Goal: Task Accomplishment & Management: Use online tool/utility

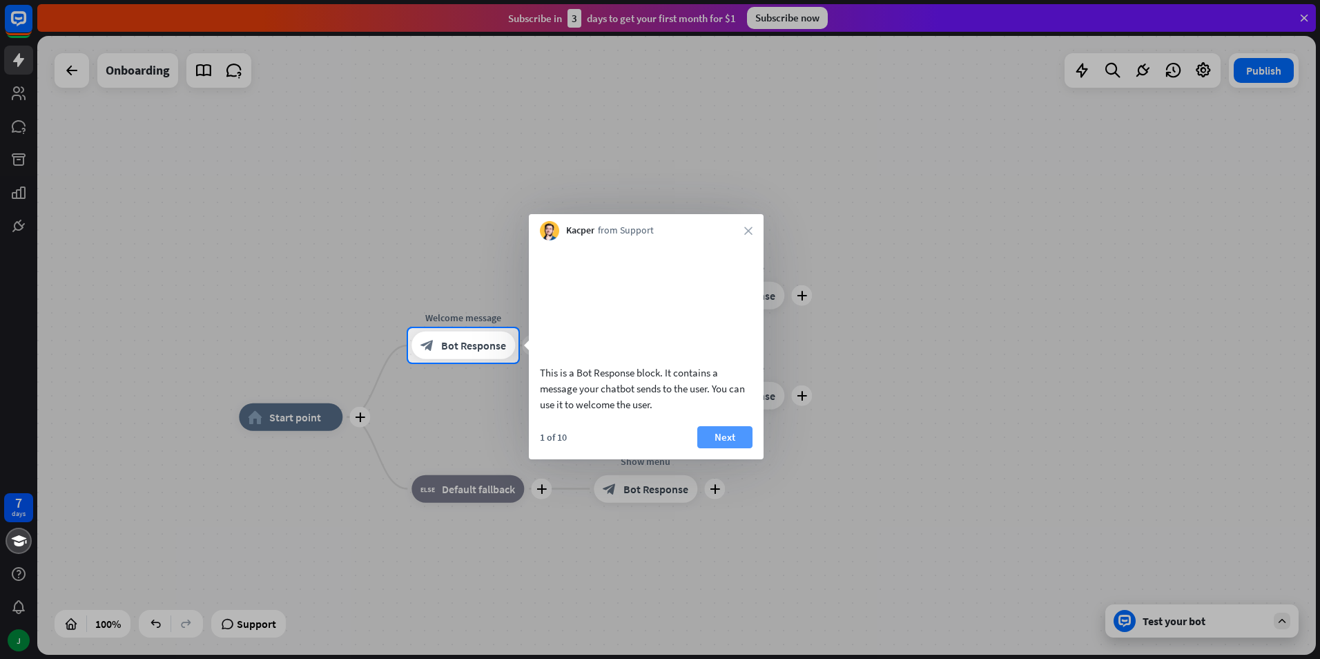
click at [716, 448] on button "Next" at bounding box center [725, 437] width 55 height 22
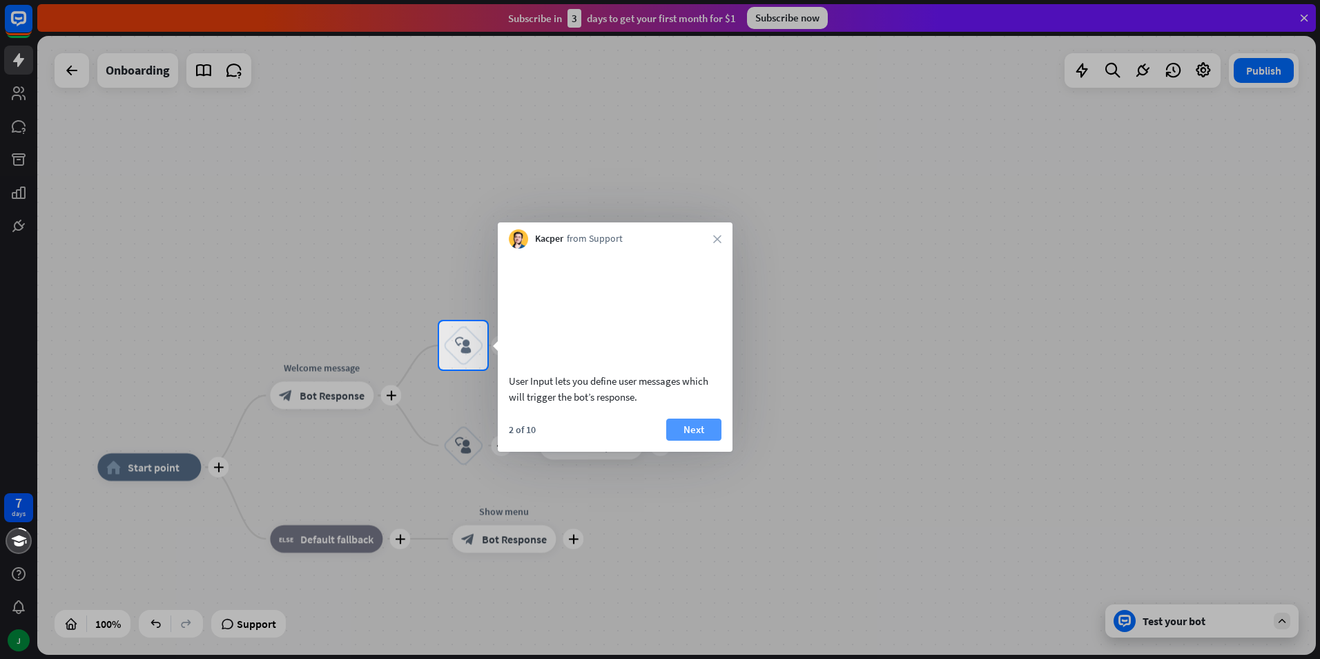
click at [686, 441] on button "Next" at bounding box center [693, 430] width 55 height 22
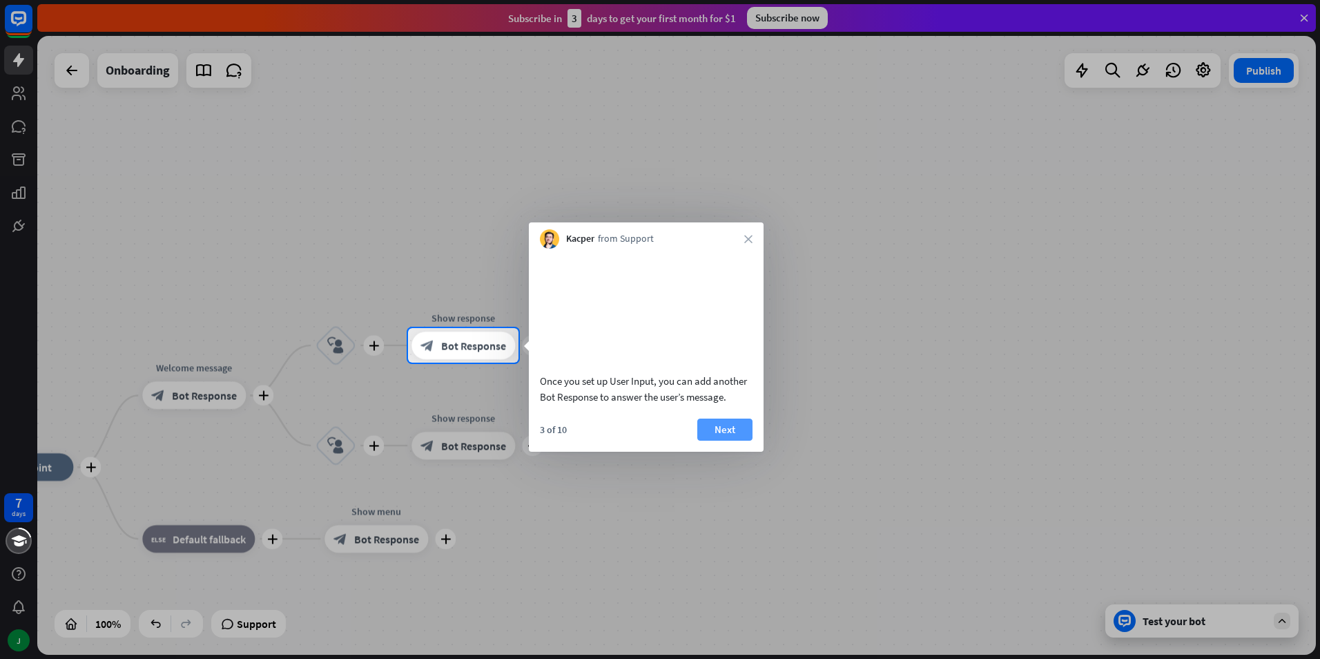
click at [717, 441] on button "Next" at bounding box center [725, 430] width 55 height 22
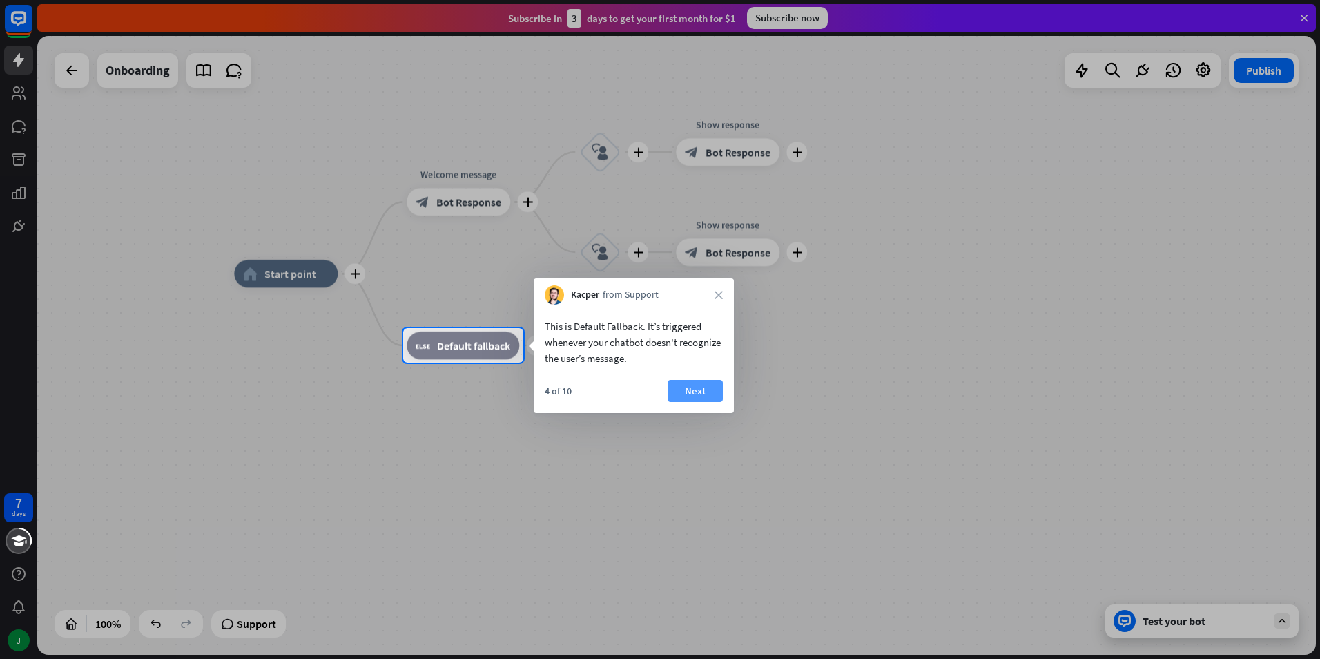
click at [688, 396] on button "Next" at bounding box center [695, 391] width 55 height 22
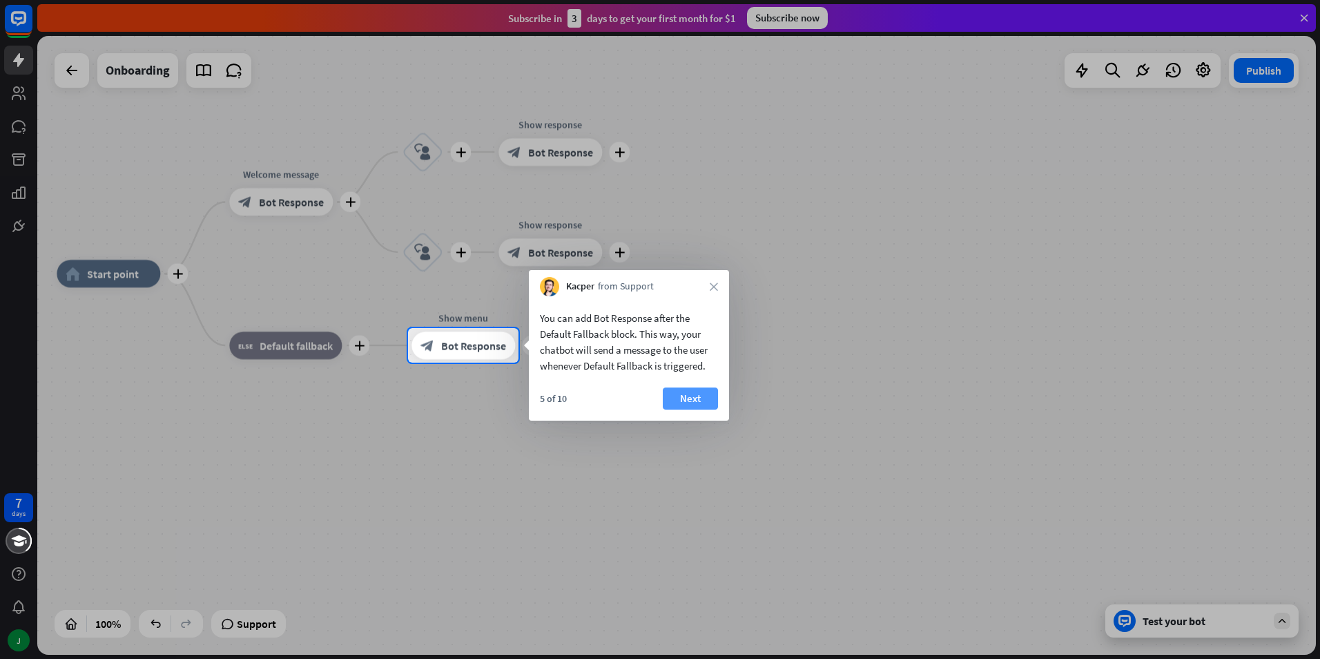
click at [684, 403] on button "Next" at bounding box center [690, 398] width 55 height 22
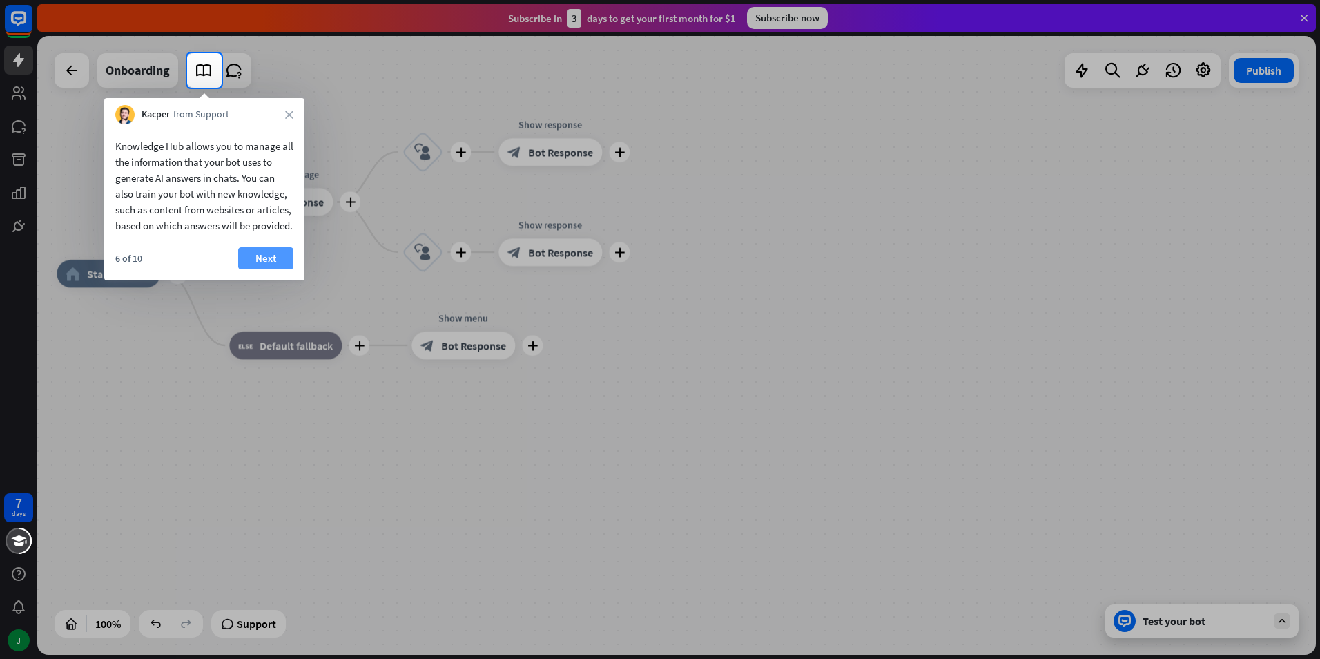
click at [257, 269] on button "Next" at bounding box center [265, 258] width 55 height 22
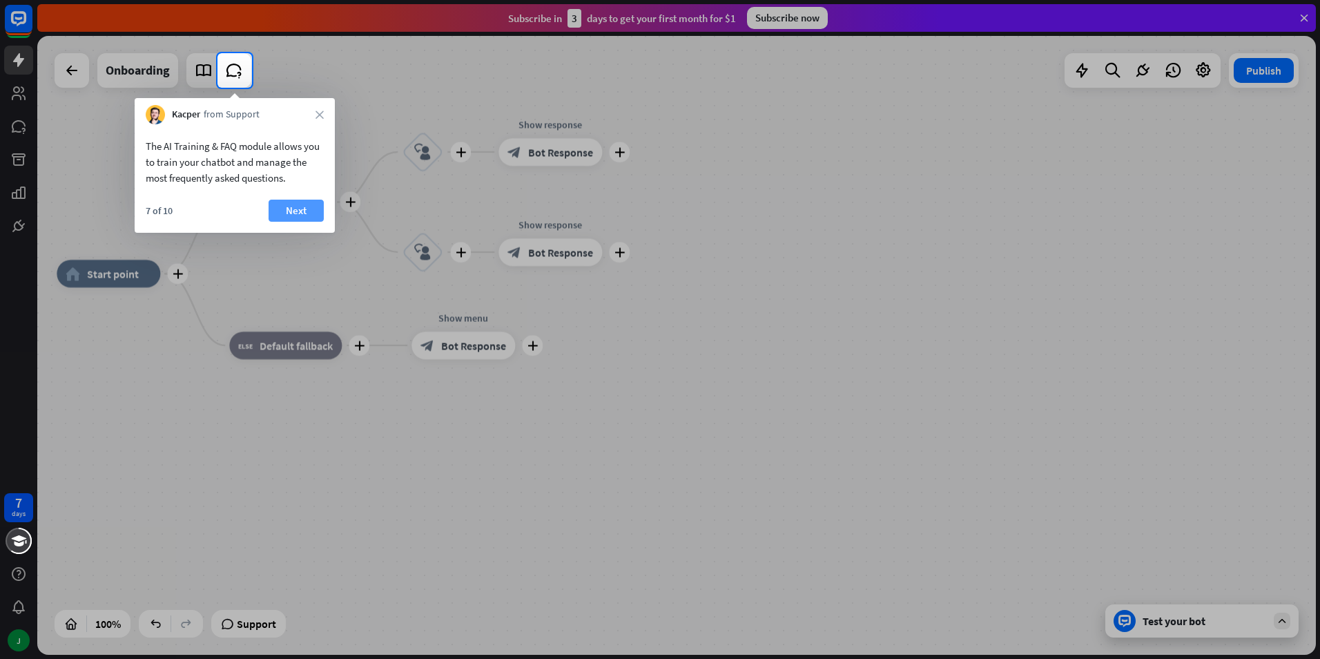
click at [289, 212] on button "Next" at bounding box center [296, 211] width 55 height 22
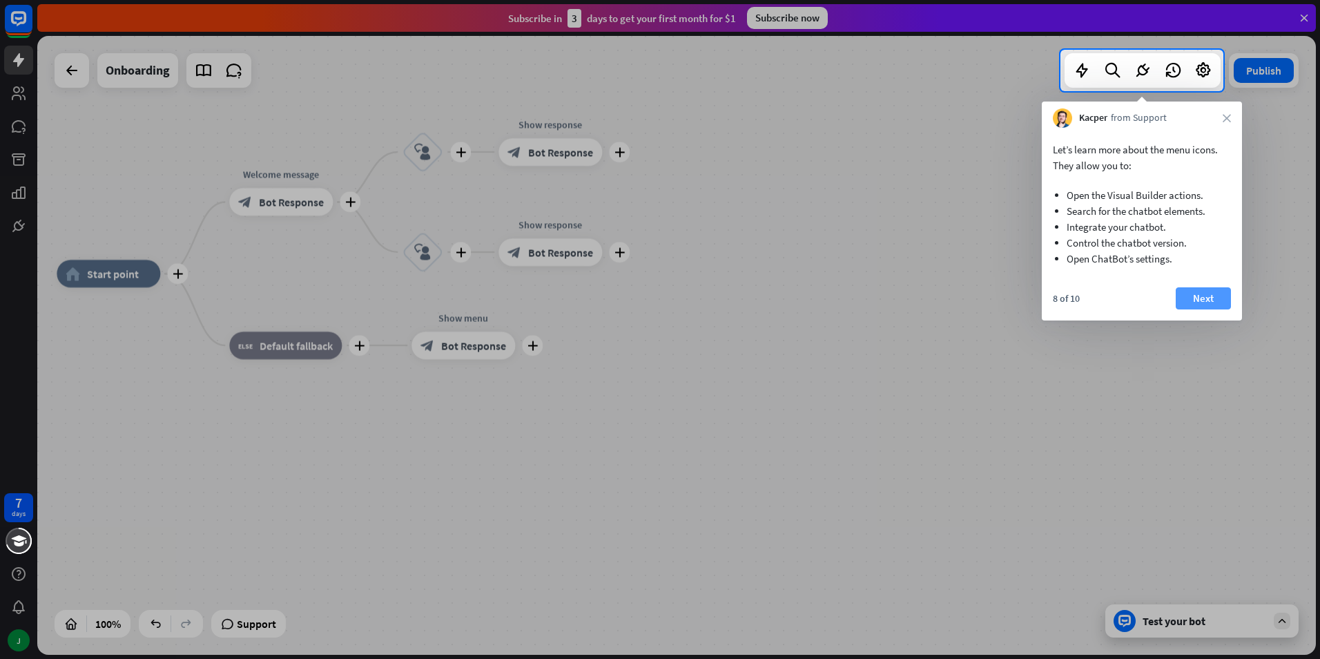
click at [1192, 298] on button "Next" at bounding box center [1203, 298] width 55 height 22
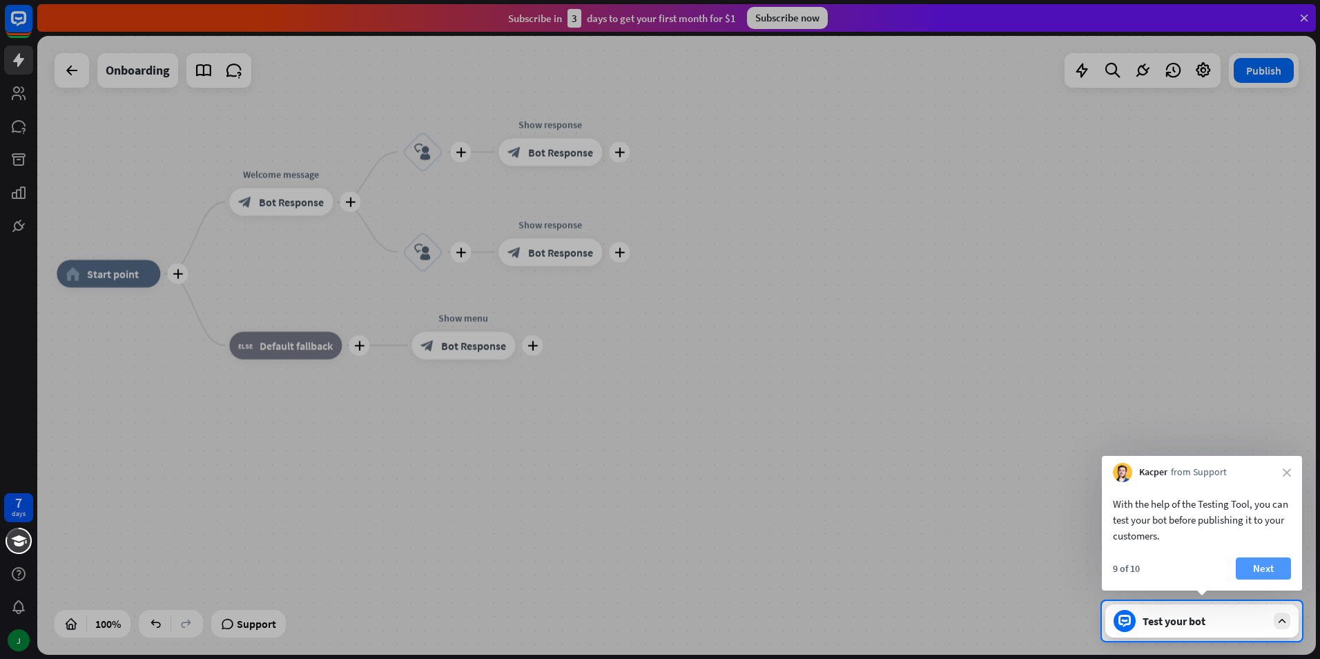
click at [1241, 573] on button "Next" at bounding box center [1263, 568] width 55 height 22
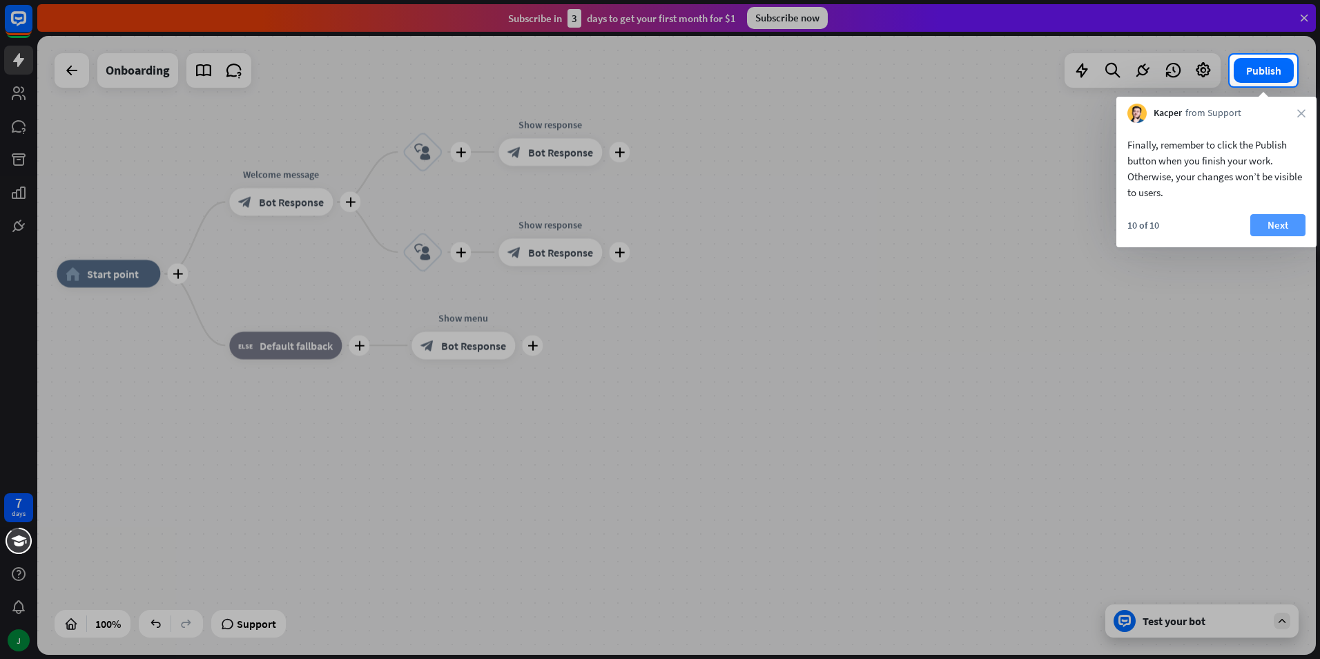
click at [1290, 223] on button "Next" at bounding box center [1278, 225] width 55 height 22
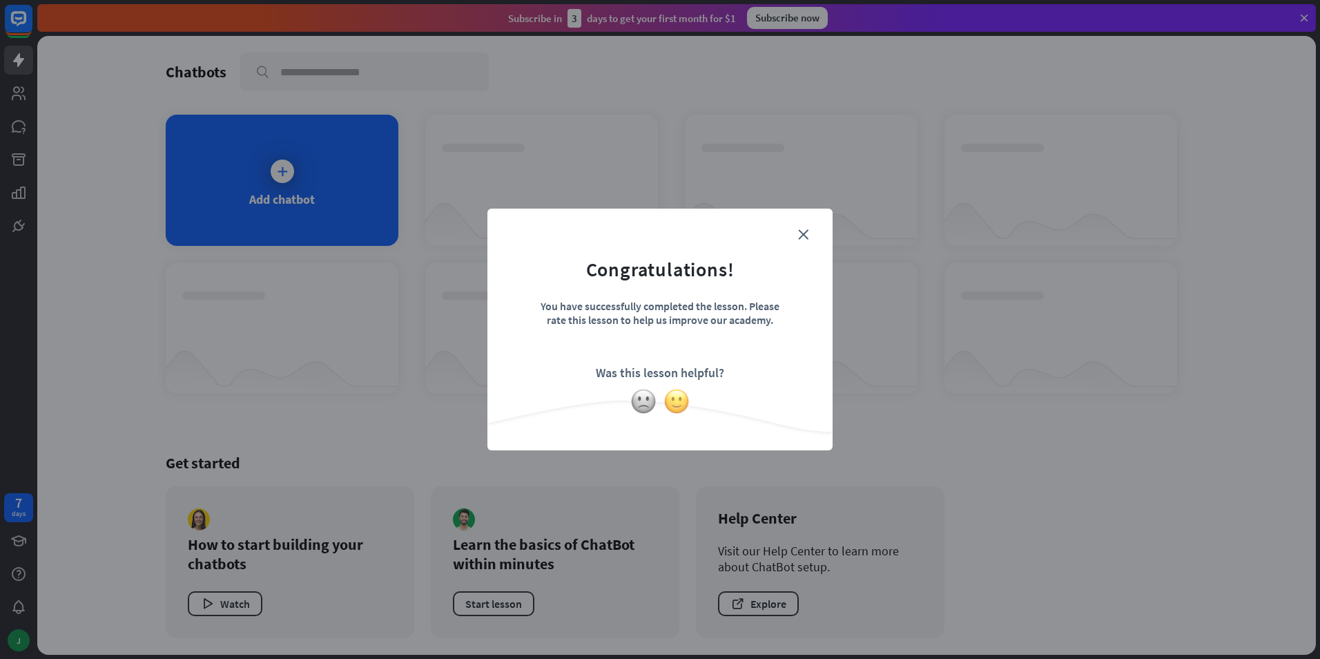
click at [673, 405] on img at bounding box center [677, 401] width 26 height 26
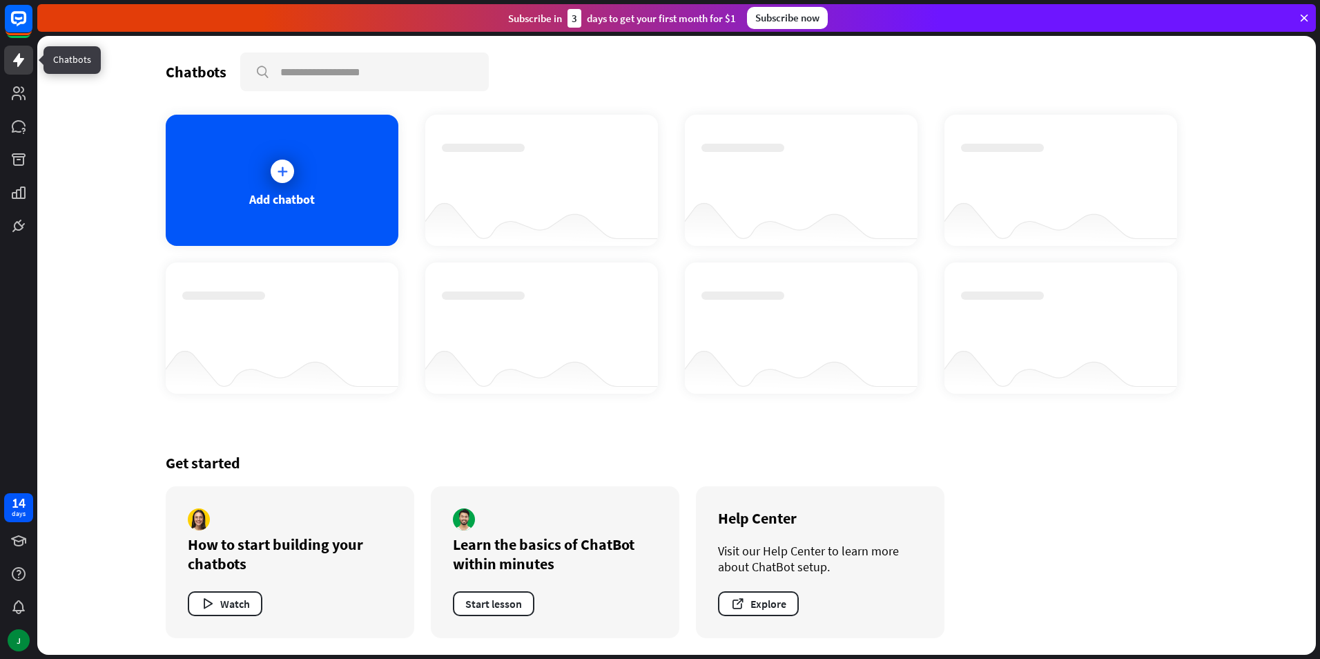
click at [19, 73] on link at bounding box center [18, 60] width 29 height 29
click at [21, 93] on icon at bounding box center [18, 93] width 17 height 17
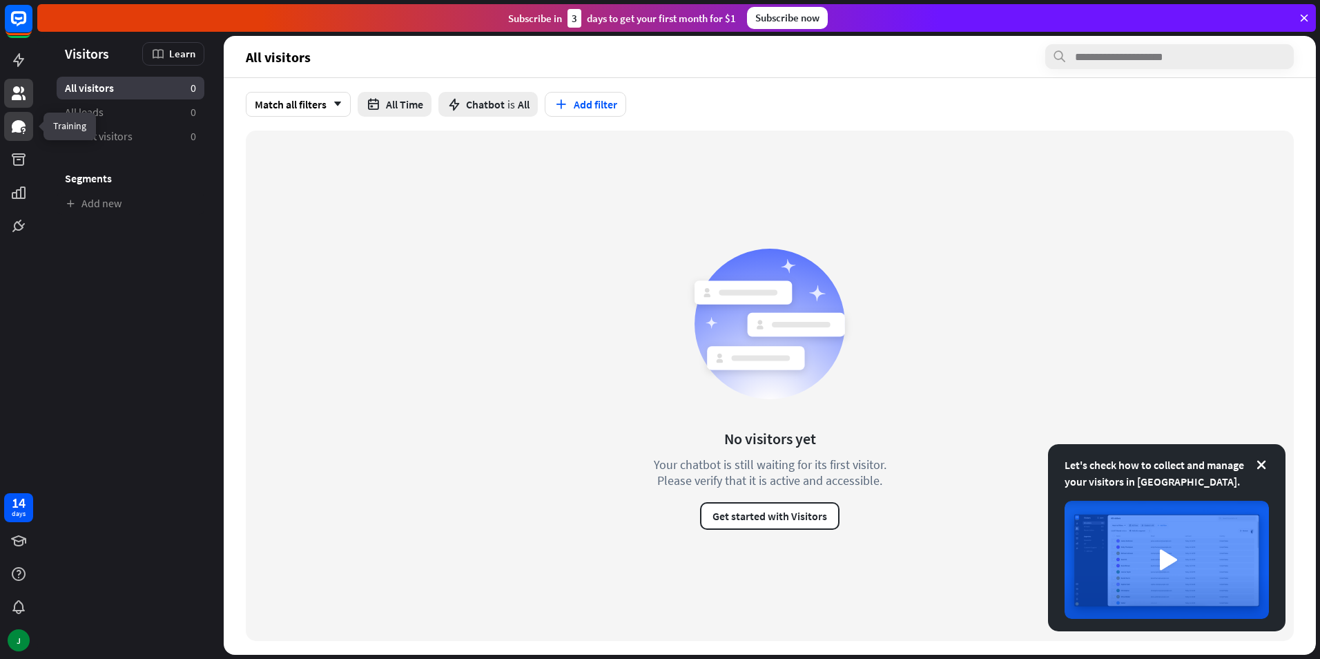
click at [23, 123] on icon at bounding box center [19, 126] width 14 height 12
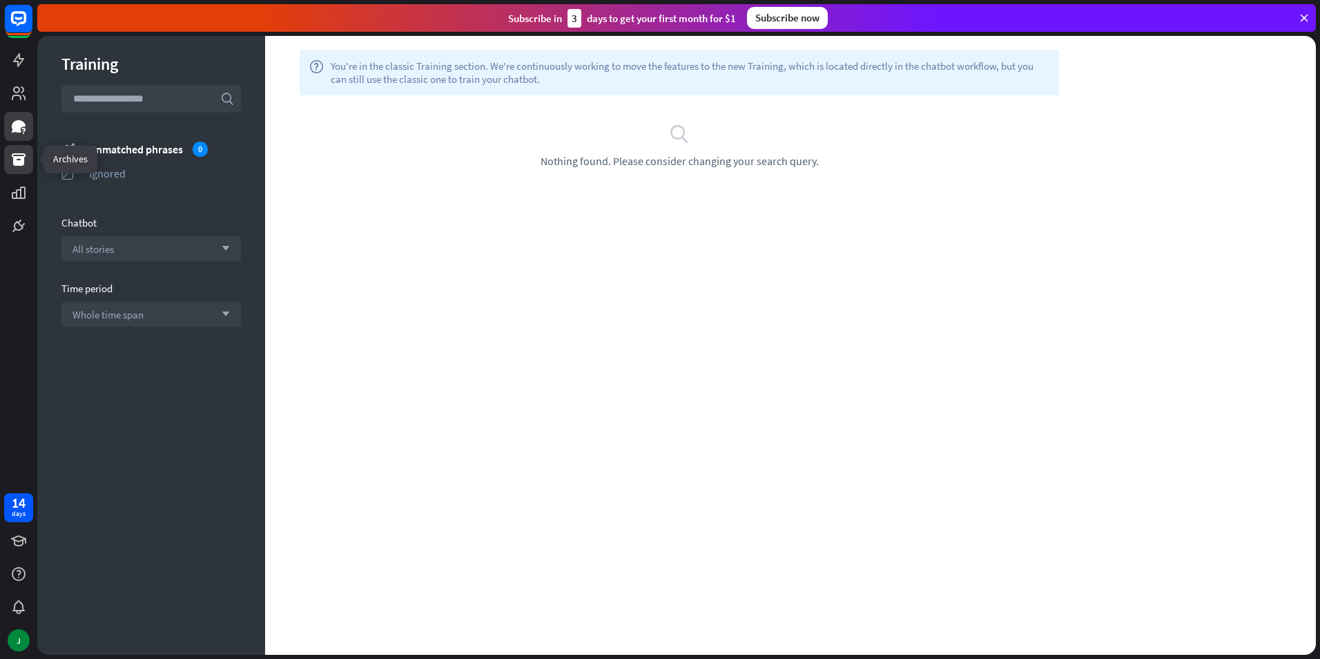
click at [20, 162] on icon at bounding box center [19, 159] width 14 height 12
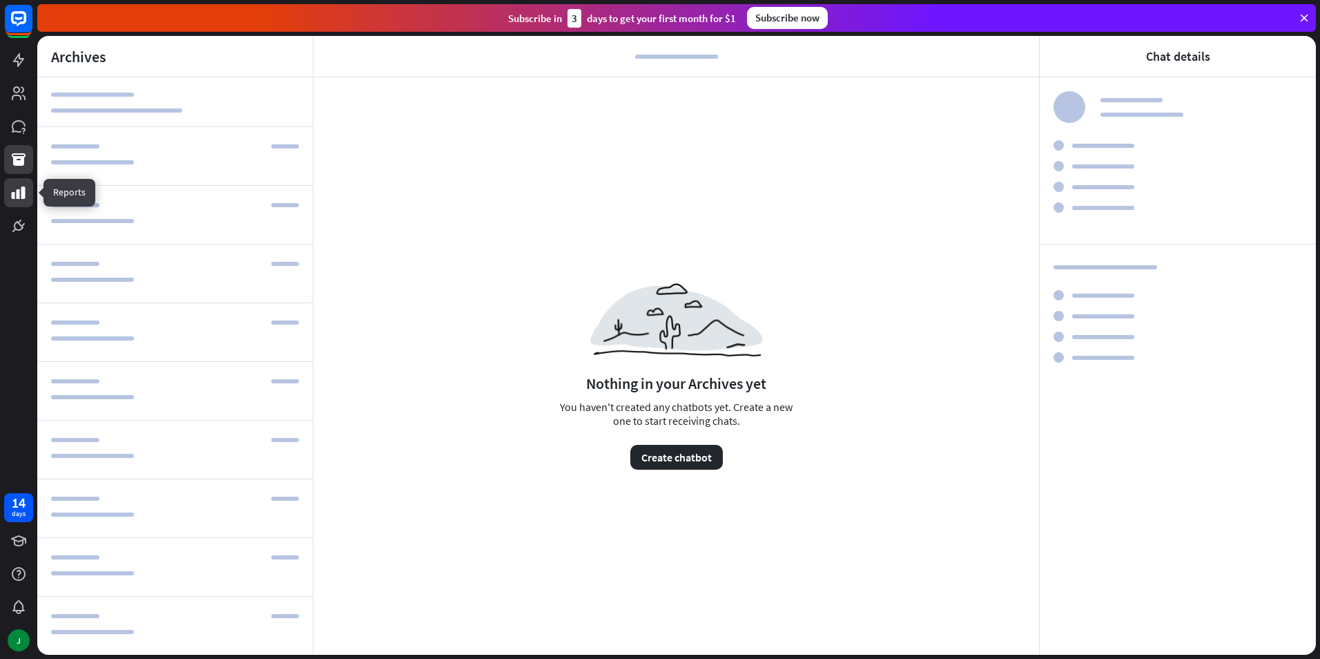
click at [22, 198] on icon at bounding box center [19, 192] width 14 height 12
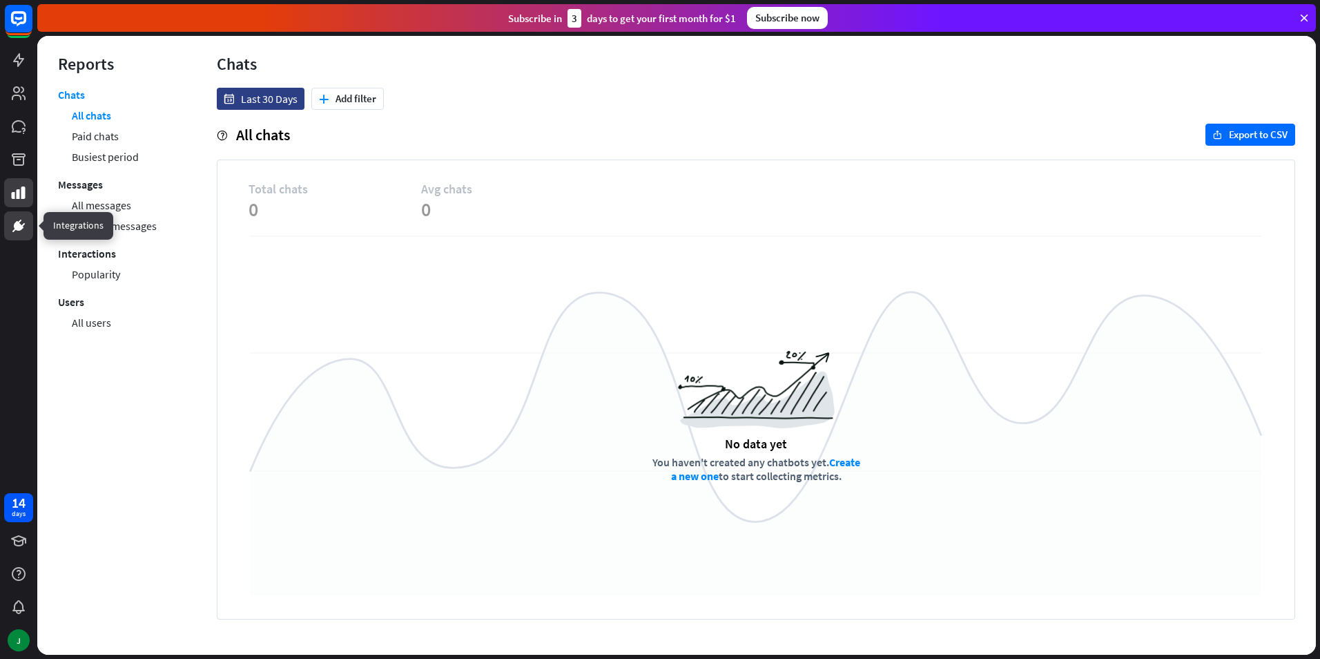
click at [19, 228] on icon at bounding box center [19, 226] width 8 height 8
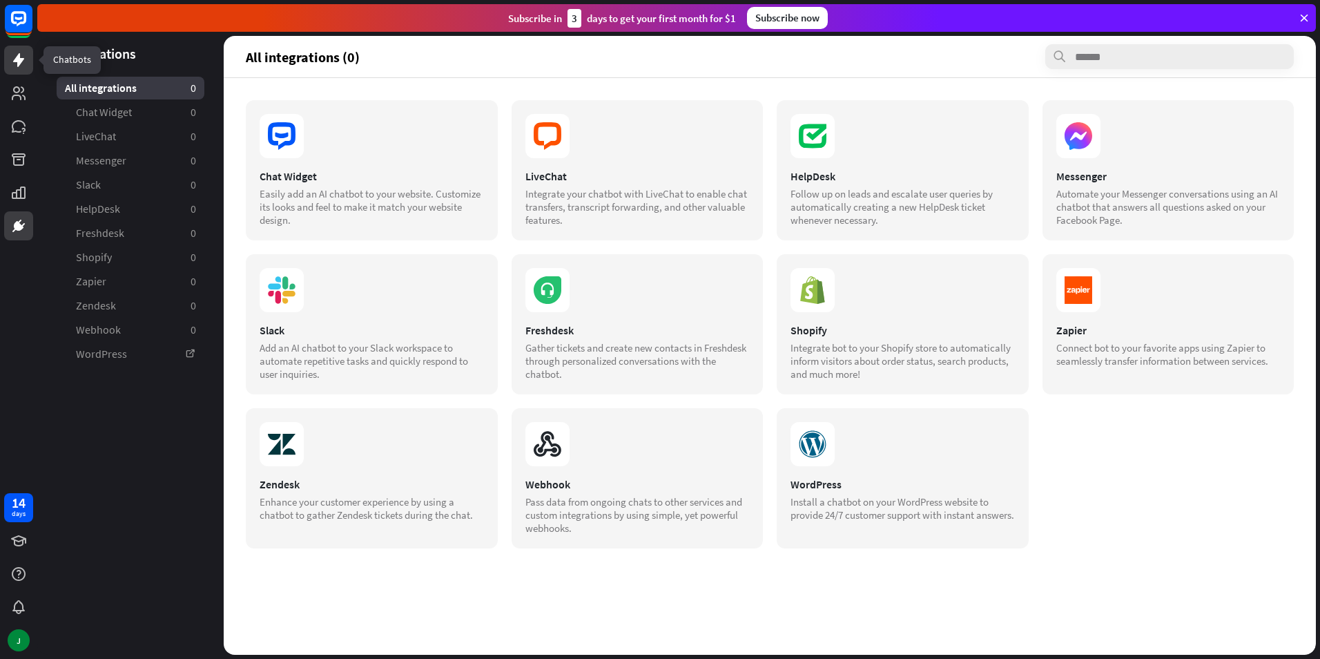
click at [11, 50] on link at bounding box center [18, 60] width 29 height 29
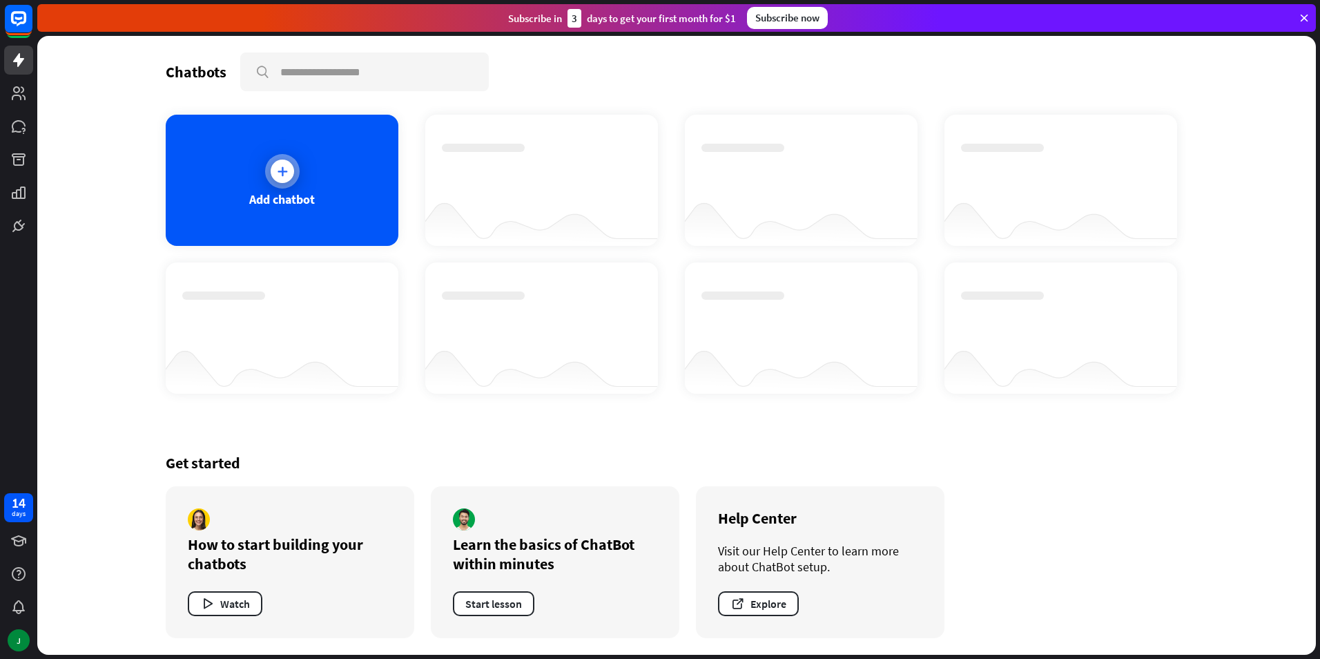
click at [279, 177] on icon at bounding box center [283, 171] width 14 height 14
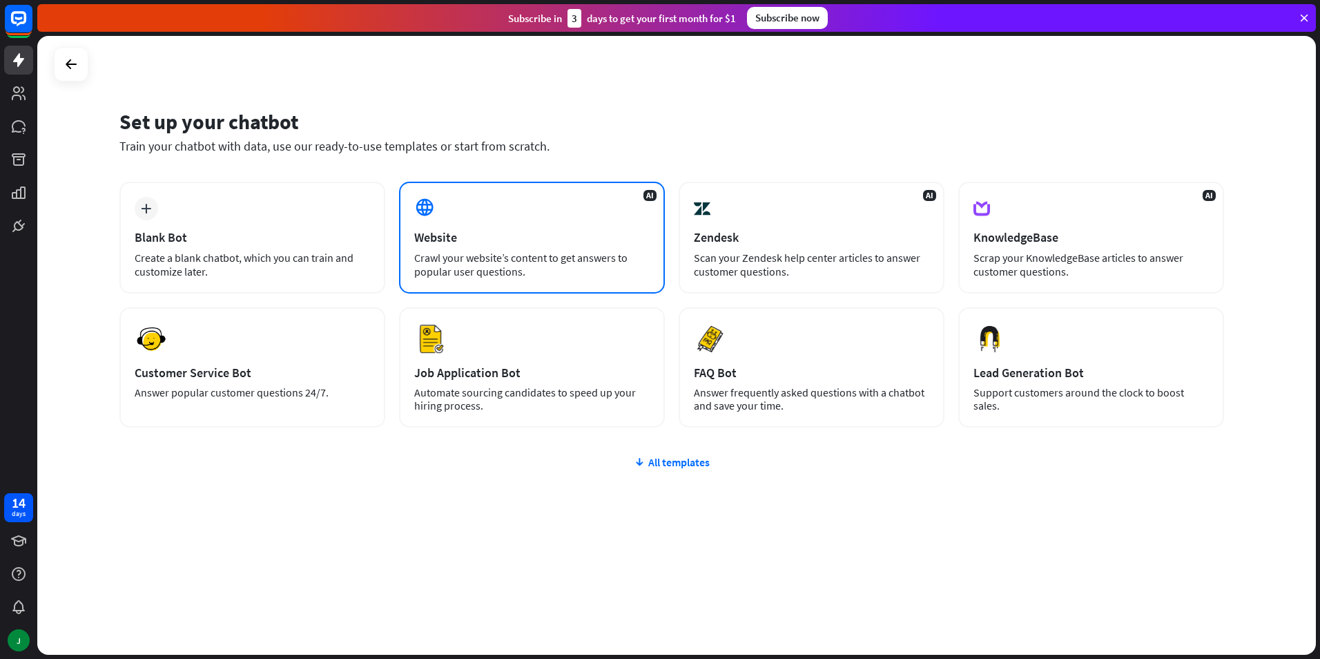
click at [481, 230] on div "Website" at bounding box center [532, 237] width 236 height 16
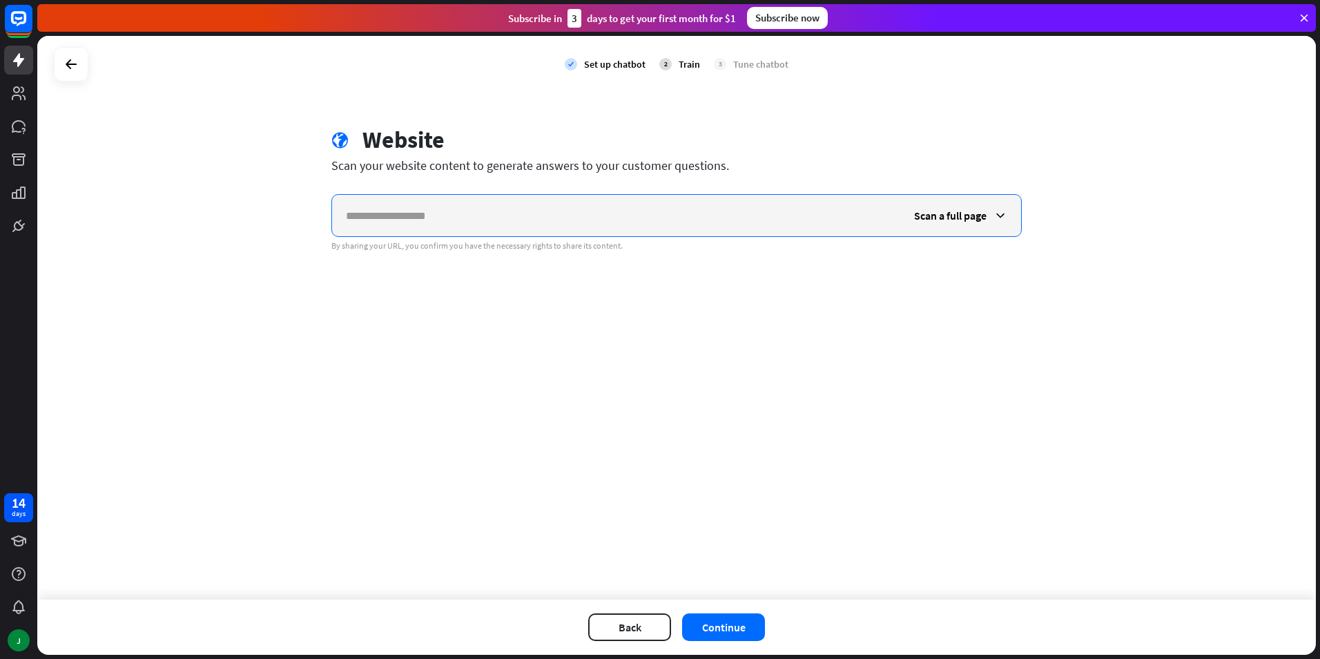
paste input "**********"
type input "**********"
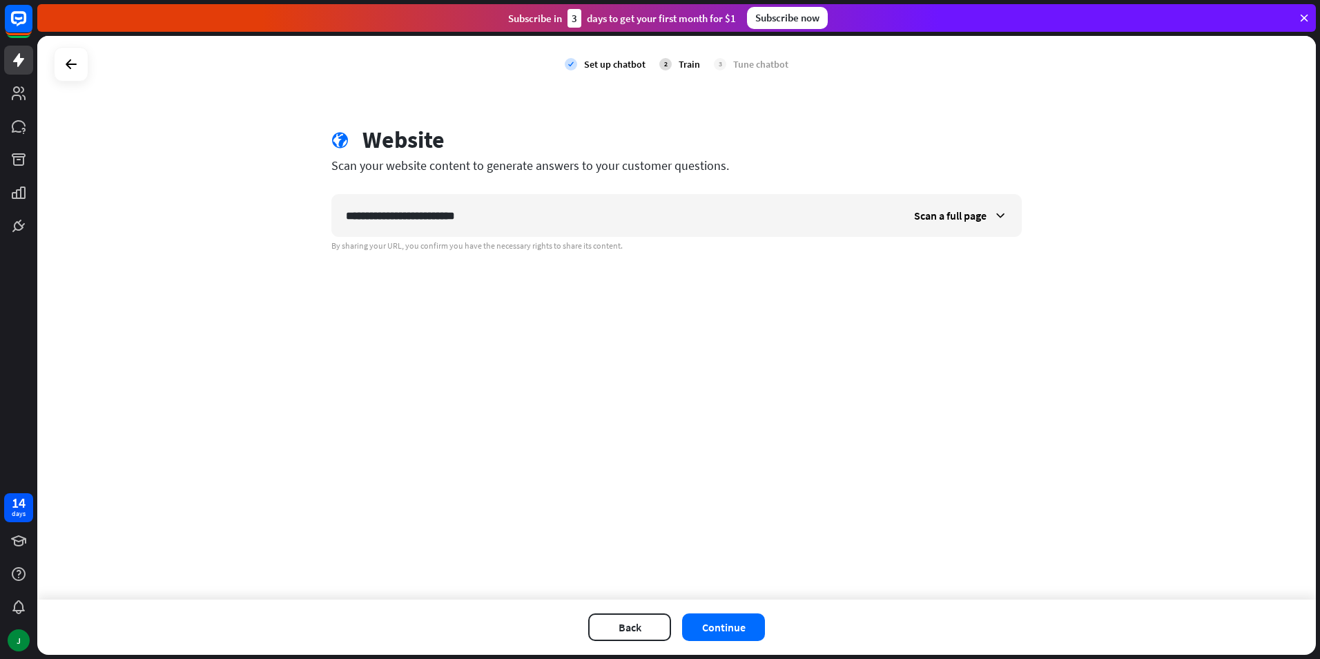
click at [835, 399] on div "**********" at bounding box center [676, 318] width 1279 height 564
click at [1001, 213] on icon at bounding box center [1001, 216] width 14 height 14
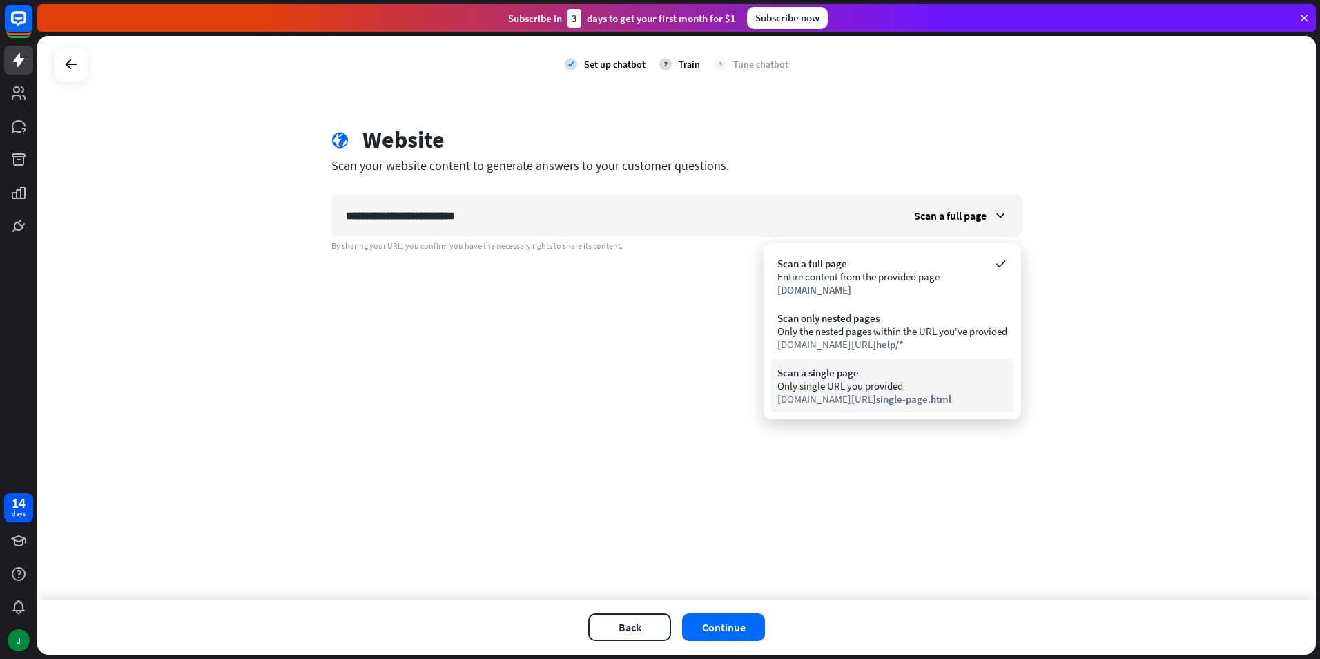
click at [843, 387] on div "Only single URL you provided" at bounding box center [893, 385] width 230 height 13
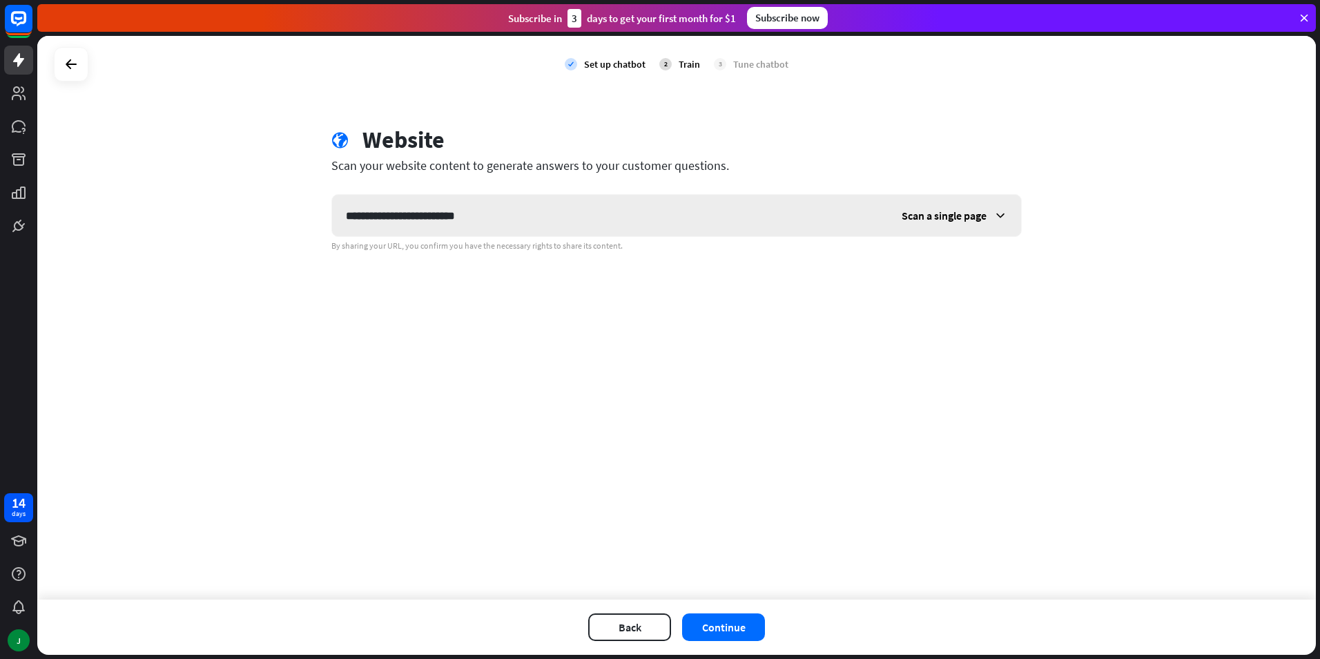
click at [970, 220] on span "Scan a single page" at bounding box center [944, 216] width 85 height 14
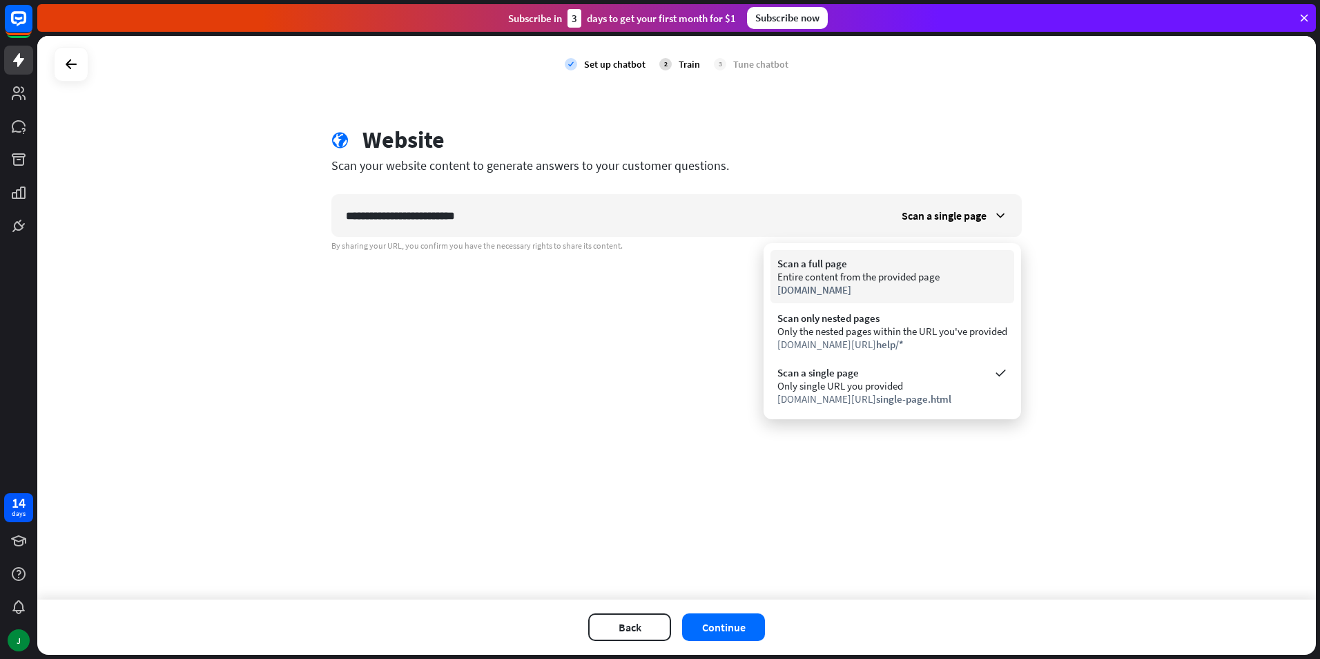
click at [877, 276] on div "Entire content from the provided page" at bounding box center [893, 276] width 230 height 13
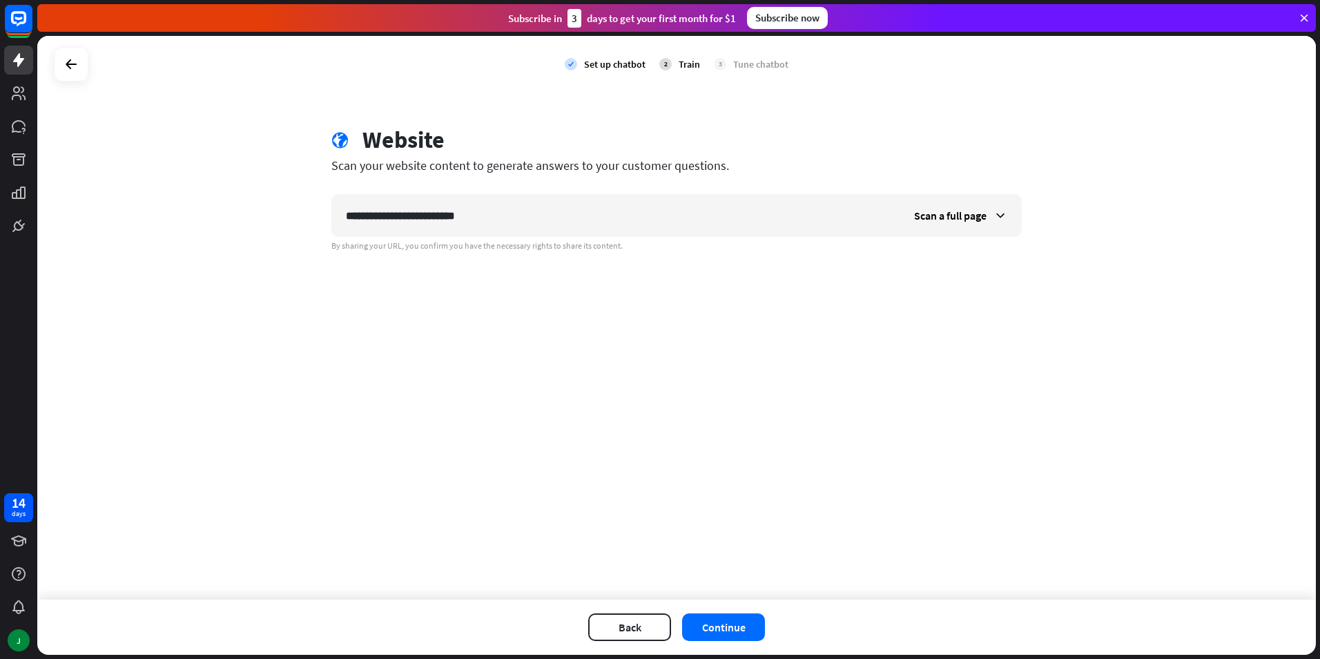
click at [1113, 269] on div "**********" at bounding box center [676, 318] width 1279 height 564
click at [704, 626] on button "Continue" at bounding box center [723, 627] width 83 height 28
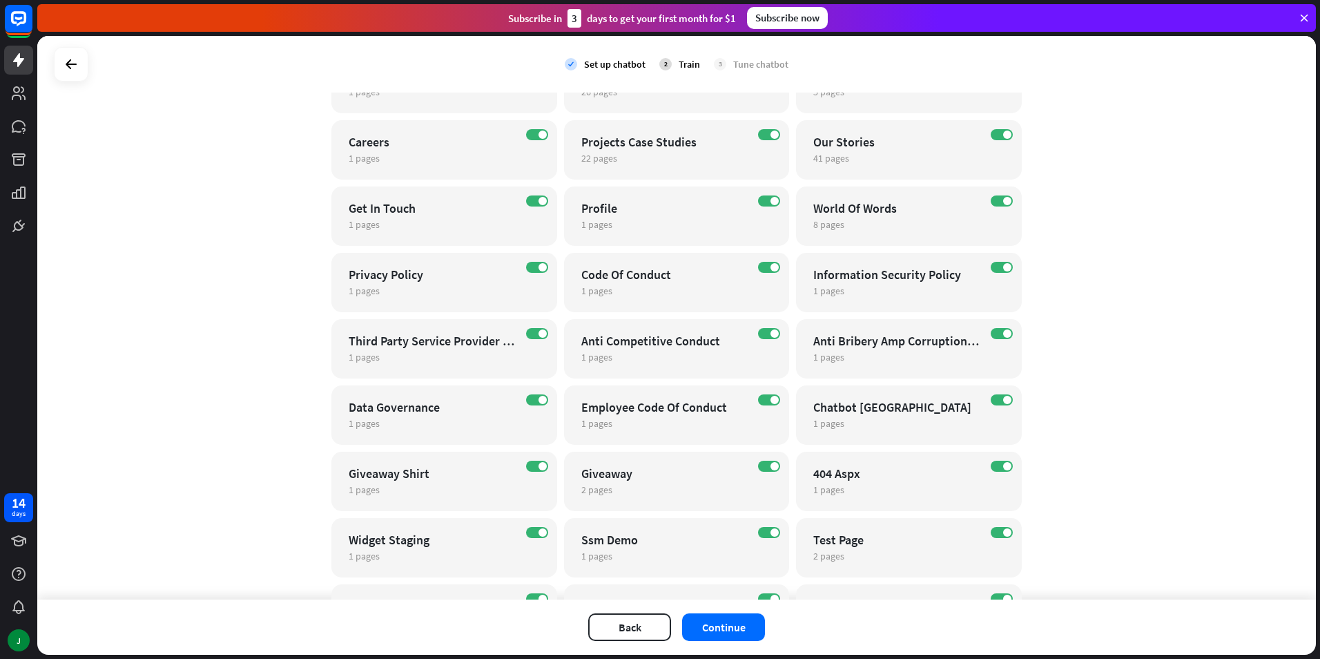
scroll to position [318, 0]
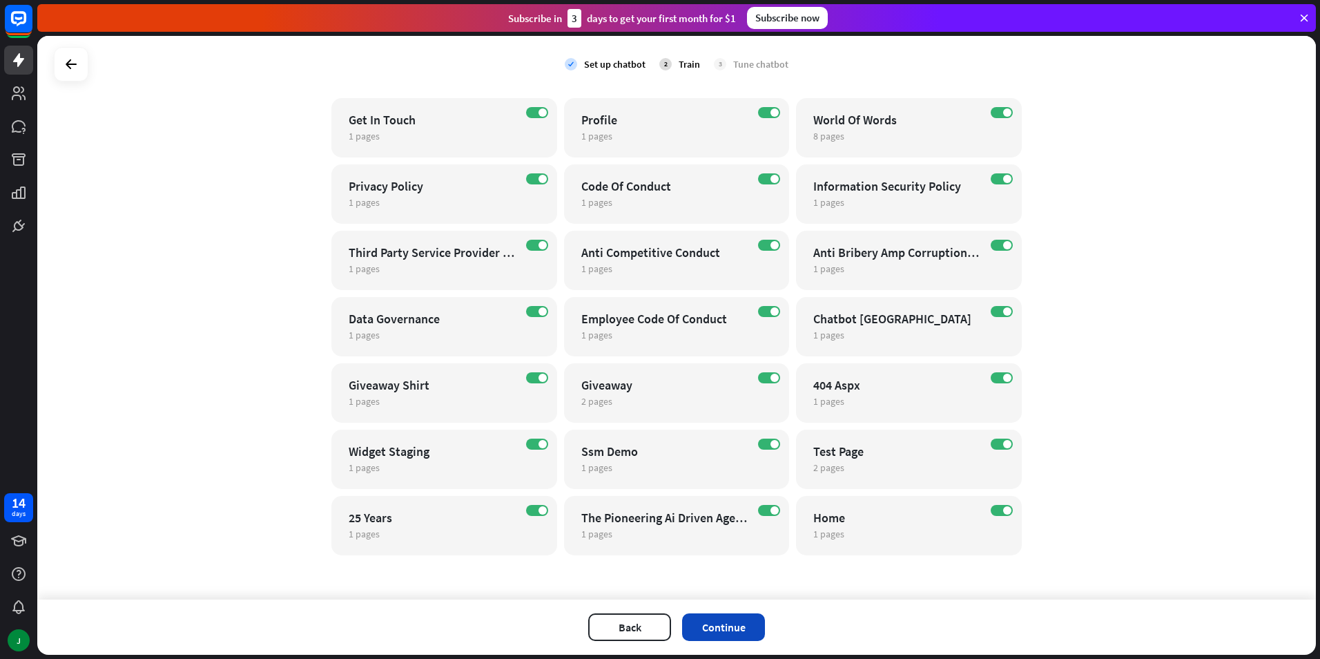
click at [724, 637] on button "Continue" at bounding box center [723, 627] width 83 height 28
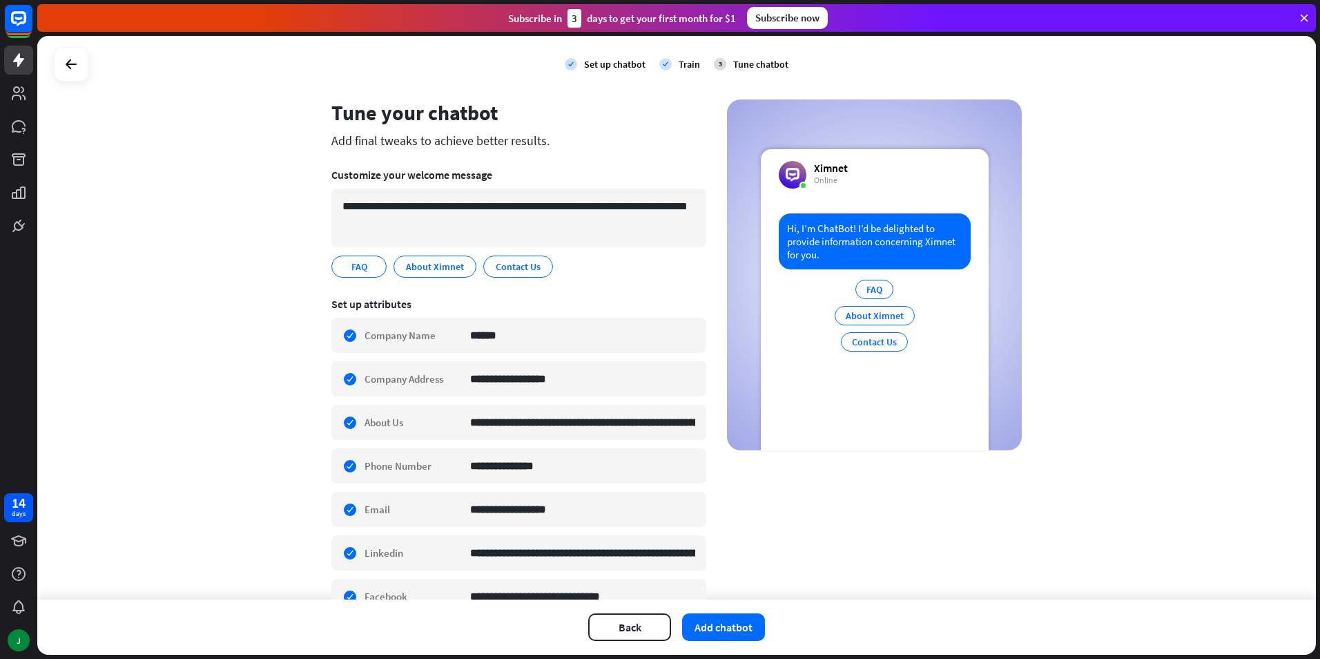
scroll to position [233, 0]
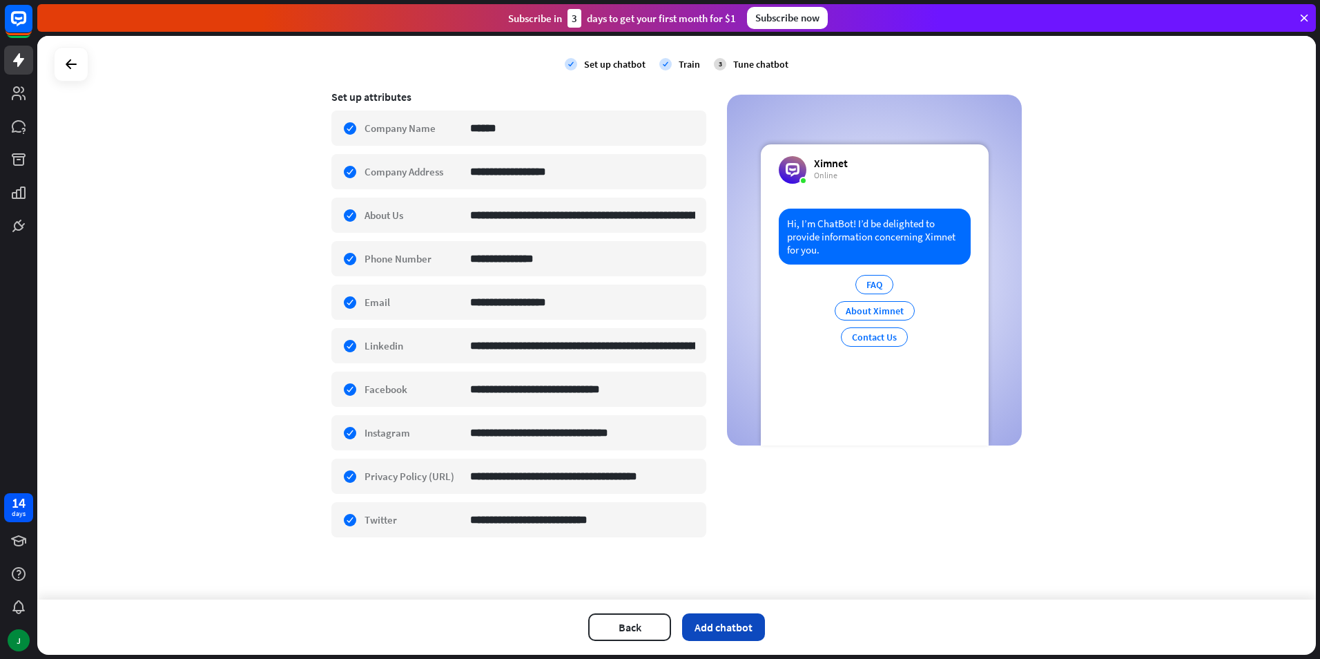
click at [715, 637] on button "Add chatbot" at bounding box center [723, 627] width 83 height 28
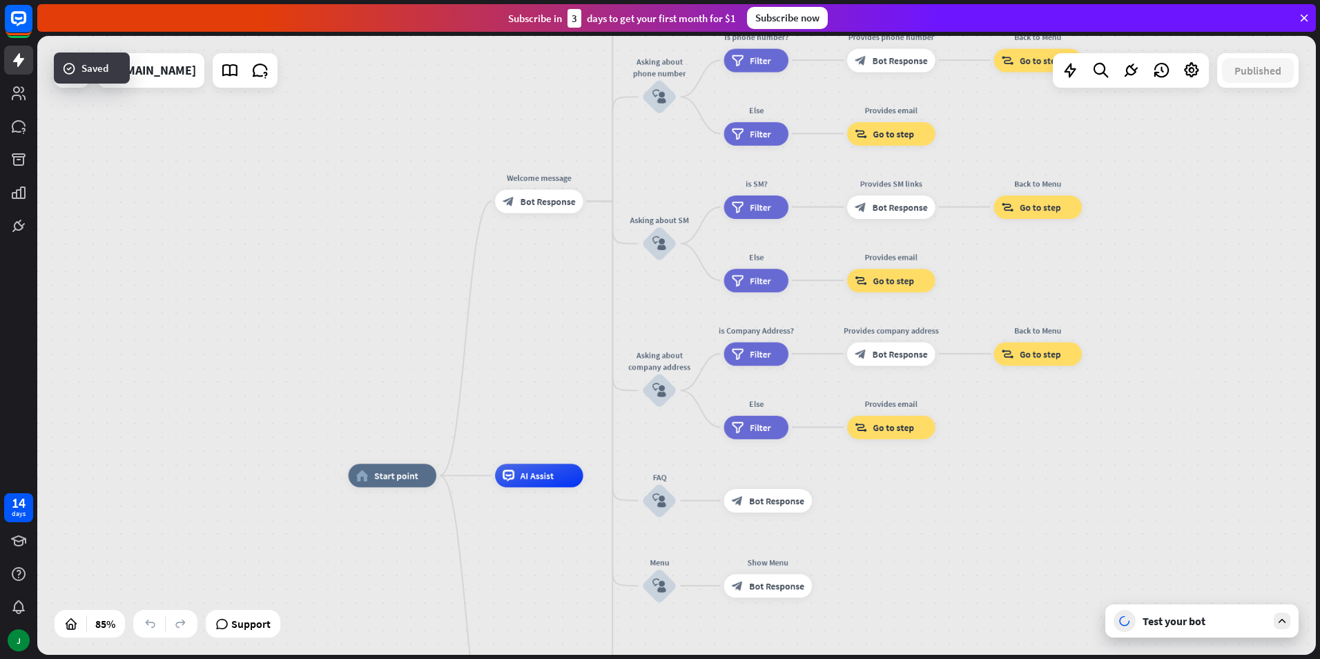
drag, startPoint x: 1042, startPoint y: 386, endPoint x: 979, endPoint y: 536, distance: 162.5
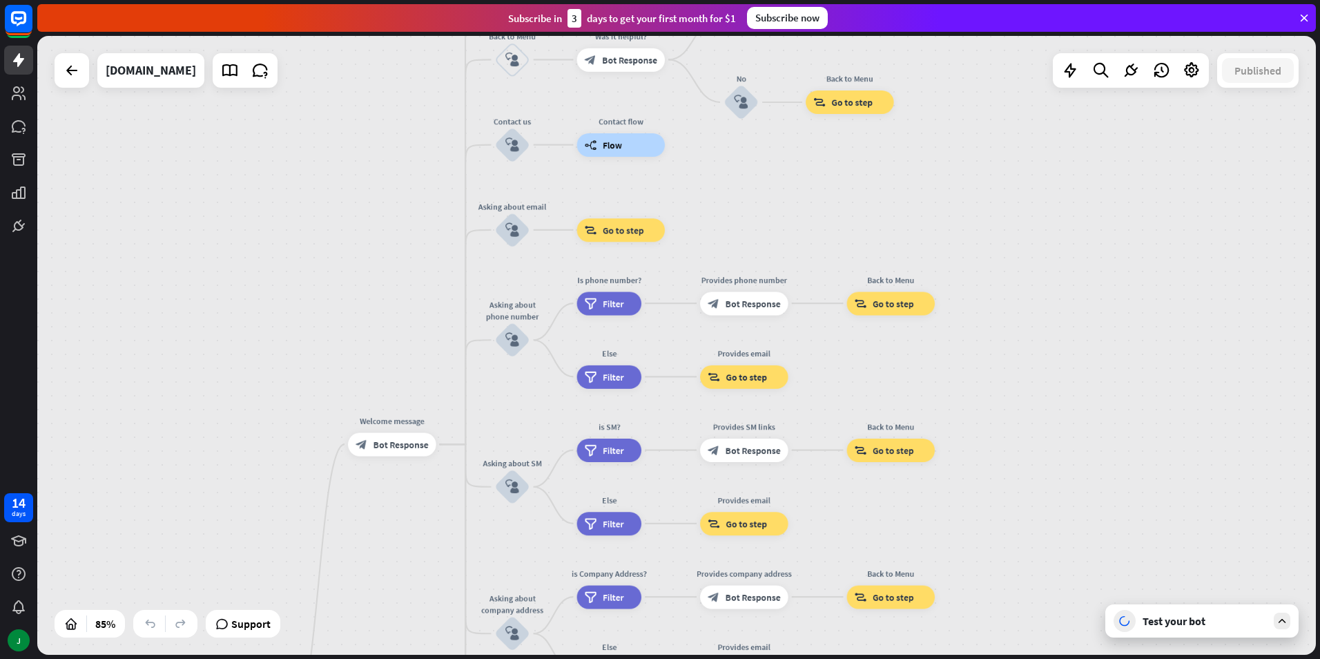
drag, startPoint x: 1184, startPoint y: 268, endPoint x: 1046, endPoint y: 485, distance: 257.5
click at [1046, 485] on div "home_2 Start point Welcome message block_bot_response Bot Response About us blo…" at bounding box center [676, 345] width 1279 height 619
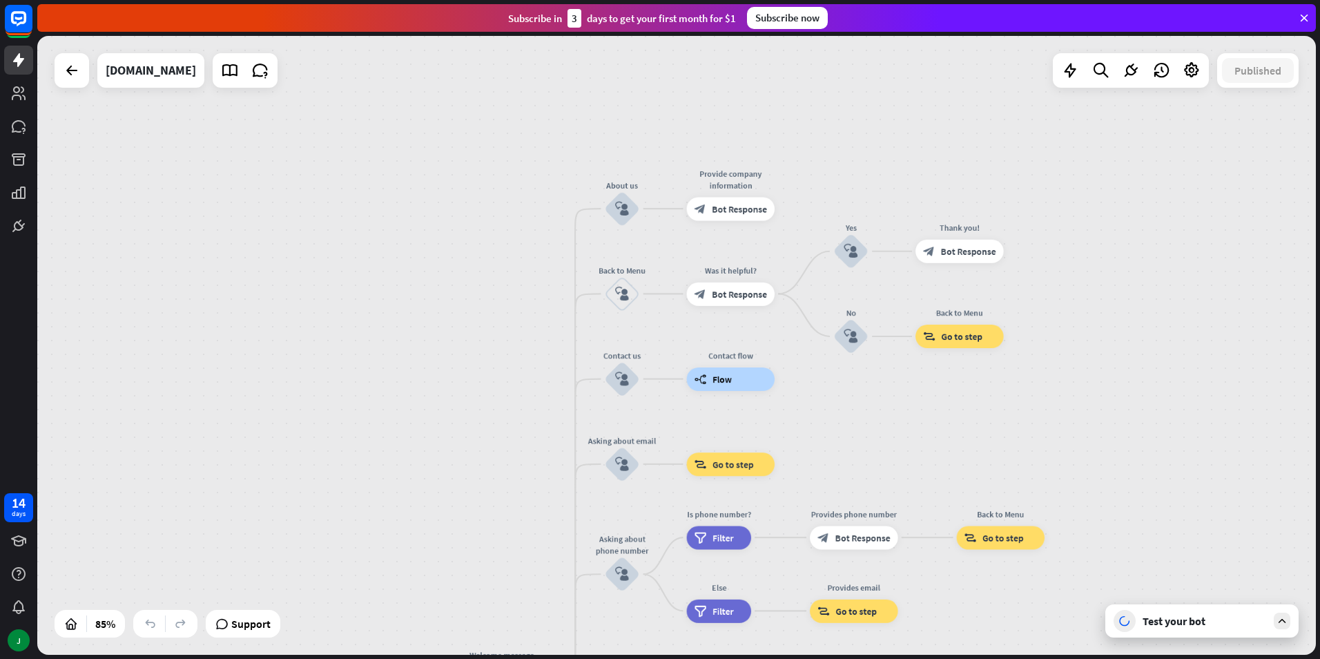
drag, startPoint x: 974, startPoint y: 290, endPoint x: 1083, endPoint y: 522, distance: 256.4
click at [1083, 522] on div "home_2 Start point Welcome message block_bot_response Bot Response About us blo…" at bounding box center [676, 345] width 1279 height 619
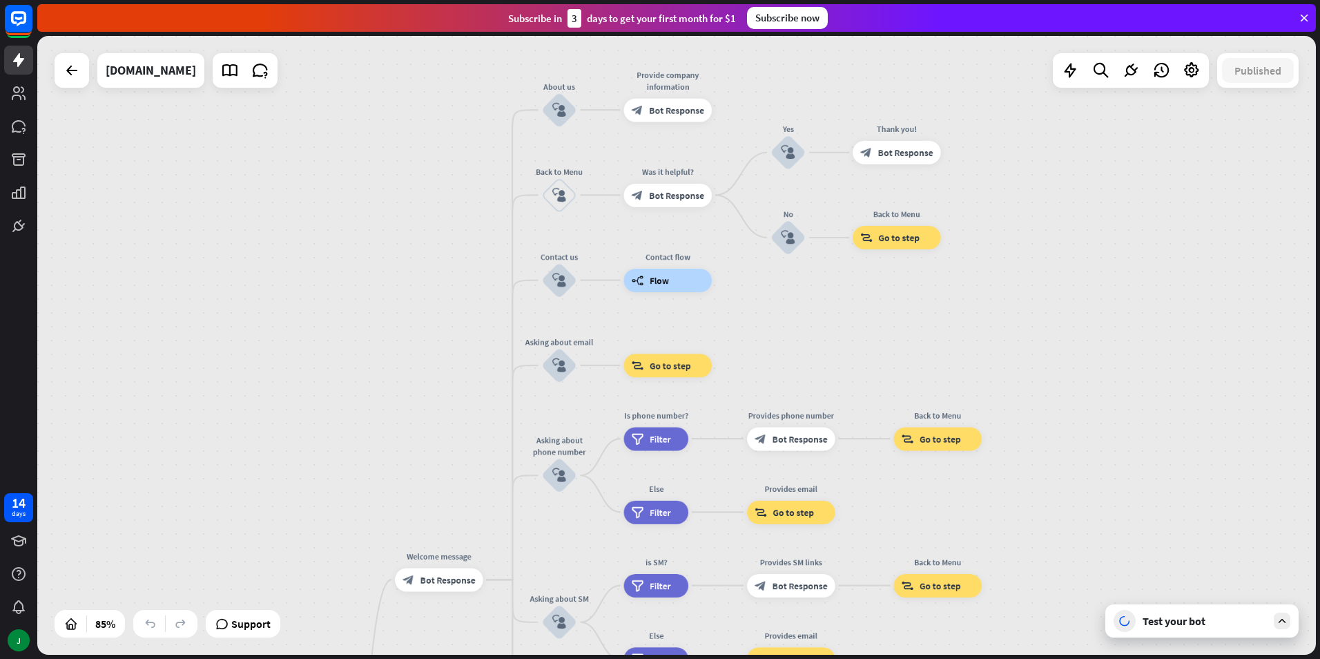
drag, startPoint x: 969, startPoint y: 482, endPoint x: 905, endPoint y: 379, distance: 120.9
click at [905, 379] on div "home_2 Start point Welcome message block_bot_response Bot Response About us blo…" at bounding box center [676, 345] width 1279 height 619
click at [1151, 624] on div "Test your bot" at bounding box center [1205, 621] width 124 height 14
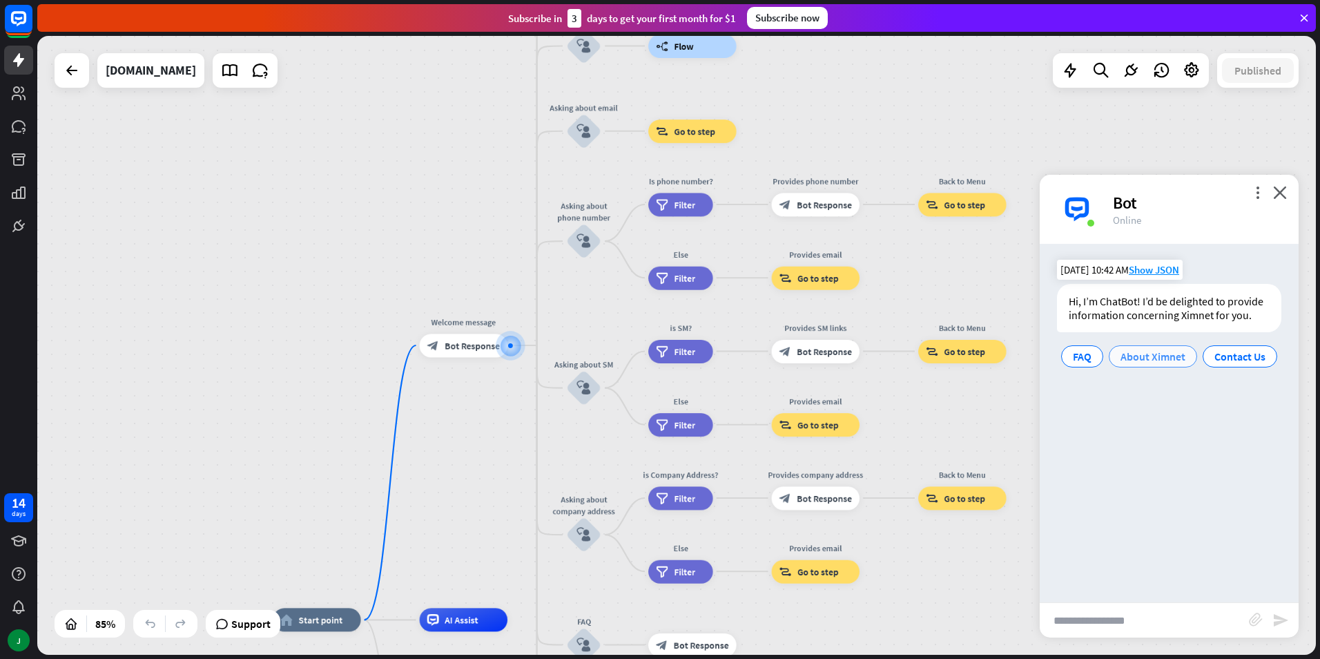
click at [1149, 363] on span "About Ximnet" at bounding box center [1153, 356] width 65 height 14
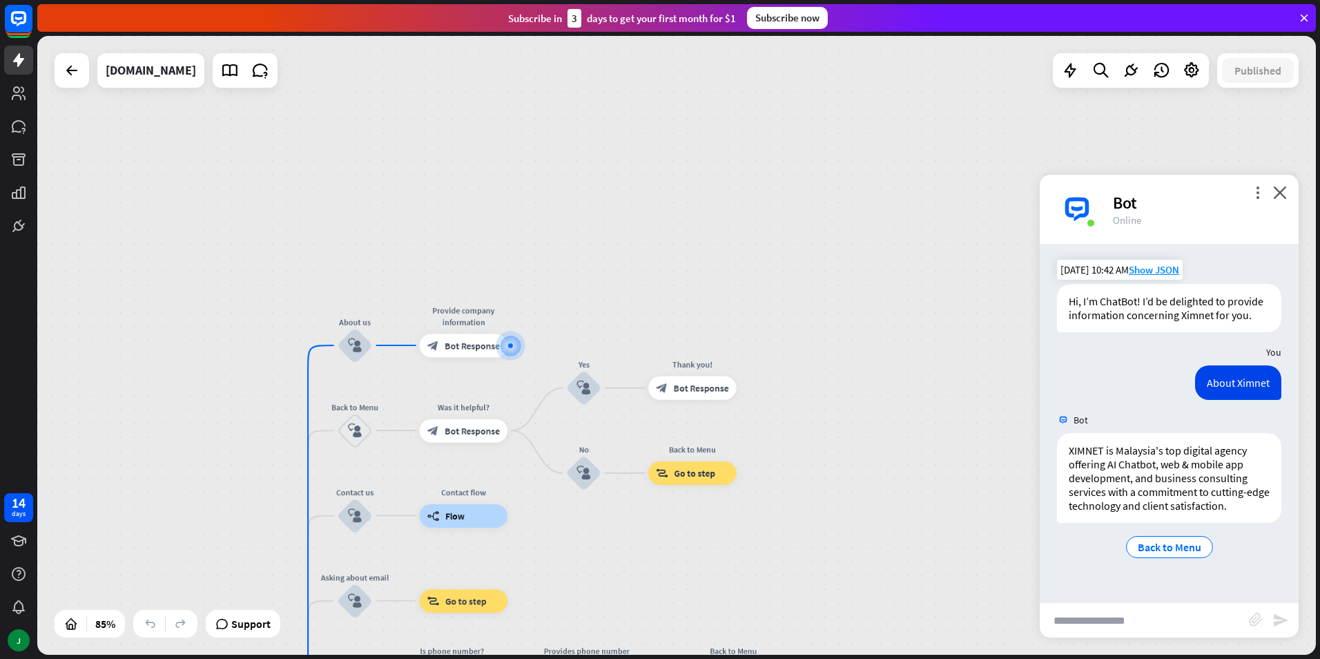
click at [1106, 617] on input "text" at bounding box center [1144, 620] width 209 height 35
type input "*"
type input "******"
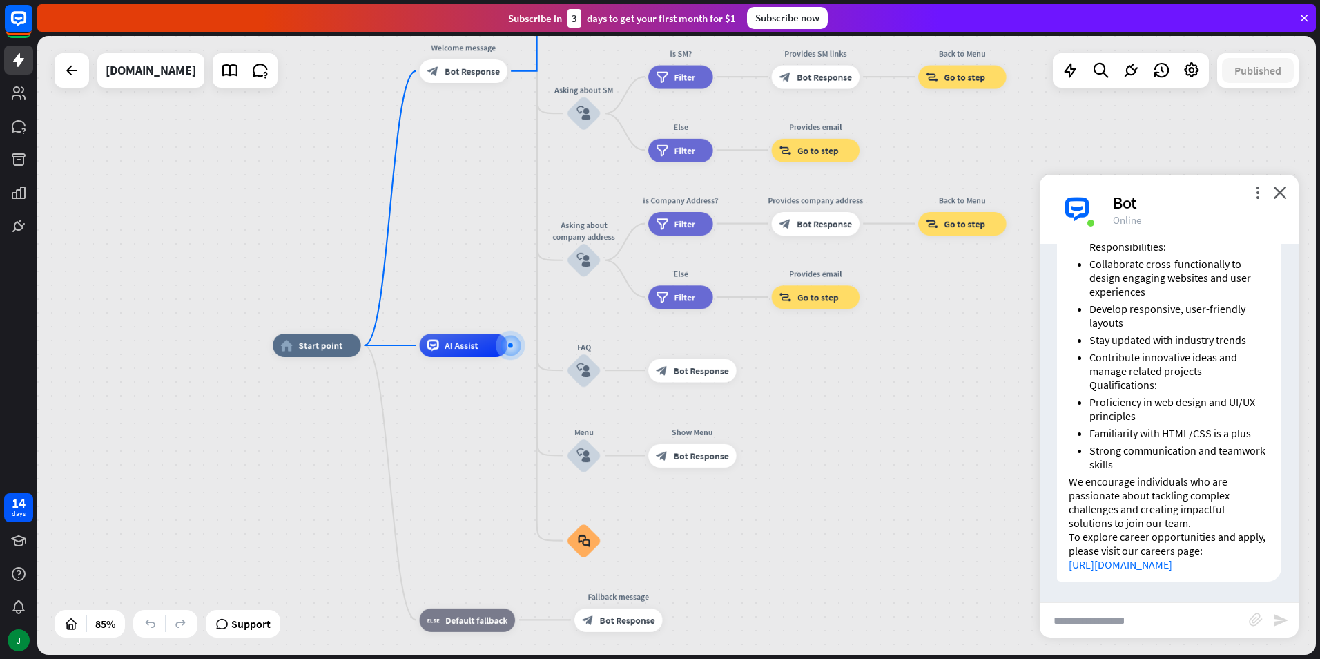
scroll to position [550, 0]
click at [1088, 625] on input "text" at bounding box center [1144, 620] width 209 height 35
type input "**********"
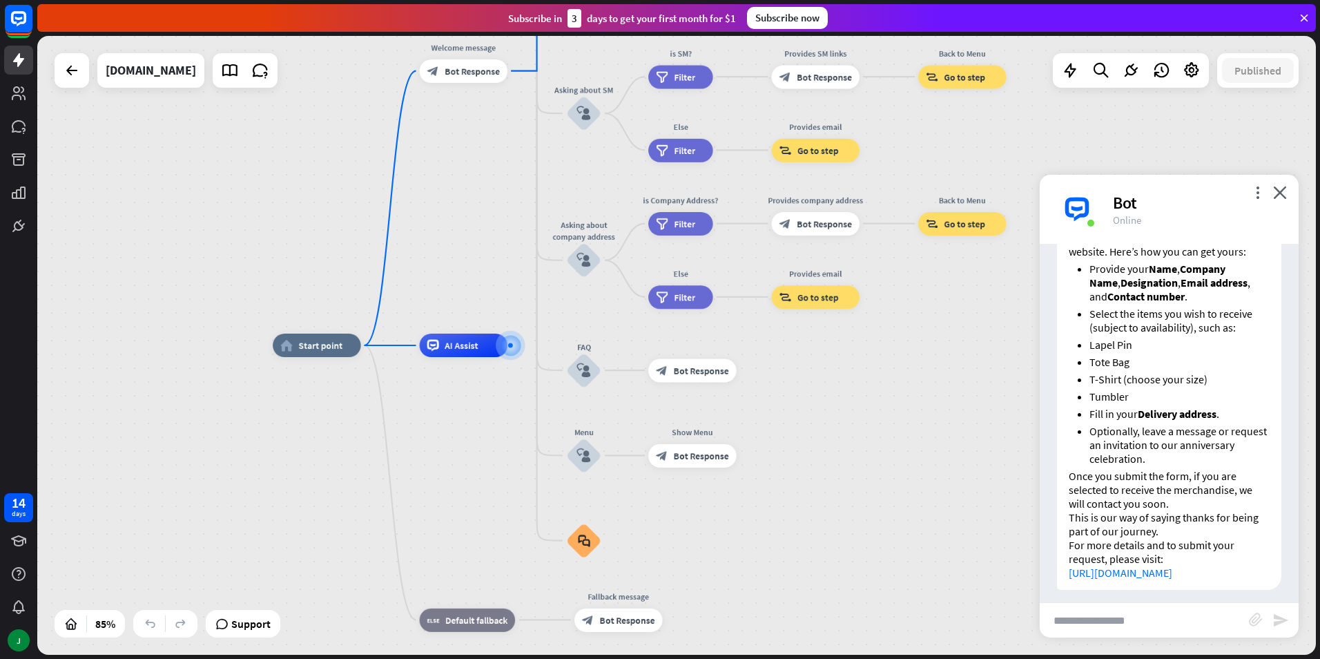
scroll to position [1089, 0]
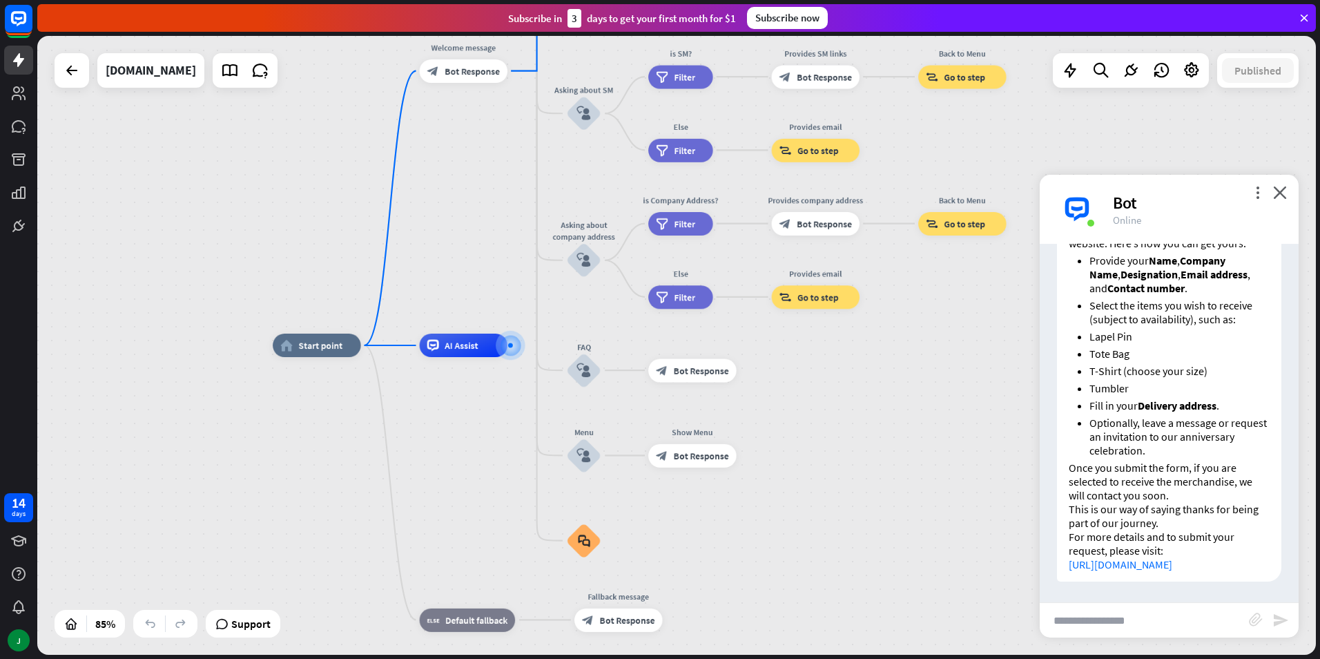
click at [1162, 557] on link "[URL][DOMAIN_NAME]" at bounding box center [1121, 564] width 104 height 14
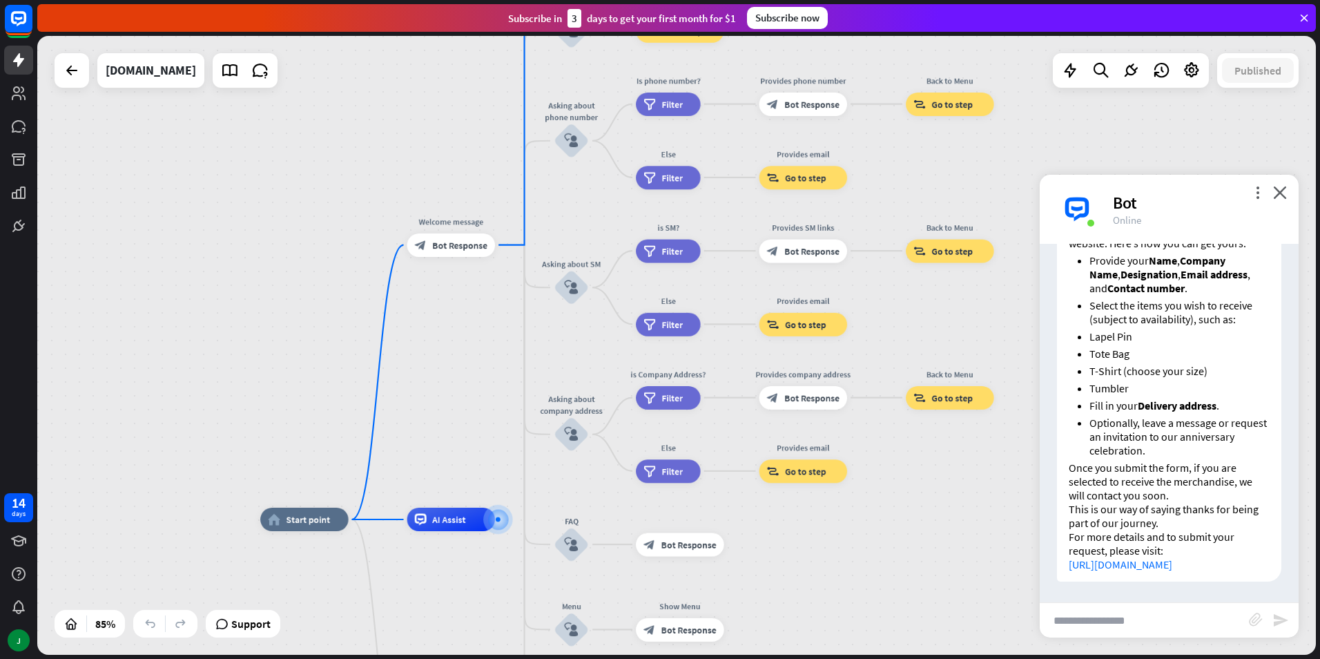
drag, startPoint x: 296, startPoint y: 175, endPoint x: 301, endPoint y: 323, distance: 147.2
click at [285, 376] on div "home_2 Start point Welcome message block_bot_response Bot Response About us blo…" at bounding box center [676, 345] width 1279 height 619
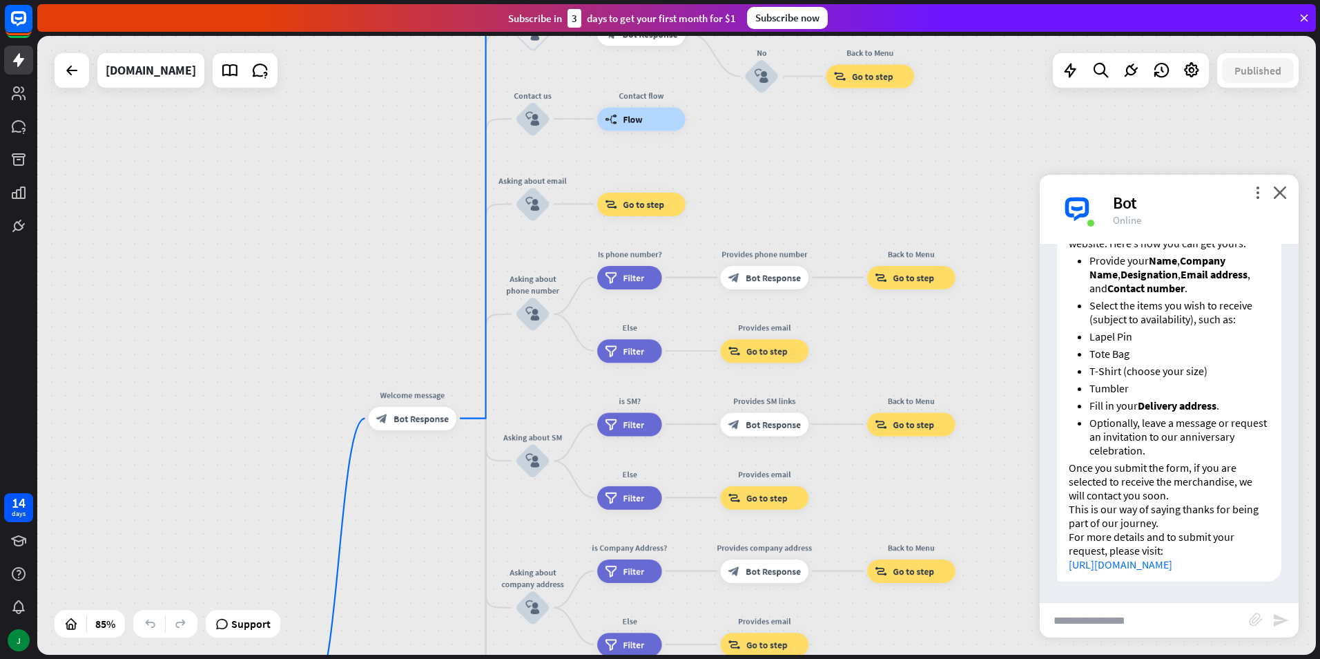
drag, startPoint x: 317, startPoint y: 215, endPoint x: 270, endPoint y: 390, distance: 180.9
click at [270, 390] on div "home_2 Start point Welcome message block_bot_response Bot Response About us blo…" at bounding box center [676, 345] width 1279 height 619
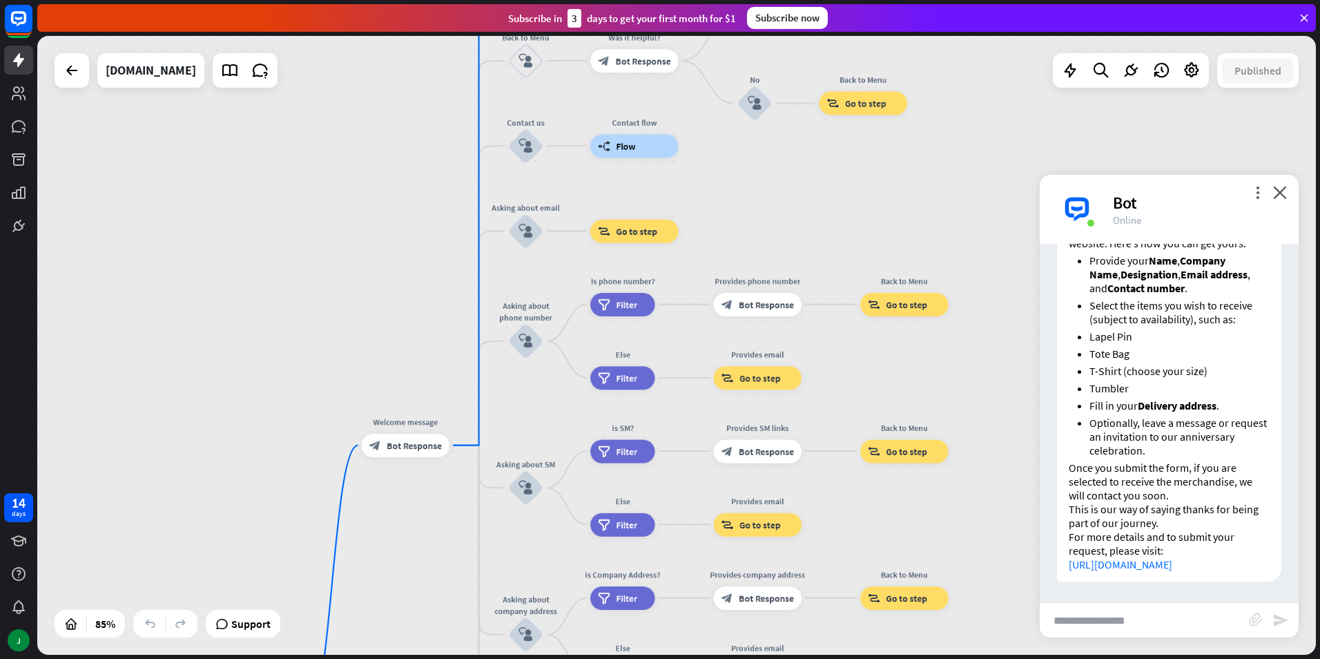
drag, startPoint x: 324, startPoint y: 229, endPoint x: 348, endPoint y: 331, distance: 105.7
click at [348, 331] on div "home_2 Start point Welcome message block_bot_response Bot Response About us blo…" at bounding box center [676, 345] width 1279 height 619
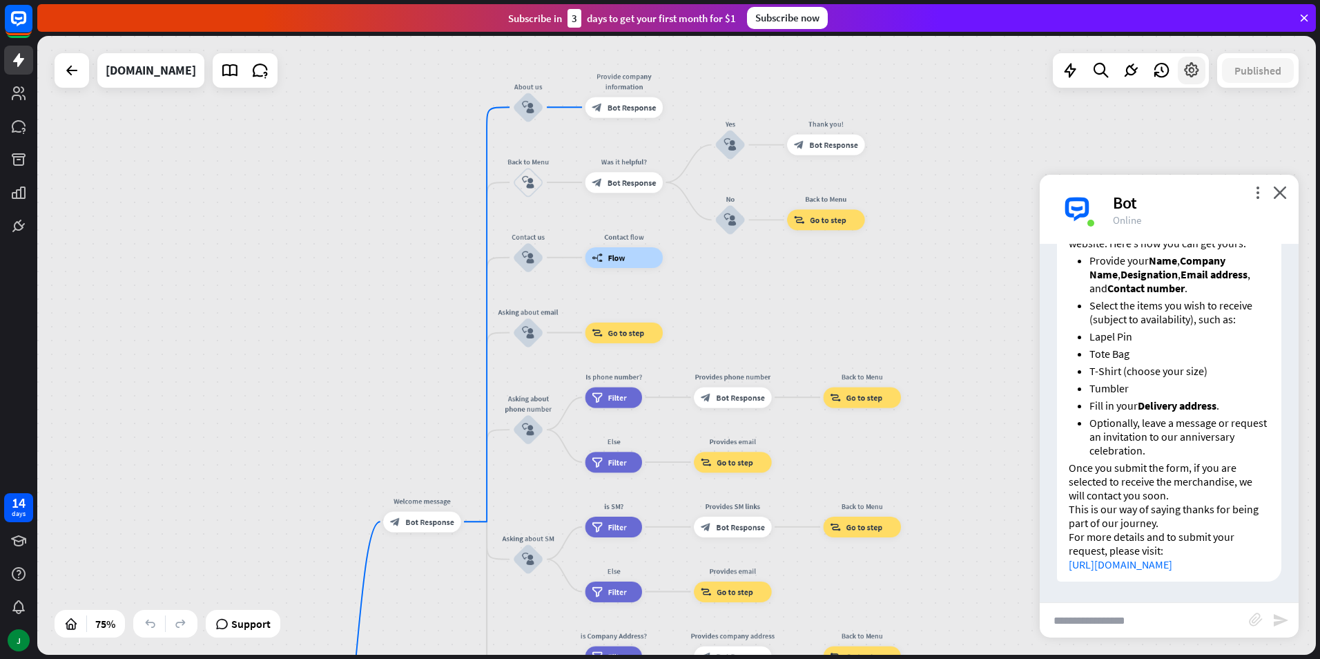
click at [1198, 79] on icon at bounding box center [1192, 70] width 18 height 18
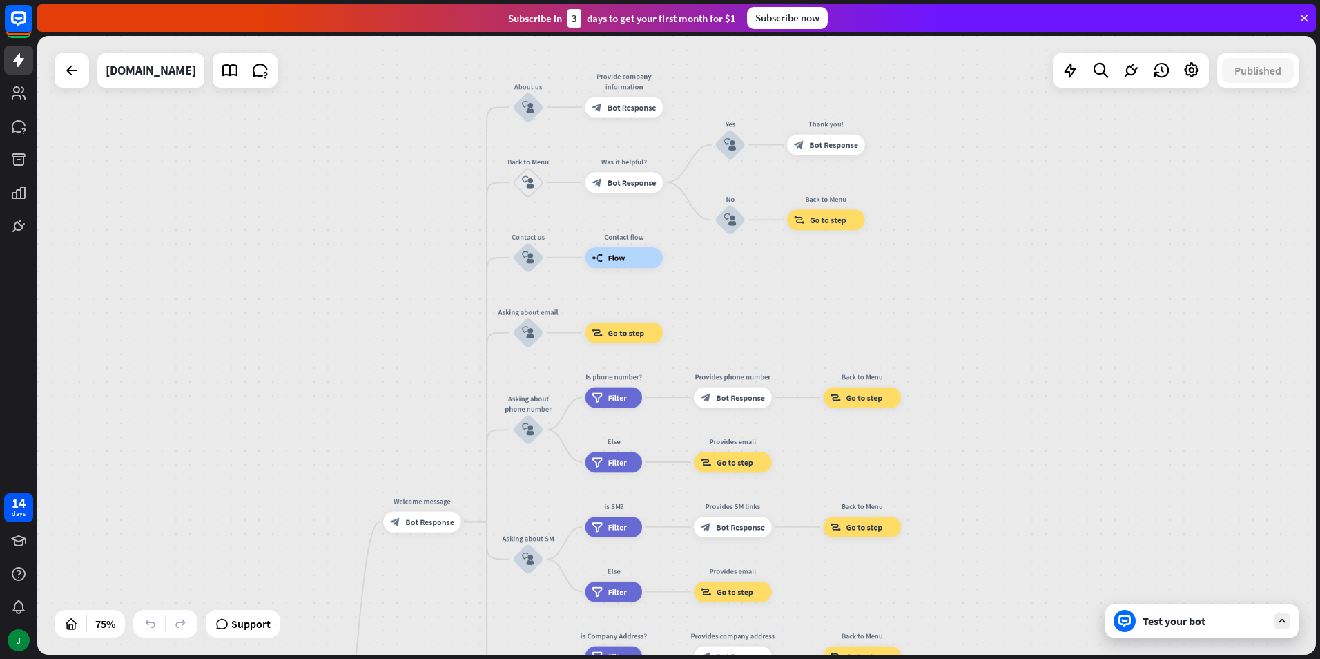
click at [1155, 180] on div "home_2 Start point Welcome message block_bot_response Bot Response About us blo…" at bounding box center [676, 345] width 1279 height 619
click at [80, 75] on div at bounding box center [72, 71] width 28 height 28
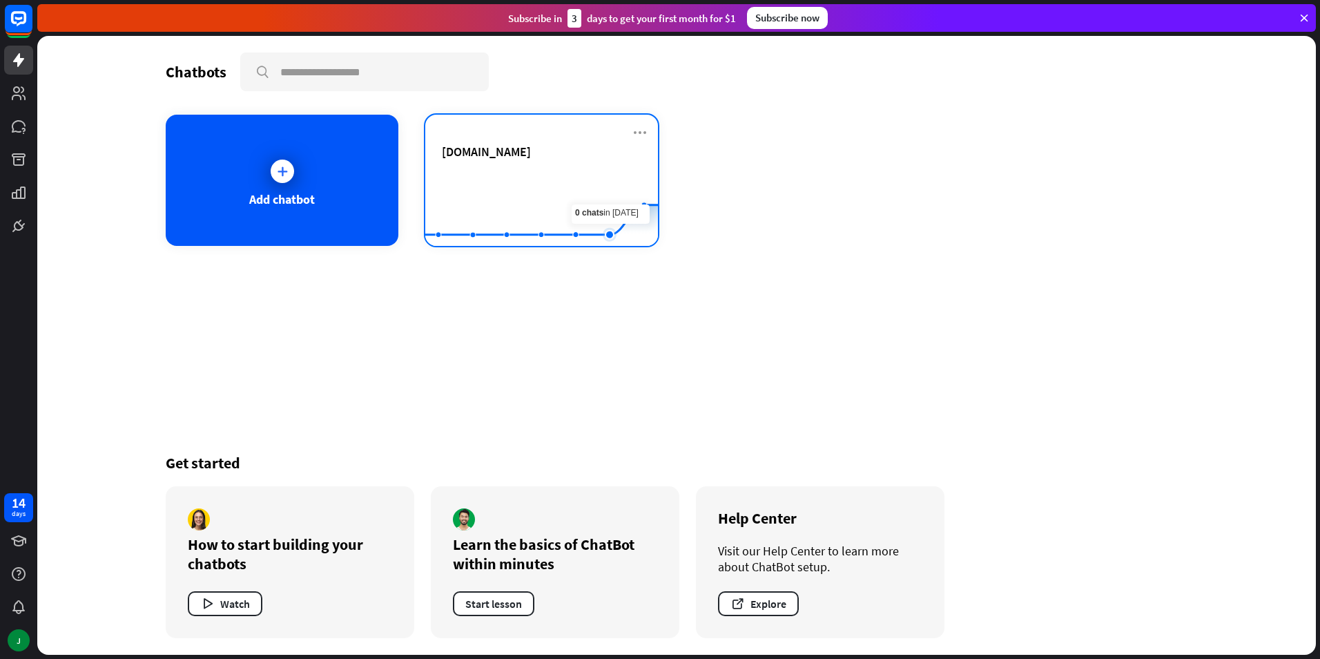
click at [598, 179] on rect at bounding box center [541, 212] width 233 height 86
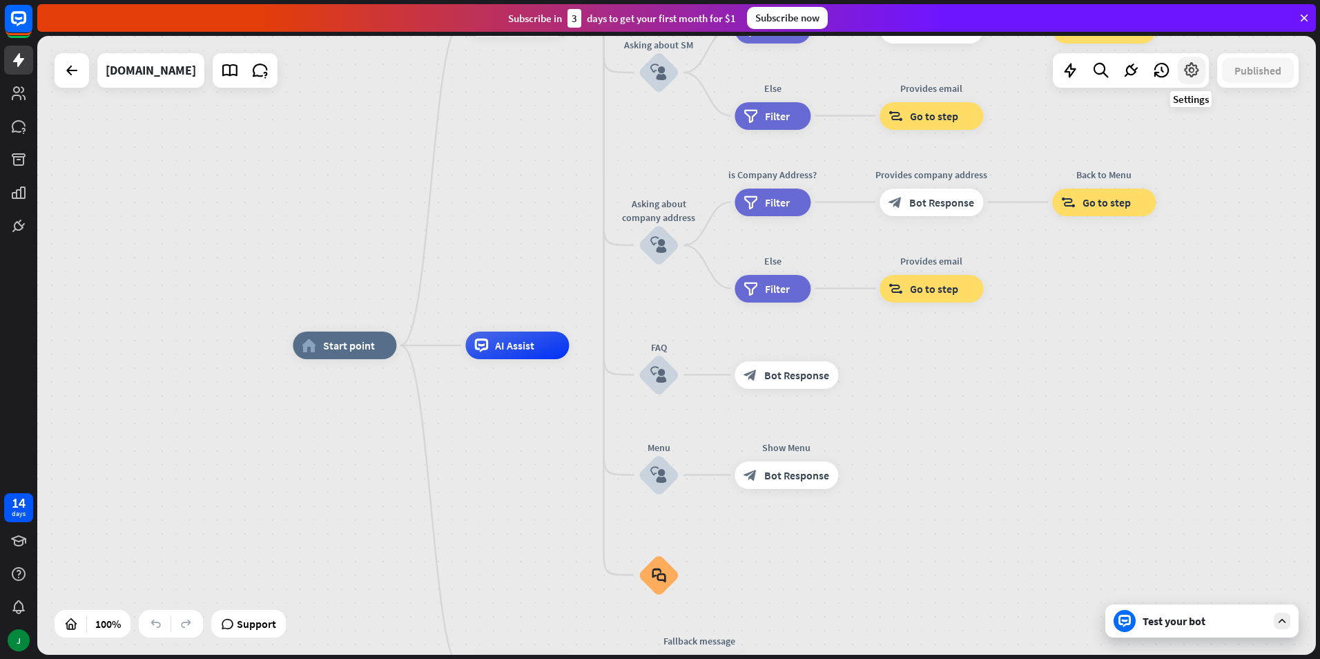
click at [1189, 77] on icon at bounding box center [1192, 70] width 18 height 18
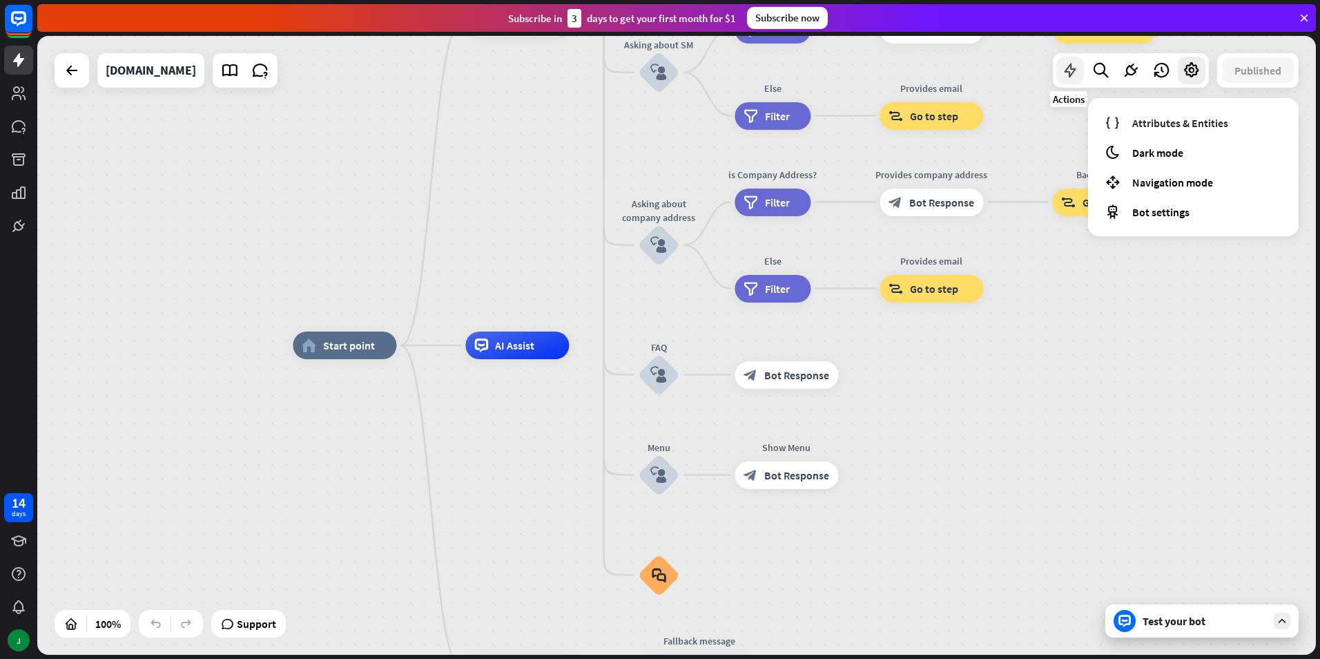
click at [1074, 71] on icon at bounding box center [1070, 70] width 18 height 18
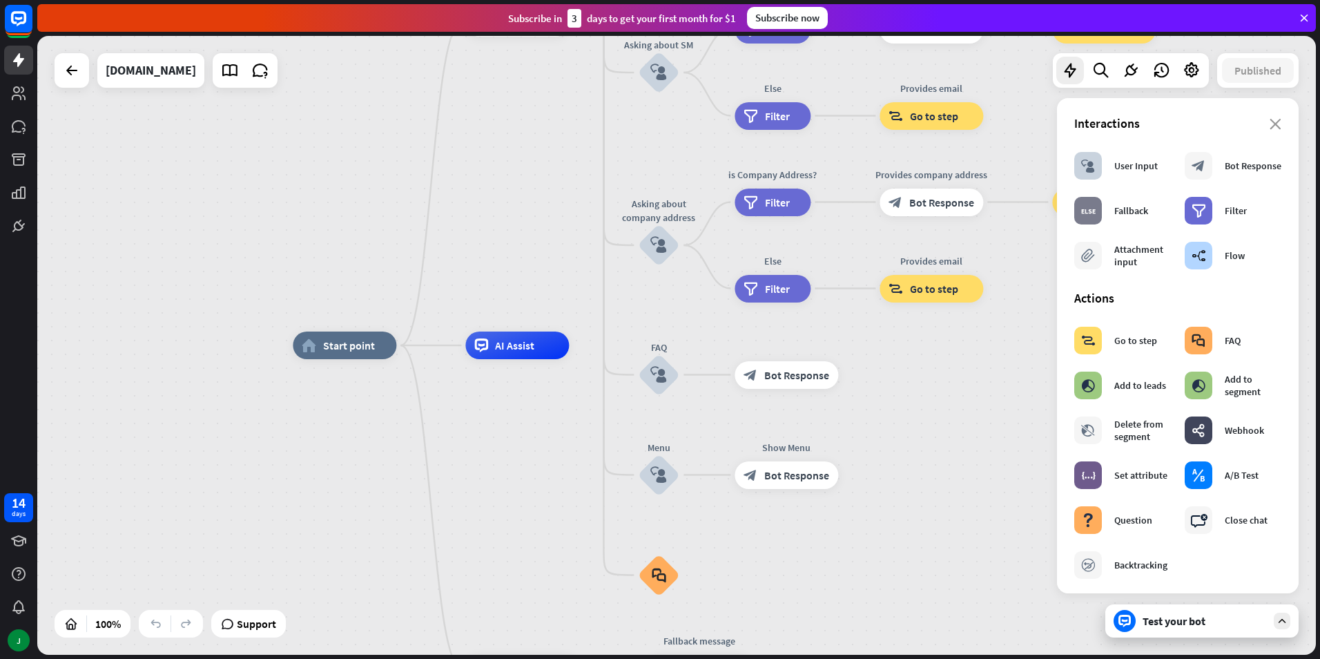
click at [921, 383] on div "home_2 Start point Welcome message block_bot_response Bot Response About us blo…" at bounding box center [932, 654] width 1279 height 619
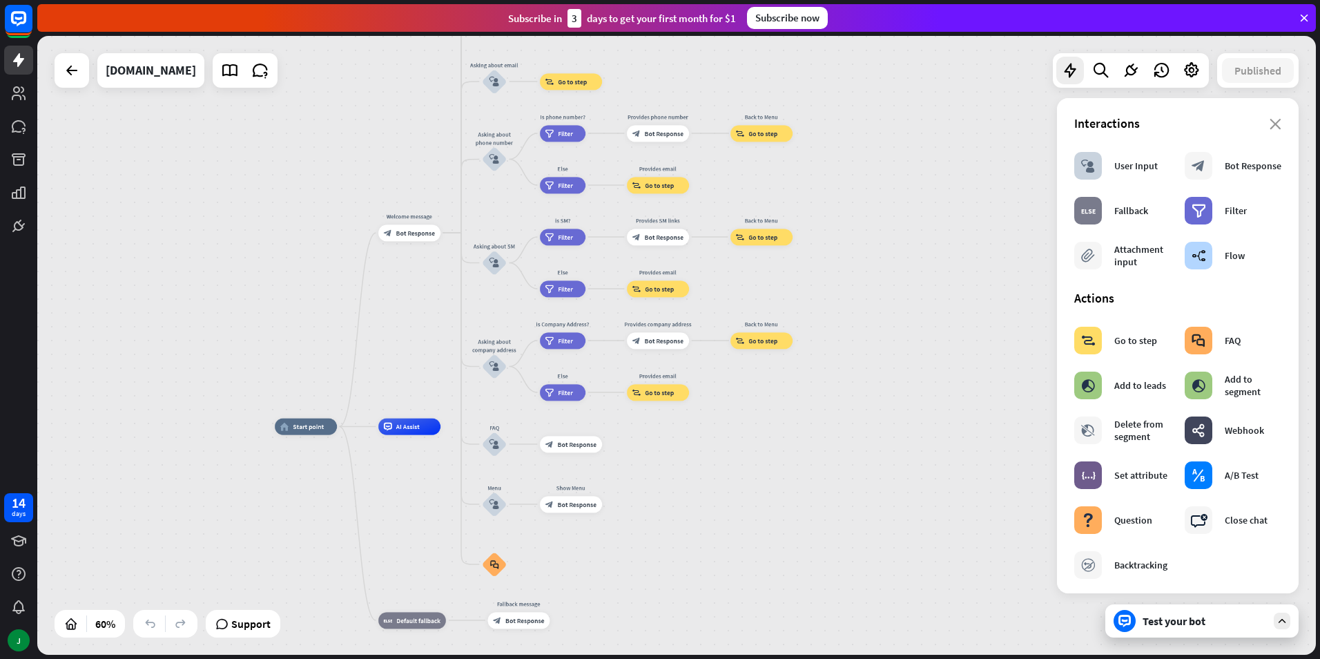
drag, startPoint x: 972, startPoint y: 416, endPoint x: 707, endPoint y: 478, distance: 272.4
click at [707, 478] on div "home_2 Start point Welcome message block_bot_response Bot Response About us blo…" at bounding box center [658, 613] width 767 height 372
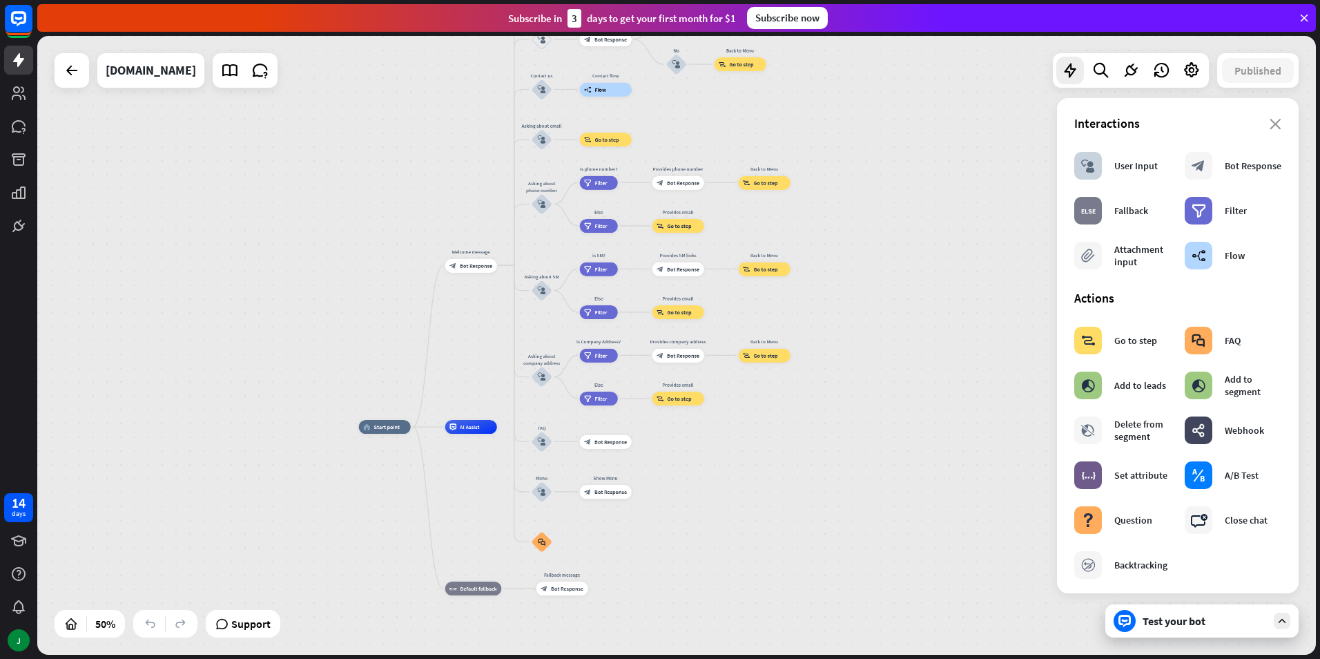
drag, startPoint x: 929, startPoint y: 233, endPoint x: 861, endPoint y: 448, distance: 225.9
click at [861, 447] on div "home_2 Start point Welcome message block_bot_response Bot Response About us blo…" at bounding box center [676, 345] width 1279 height 619
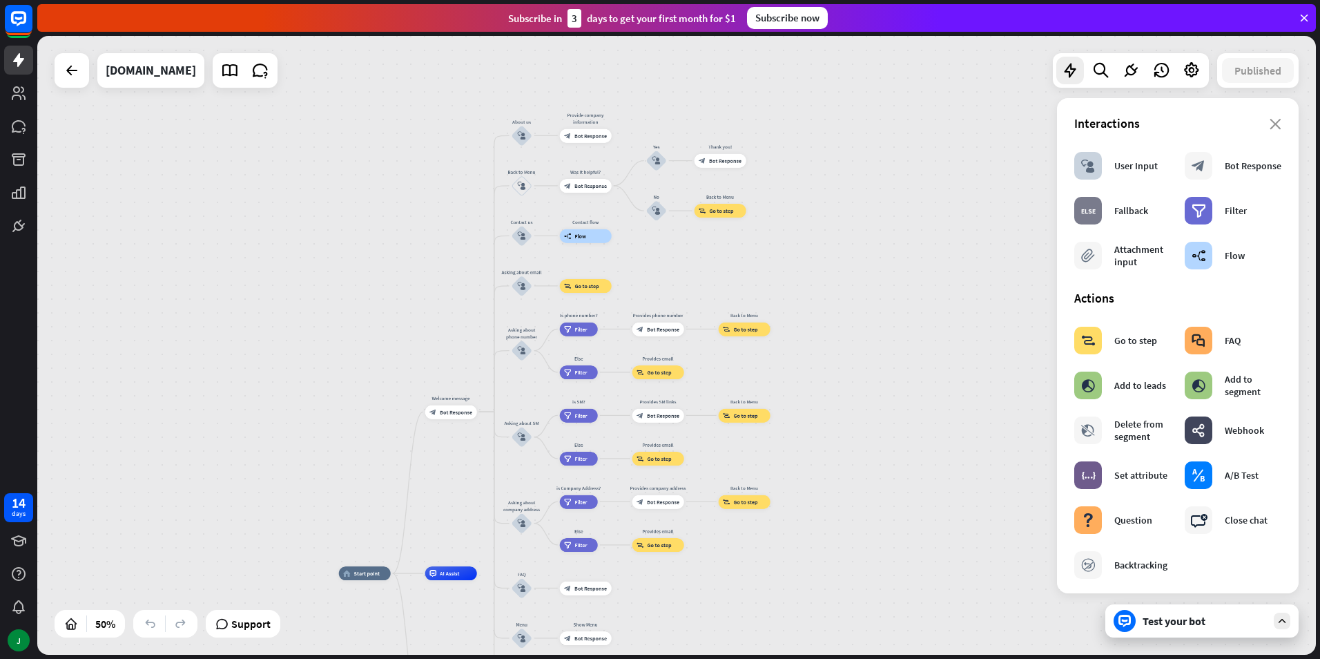
drag, startPoint x: 803, startPoint y: 334, endPoint x: 852, endPoint y: 267, distance: 82.1
click at [852, 267] on div "home_2 Start point Welcome message block_bot_response Bot Response About us blo…" at bounding box center [676, 345] width 1279 height 619
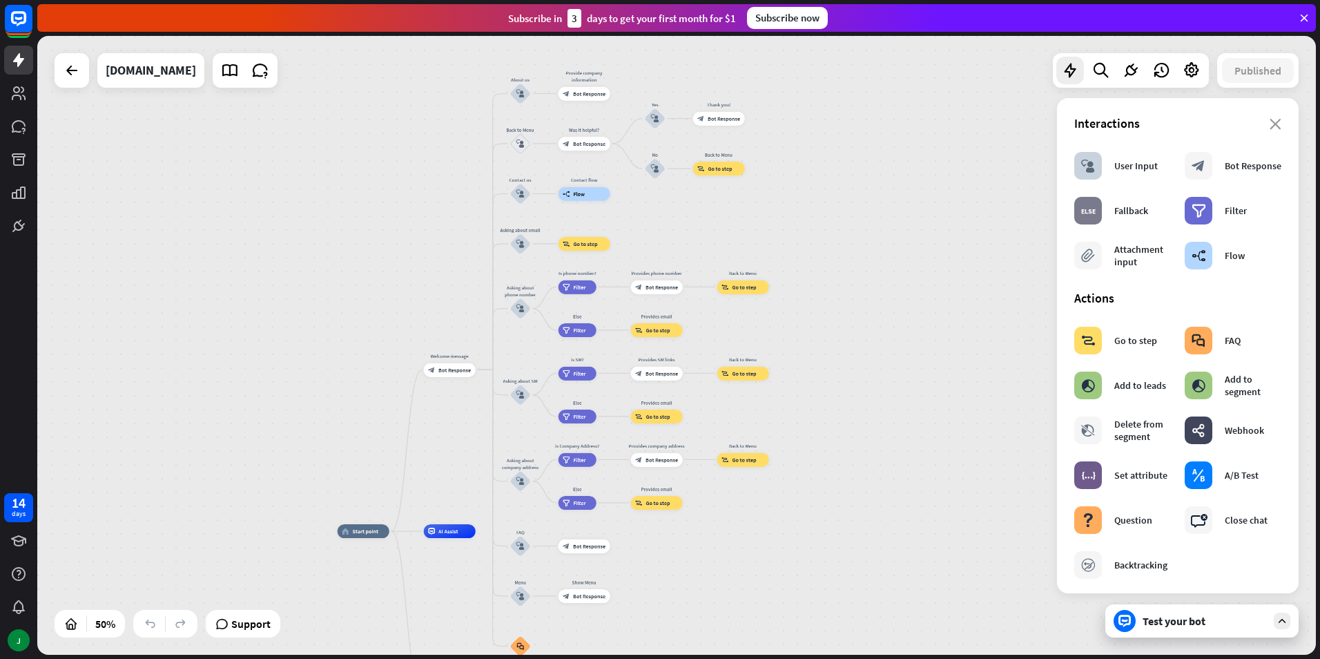
drag, startPoint x: 823, startPoint y: 374, endPoint x: 820, endPoint y: 332, distance: 41.5
click at [820, 332] on div "home_2 Start point Welcome message block_bot_response Bot Response About us blo…" at bounding box center [676, 345] width 1279 height 619
click at [69, 626] on icon at bounding box center [71, 624] width 14 height 14
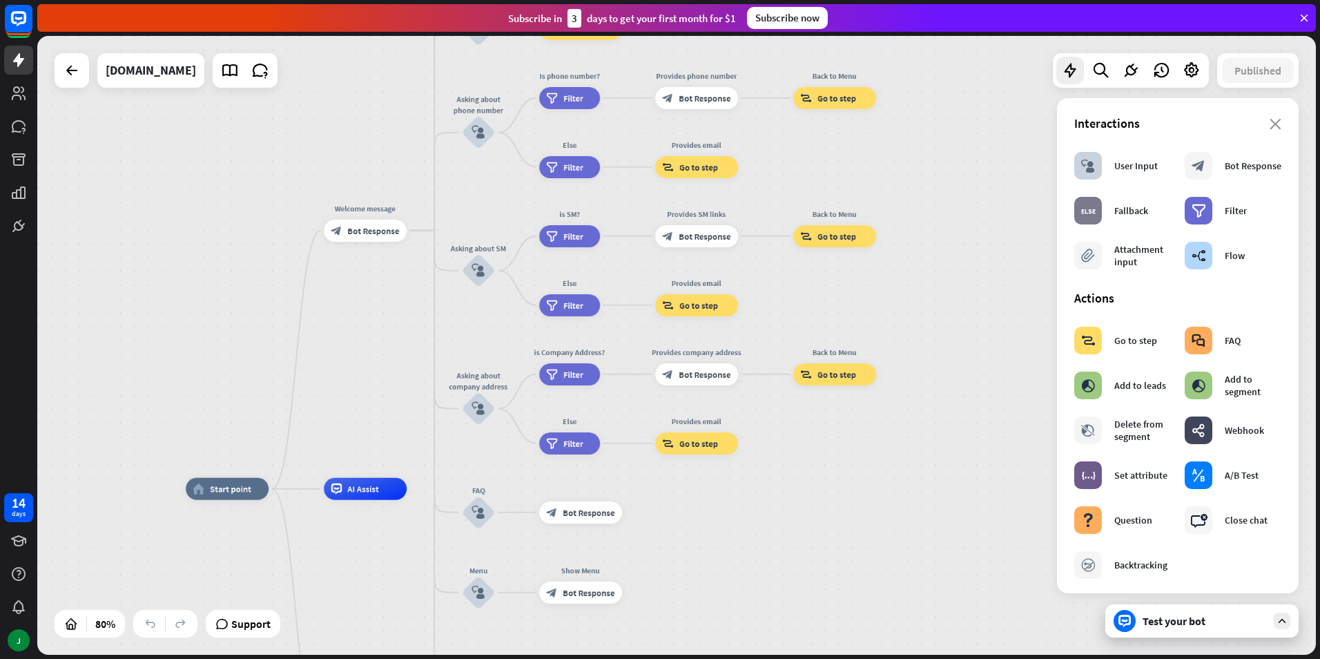
drag, startPoint x: 922, startPoint y: 439, endPoint x: 743, endPoint y: 564, distance: 217.8
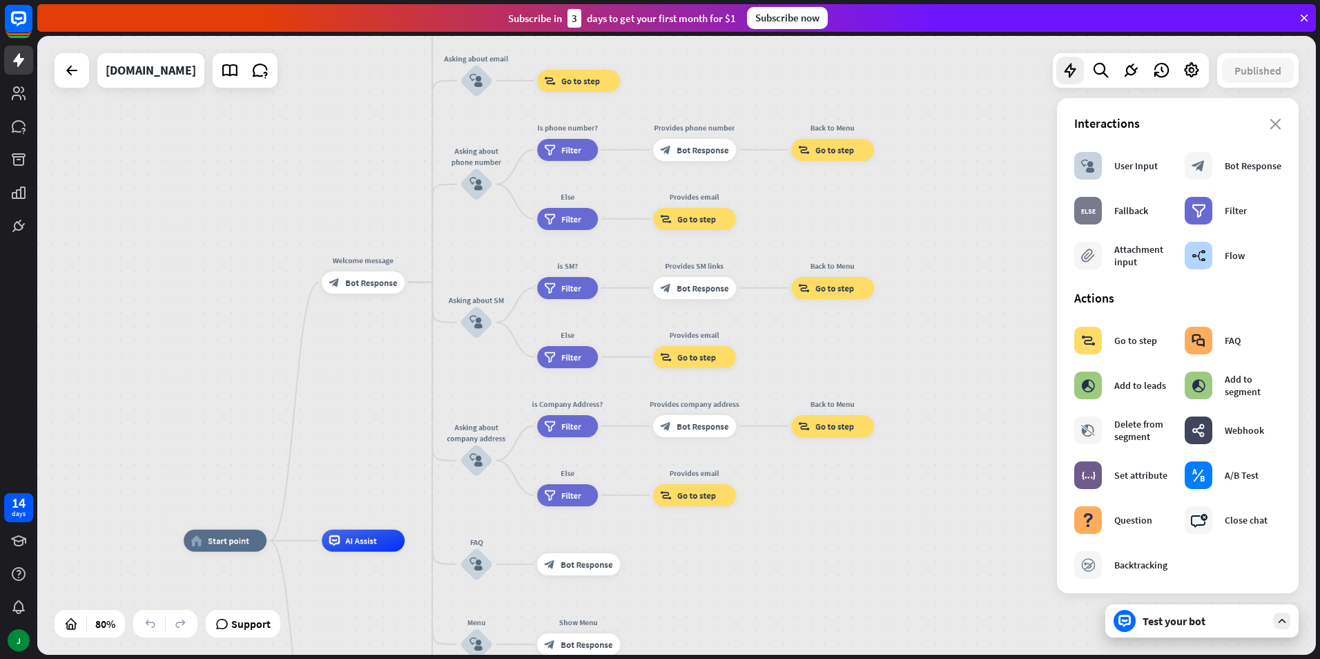
drag, startPoint x: 820, startPoint y: 503, endPoint x: 815, endPoint y: 592, distance: 89.2
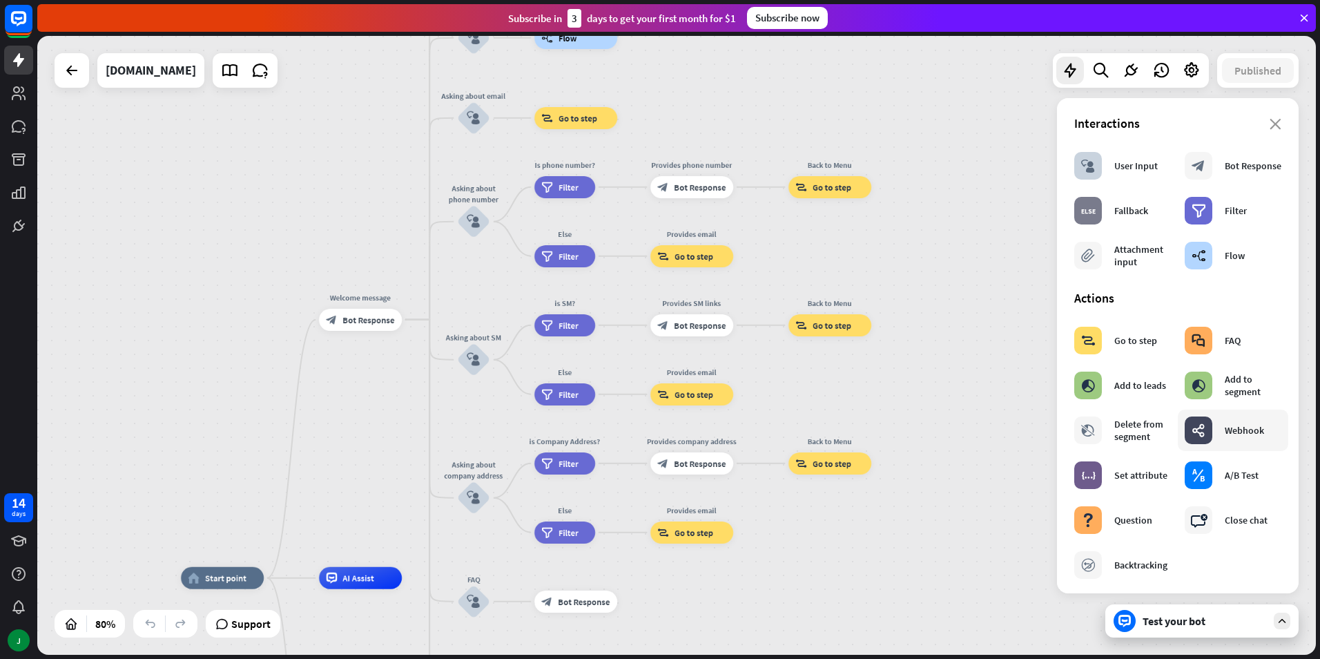
click at [1228, 433] on div "Webhook" at bounding box center [1244, 430] width 39 height 12
click at [1218, 432] on div "webhooks Webhook" at bounding box center [1224, 430] width 79 height 28
click at [1217, 443] on div "webhooks Webhook" at bounding box center [1224, 430] width 79 height 28
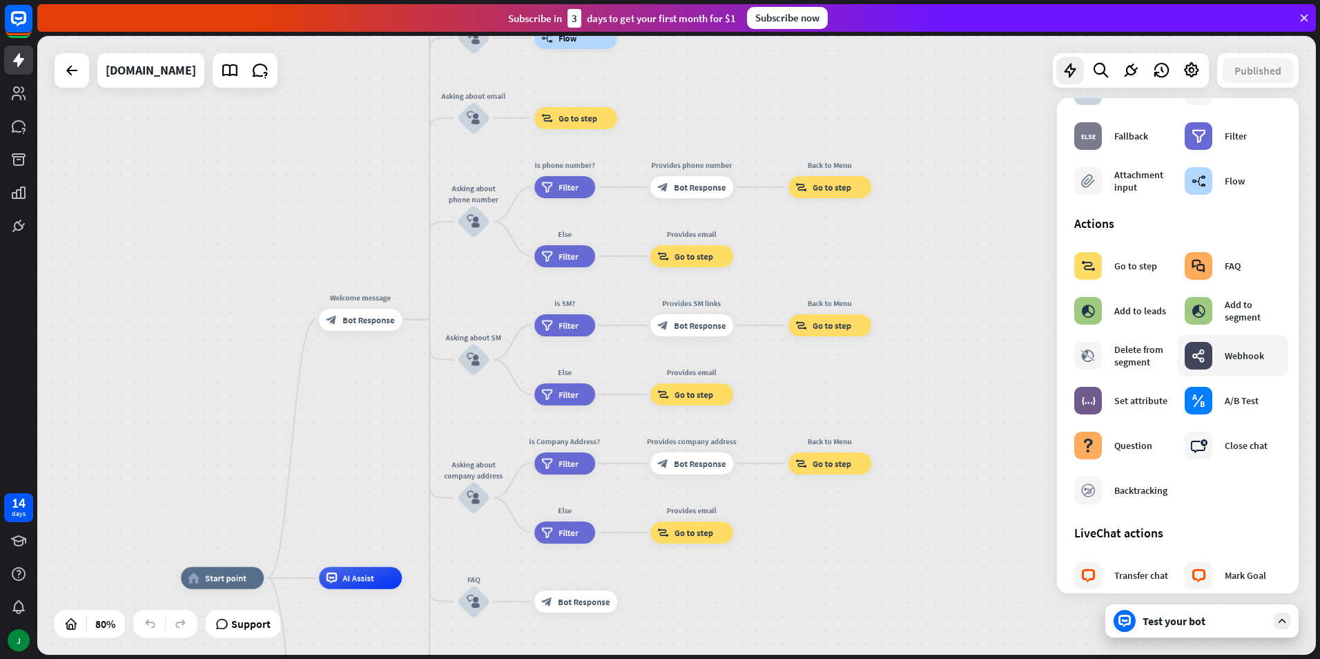
scroll to position [69, 0]
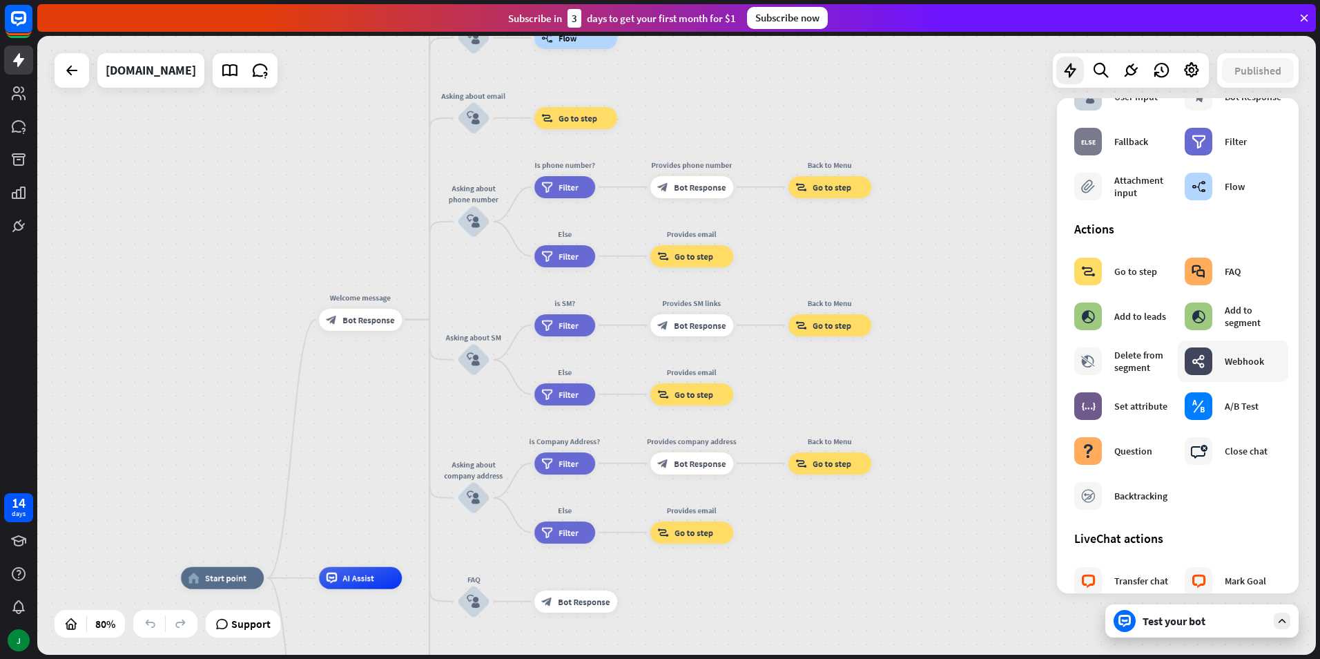
click at [1222, 367] on div "webhooks Webhook" at bounding box center [1224, 361] width 79 height 28
click at [1211, 278] on div "block_faq FAQ" at bounding box center [1213, 272] width 56 height 28
click at [916, 189] on div "home_2 Start point Welcome message block_bot_response Bot Response About us blo…" at bounding box center [676, 345] width 1279 height 619
click at [252, 74] on icon at bounding box center [260, 70] width 18 height 18
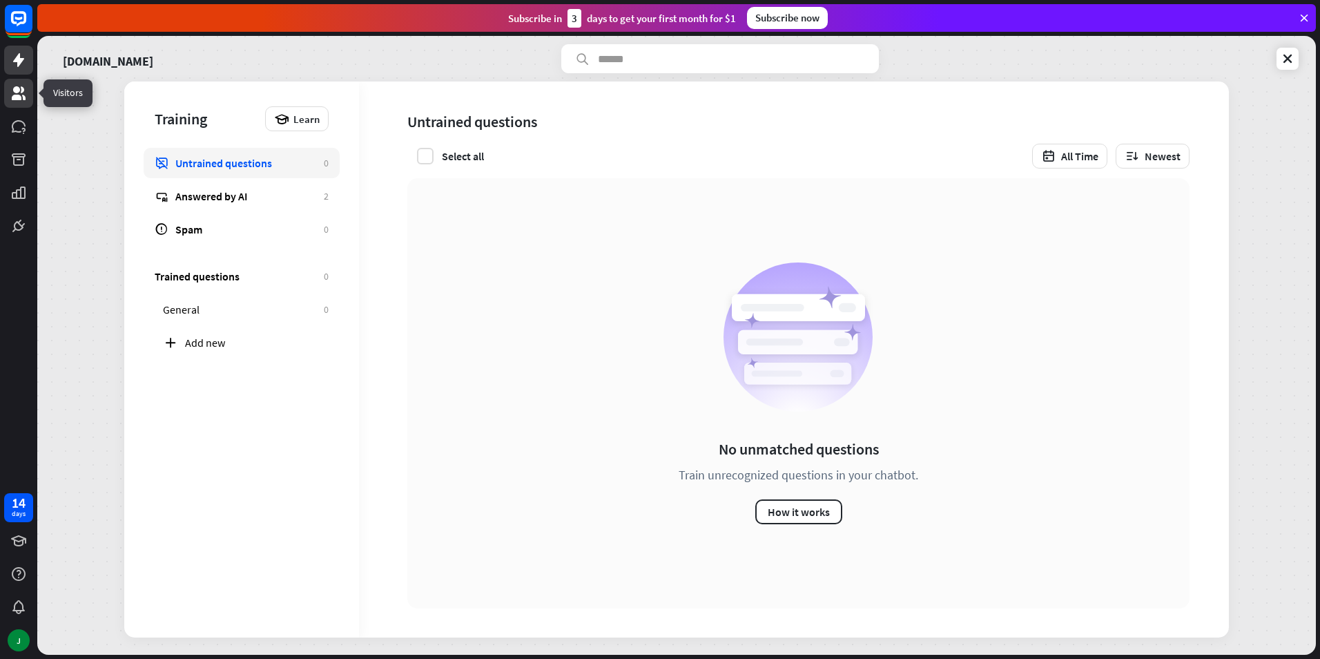
click at [18, 95] on icon at bounding box center [19, 93] width 14 height 14
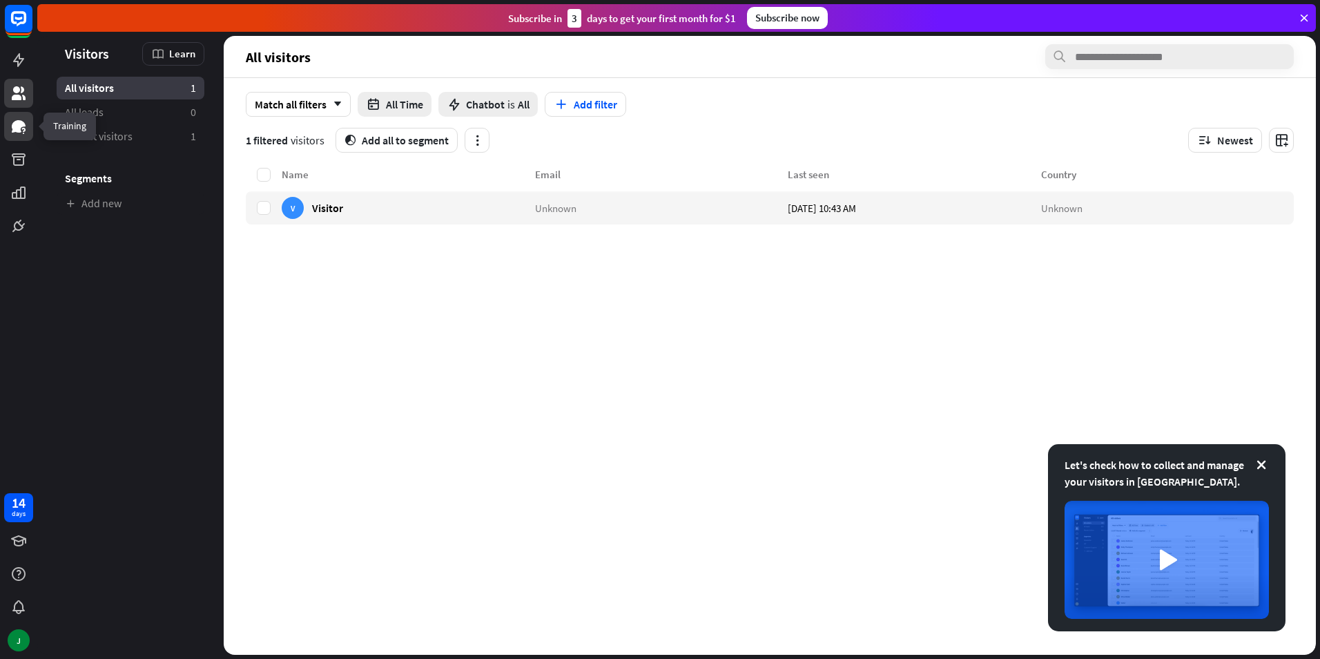
click at [26, 130] on icon at bounding box center [18, 126] width 17 height 17
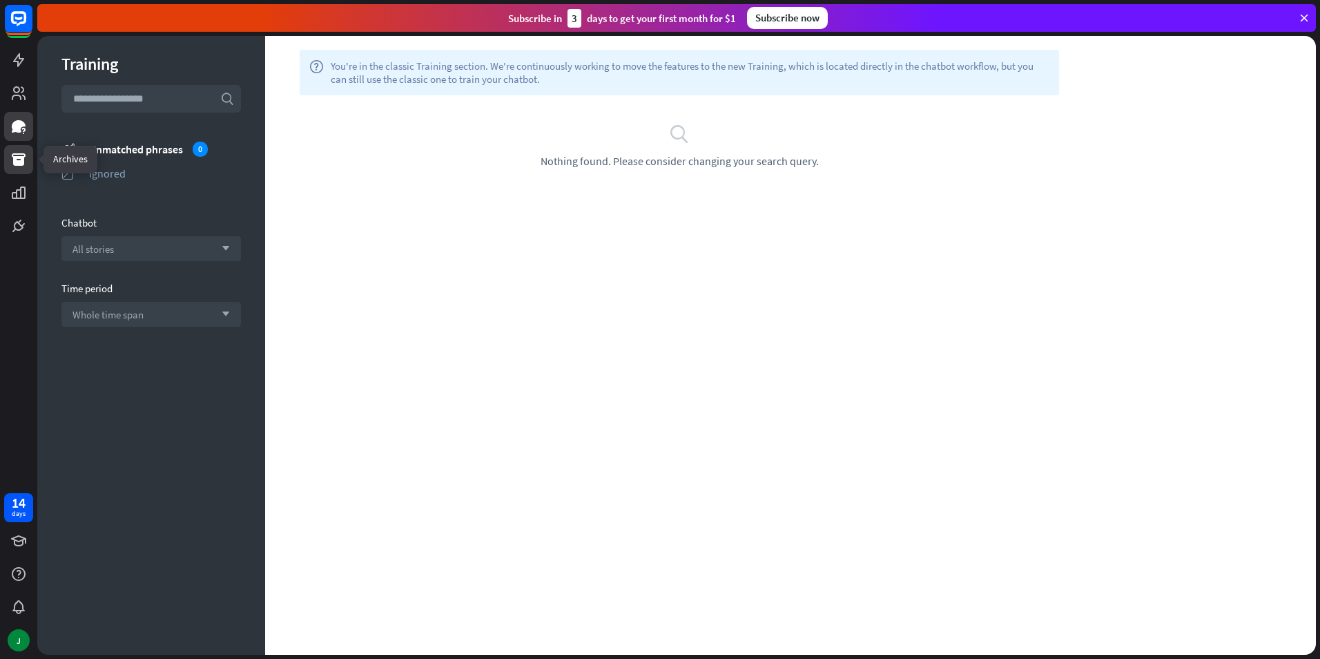
click at [25, 160] on icon at bounding box center [18, 159] width 17 height 17
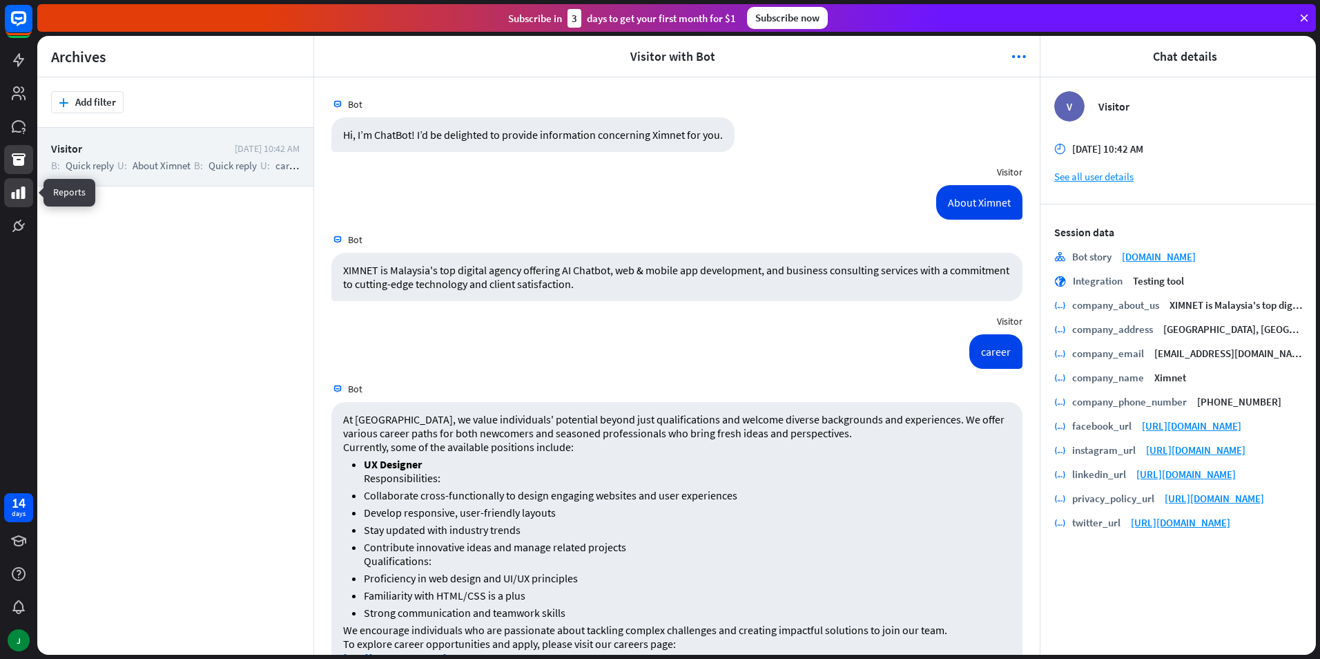
click at [11, 192] on icon at bounding box center [18, 192] width 17 height 17
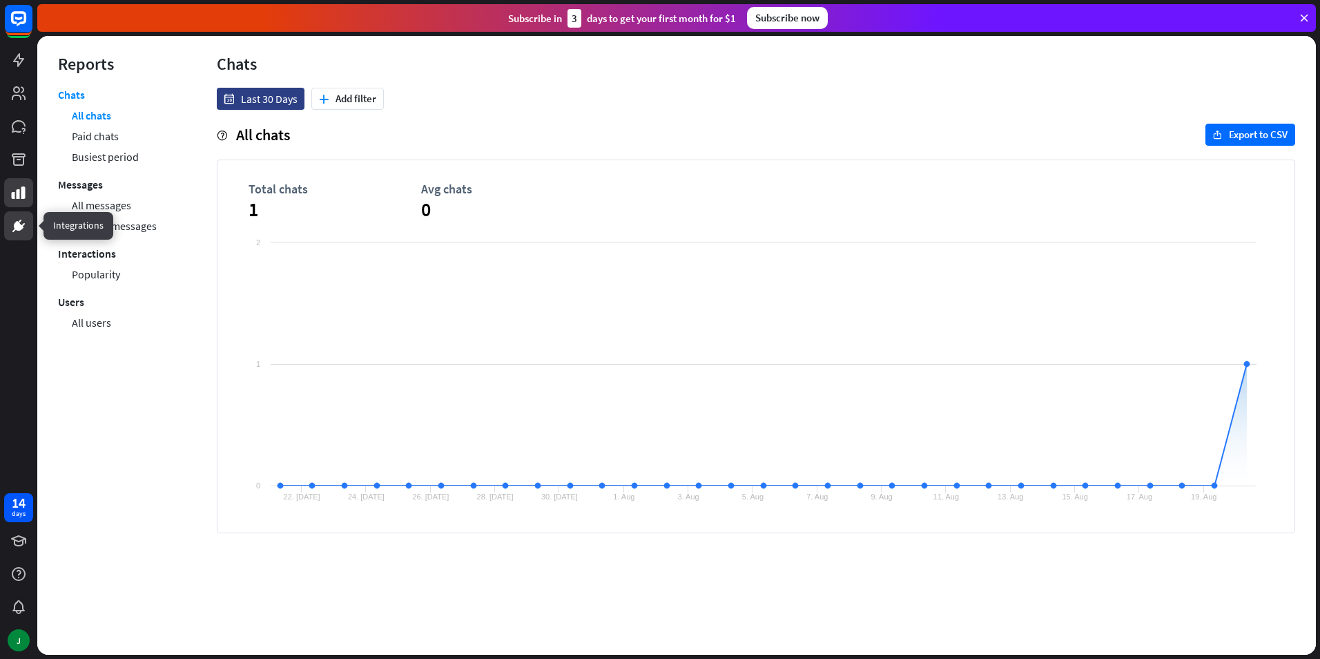
click at [23, 234] on link at bounding box center [18, 225] width 29 height 29
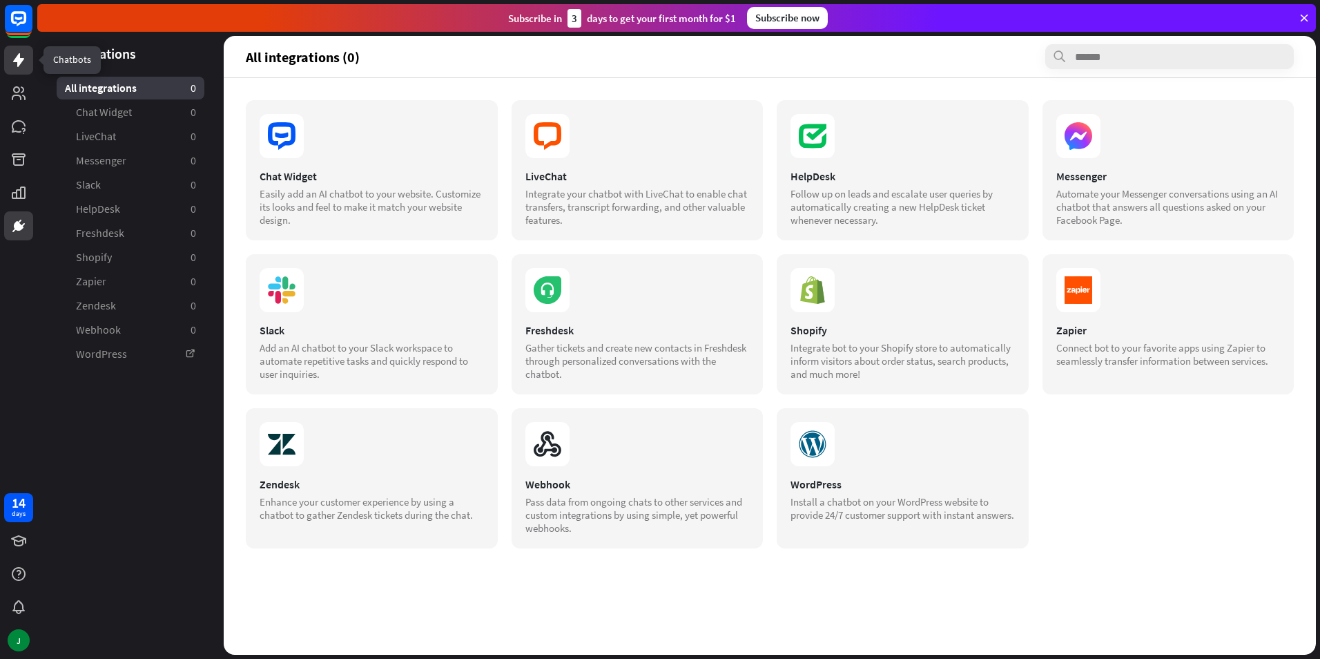
click at [21, 62] on icon at bounding box center [18, 60] width 11 height 14
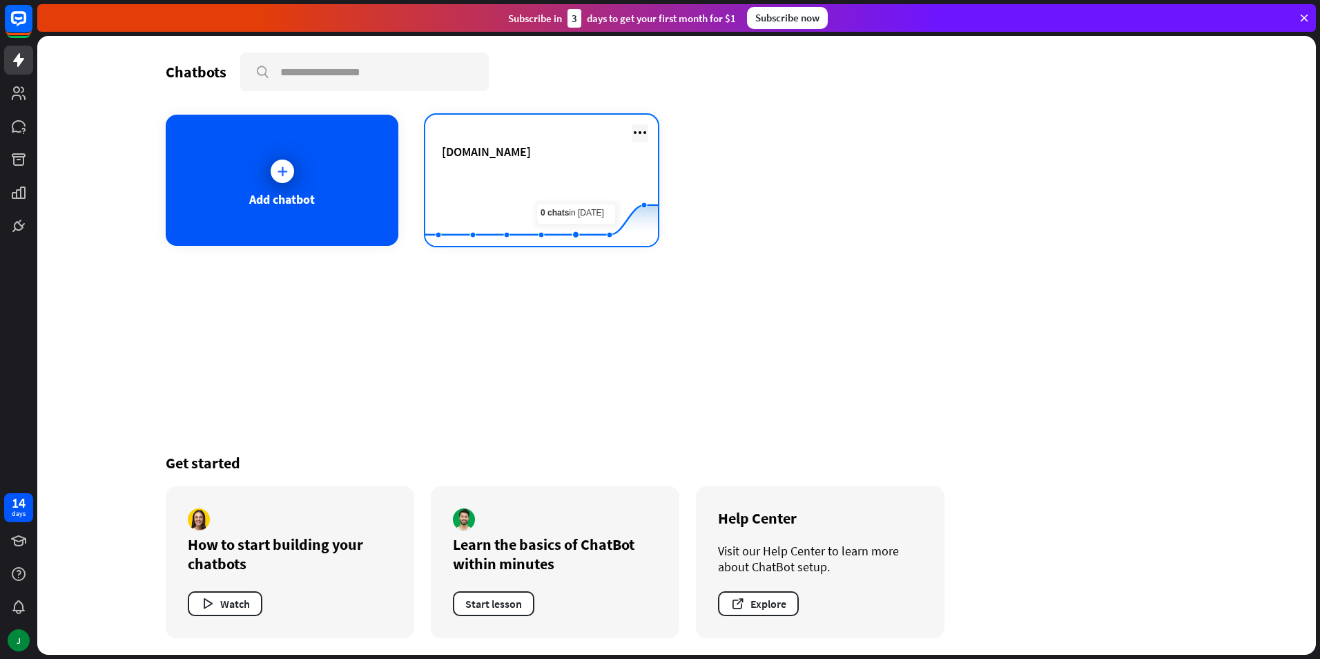
click at [642, 132] on icon at bounding box center [640, 132] width 17 height 17
click at [523, 209] on rect at bounding box center [541, 212] width 233 height 86
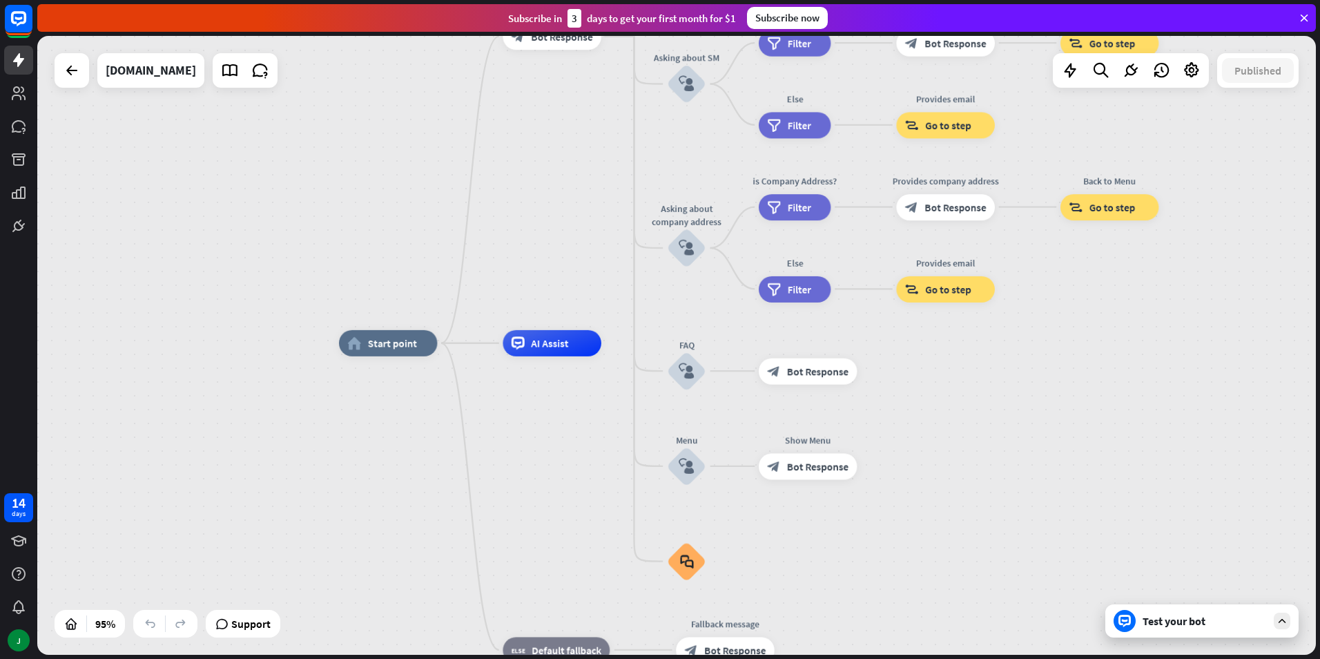
drag, startPoint x: 1137, startPoint y: 375, endPoint x: 1084, endPoint y: 495, distance: 131.7
click at [1084, 495] on div "home_2 Start point Welcome message block_bot_response Bot Response About us blo…" at bounding box center [946, 637] width 1215 height 588
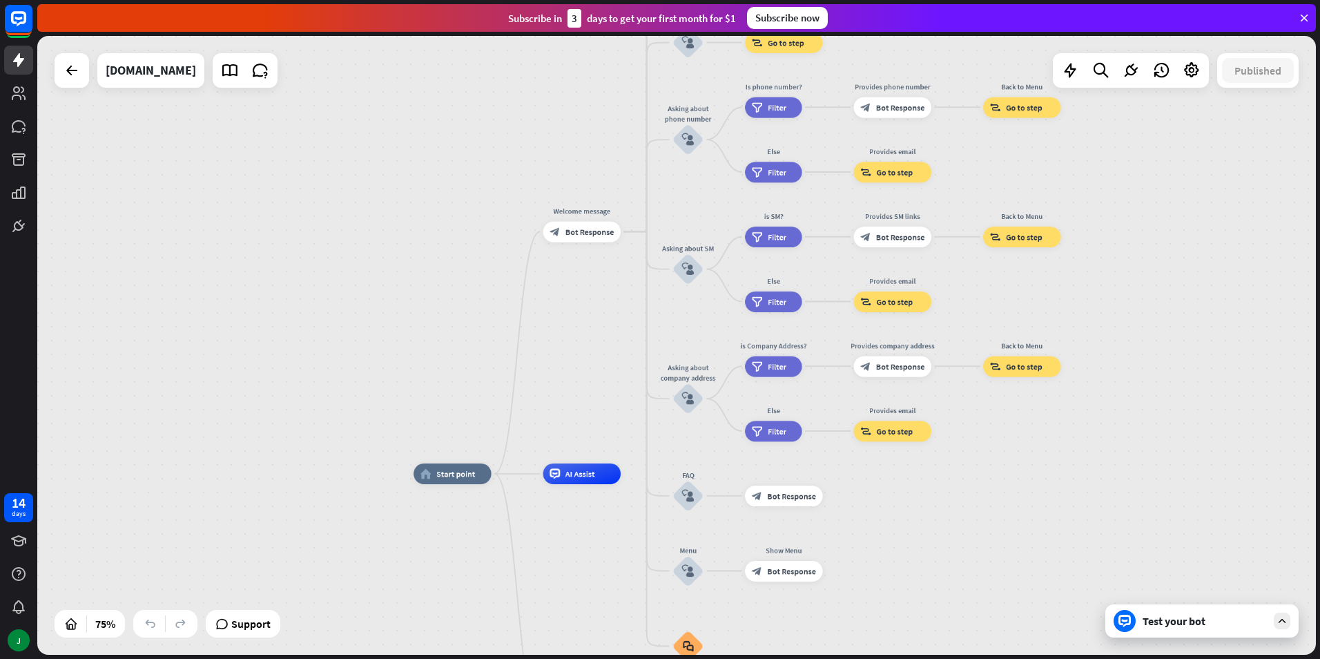
drag, startPoint x: 1179, startPoint y: 374, endPoint x: 999, endPoint y: 432, distance: 189.1
click at [999, 432] on div "home_2 Start point Welcome message block_bot_response Bot Response About us blo…" at bounding box center [676, 345] width 1279 height 619
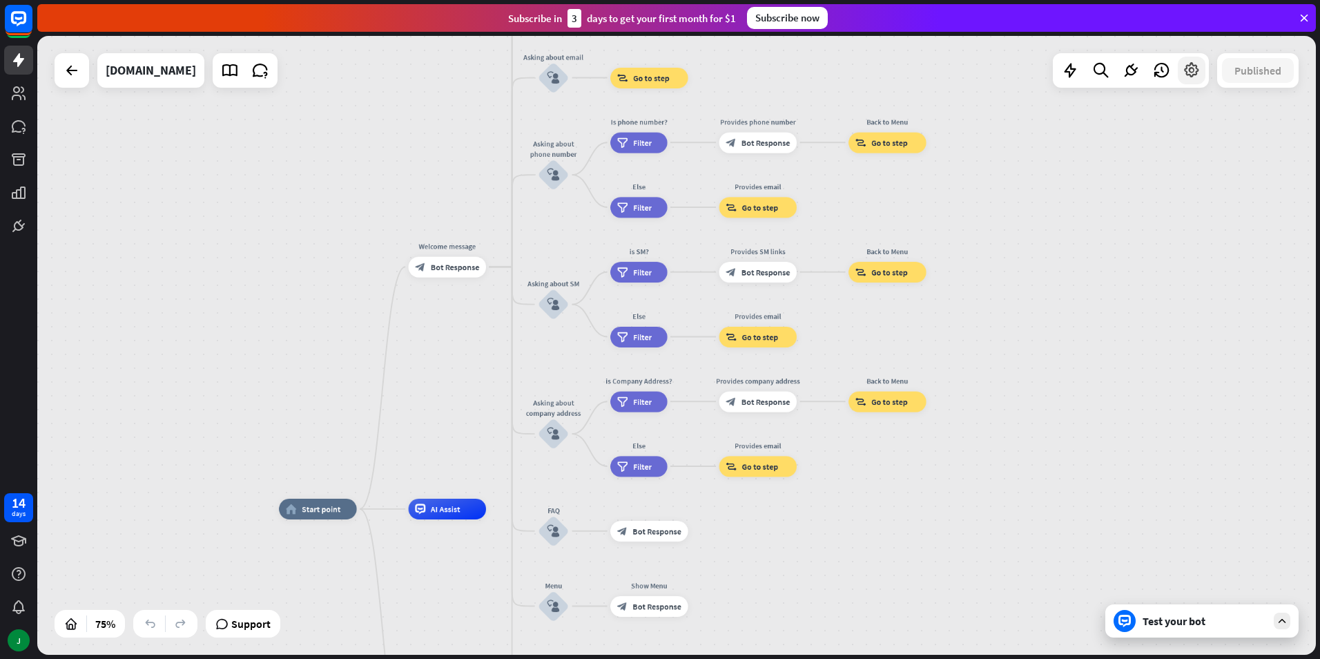
click at [1190, 71] on icon at bounding box center [1192, 70] width 18 height 18
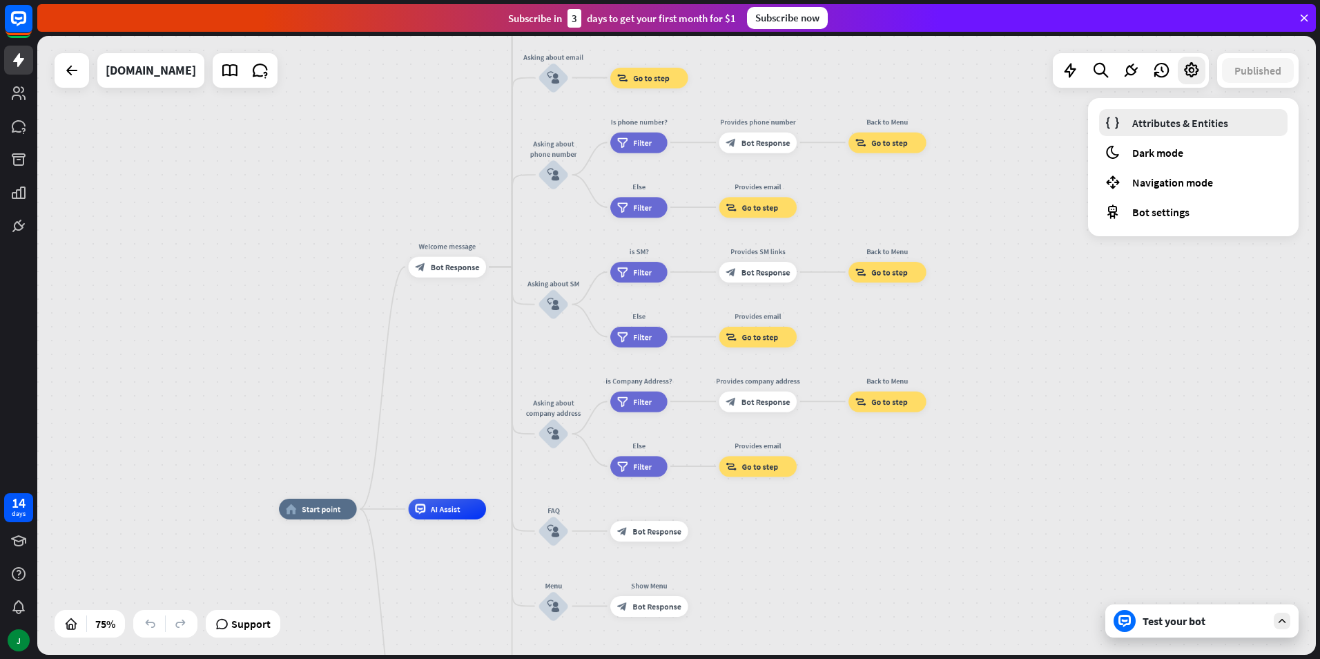
click at [1184, 124] on span "Attributes & Entities" at bounding box center [1181, 123] width 96 height 14
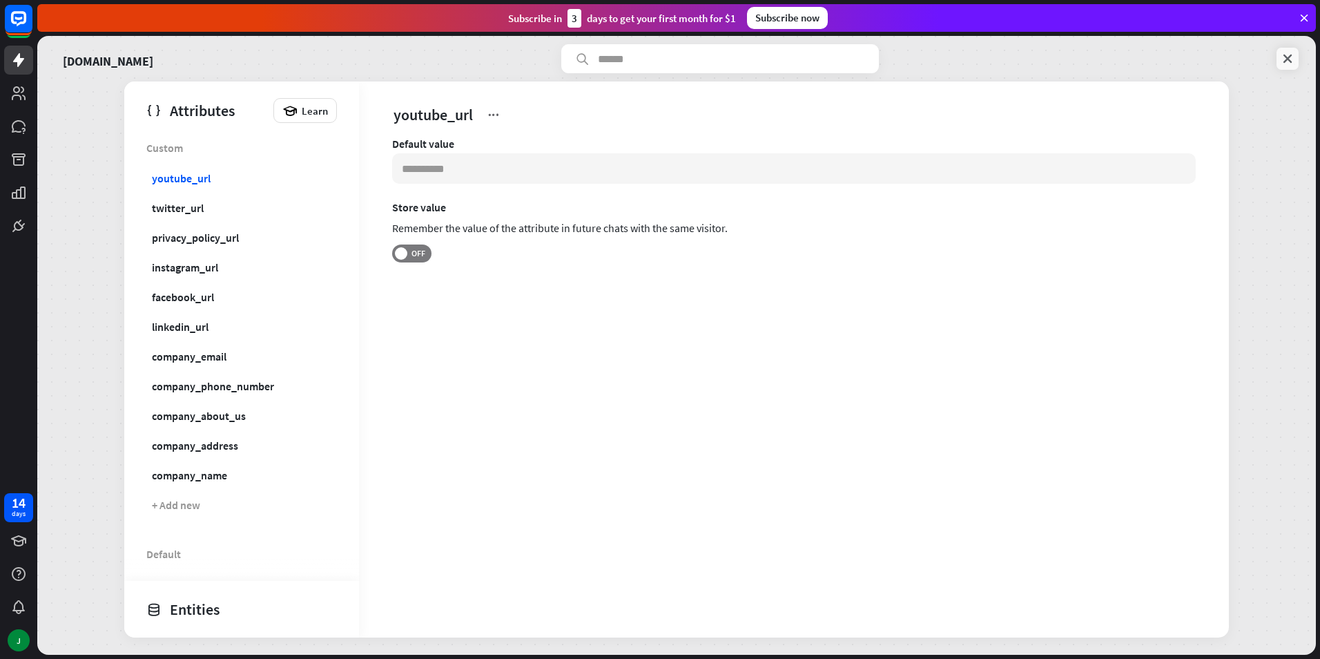
click at [1293, 62] on icon at bounding box center [1288, 59] width 14 height 14
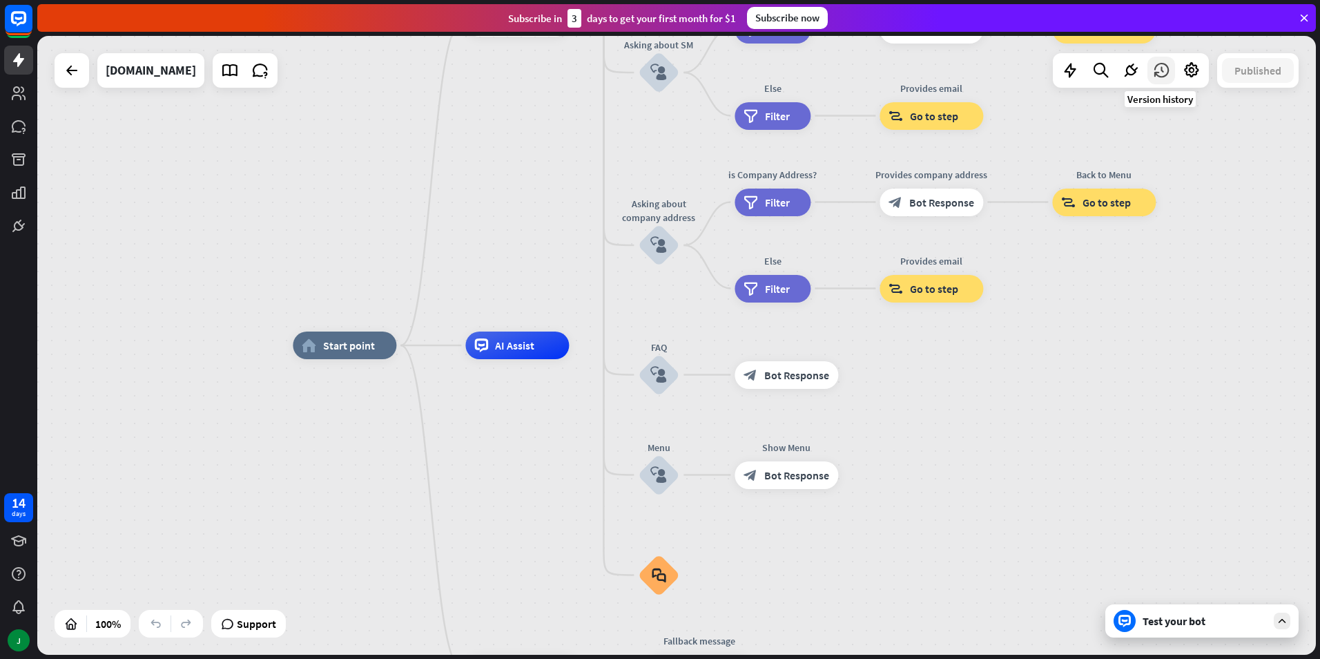
click at [1162, 70] on icon at bounding box center [1162, 70] width 18 height 18
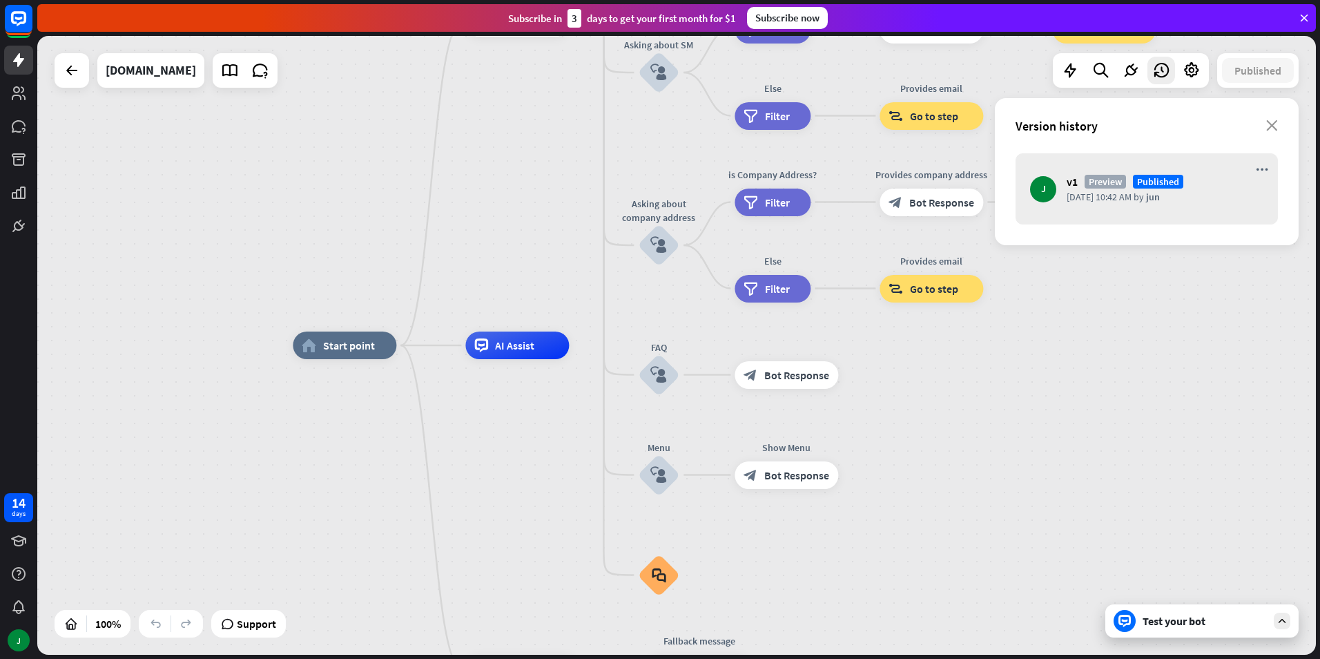
click at [1053, 360] on div "home_2 Start point Welcome message block_bot_response Bot Response About us blo…" at bounding box center [932, 654] width 1279 height 619
click at [961, 216] on div "Edit name more_horiz plus block_bot_response Bot Response" at bounding box center [932, 203] width 104 height 28
click at [943, 199] on span "Bot Response" at bounding box center [942, 202] width 65 height 14
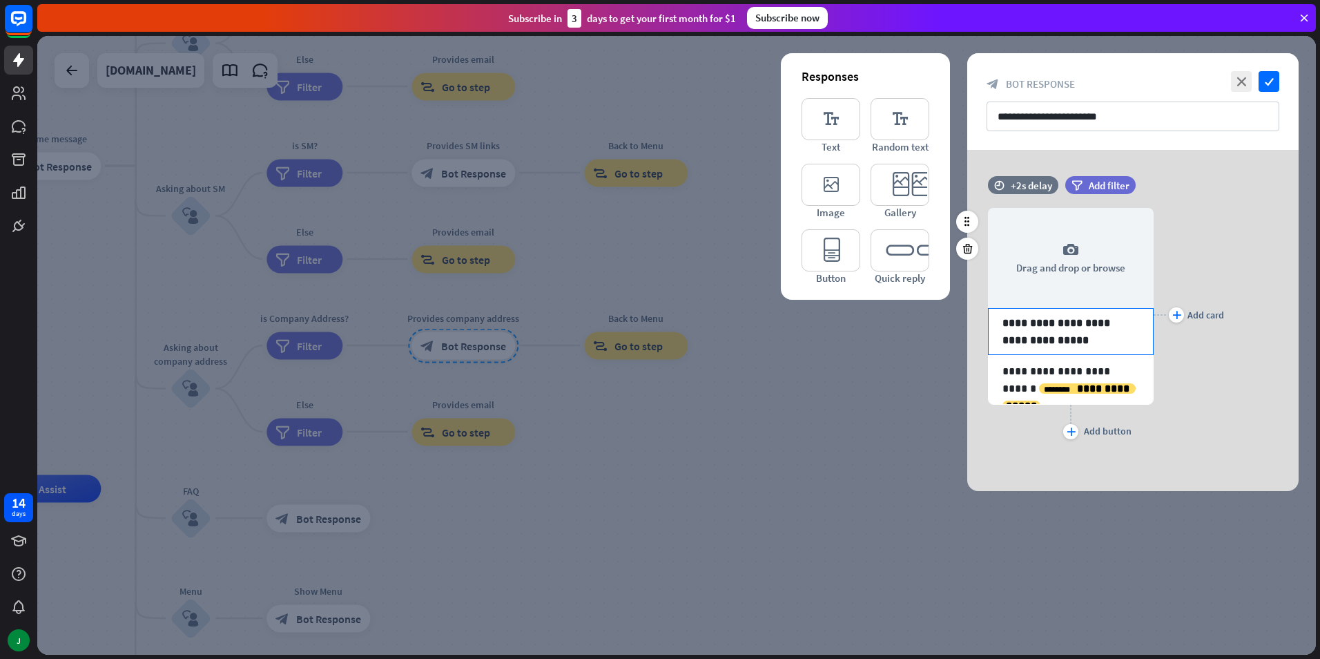
click at [1077, 342] on p "**********" at bounding box center [1071, 331] width 137 height 35
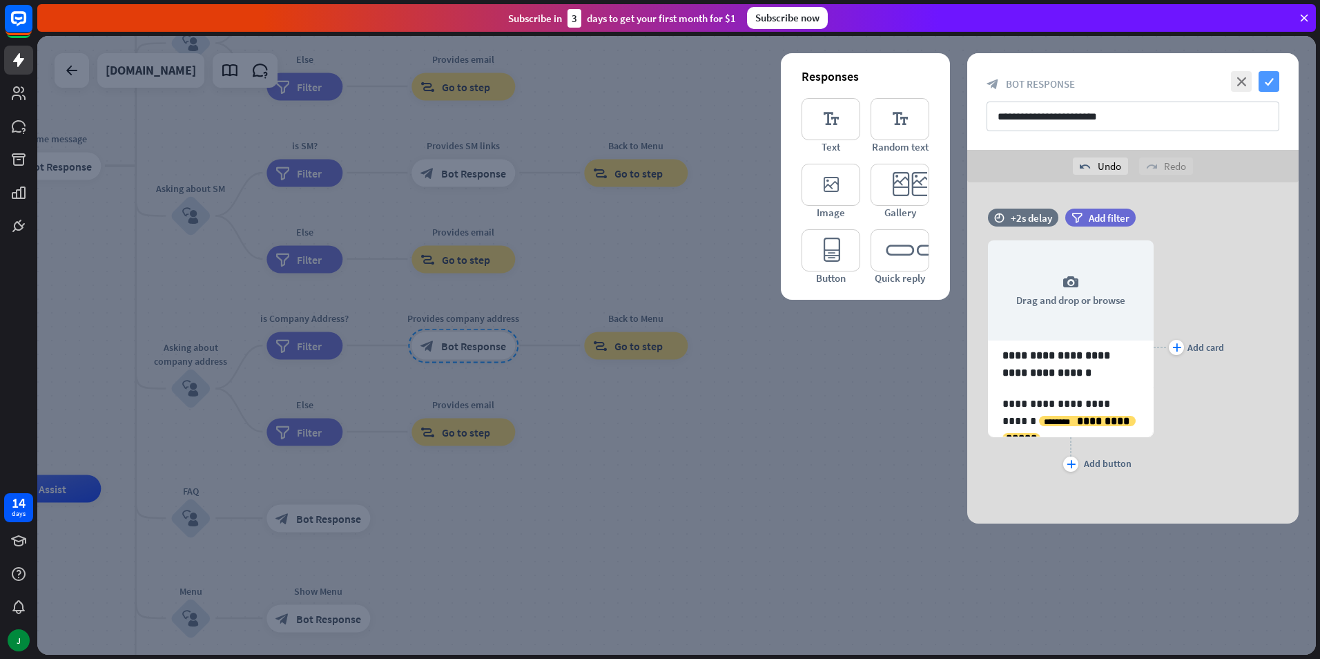
click at [1277, 79] on icon "check" at bounding box center [1269, 81] width 21 height 21
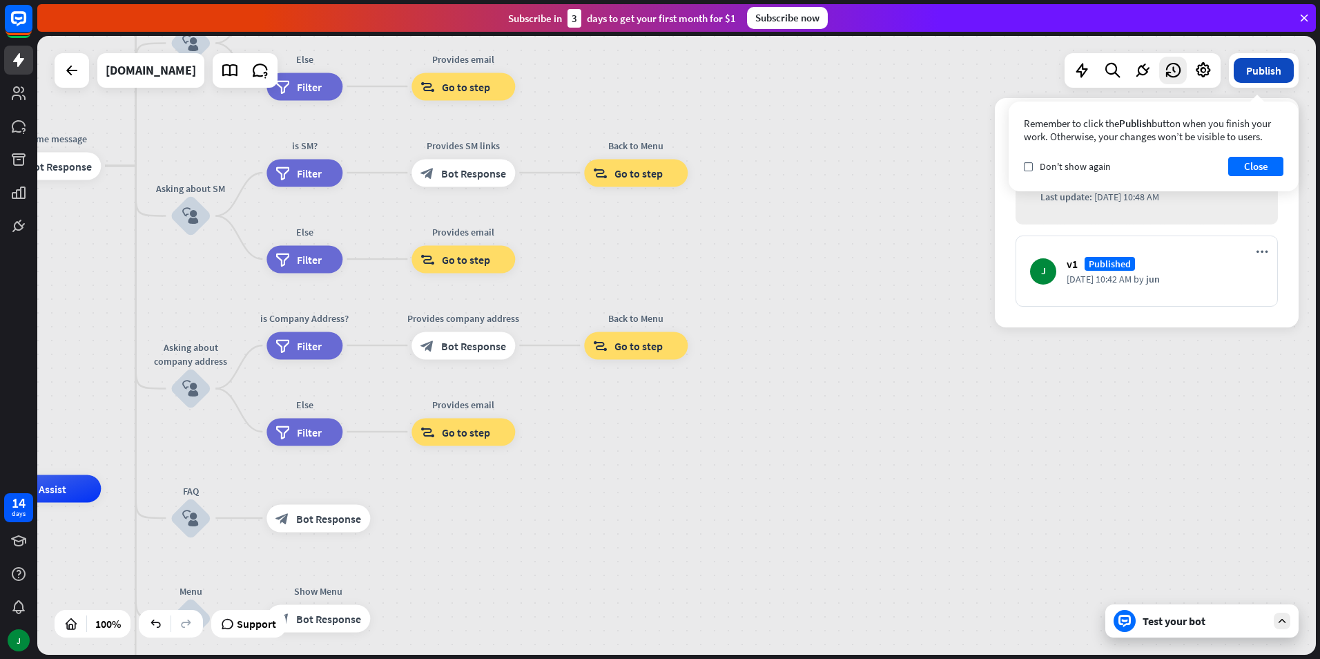
click at [1265, 72] on button "Publish" at bounding box center [1264, 70] width 60 height 25
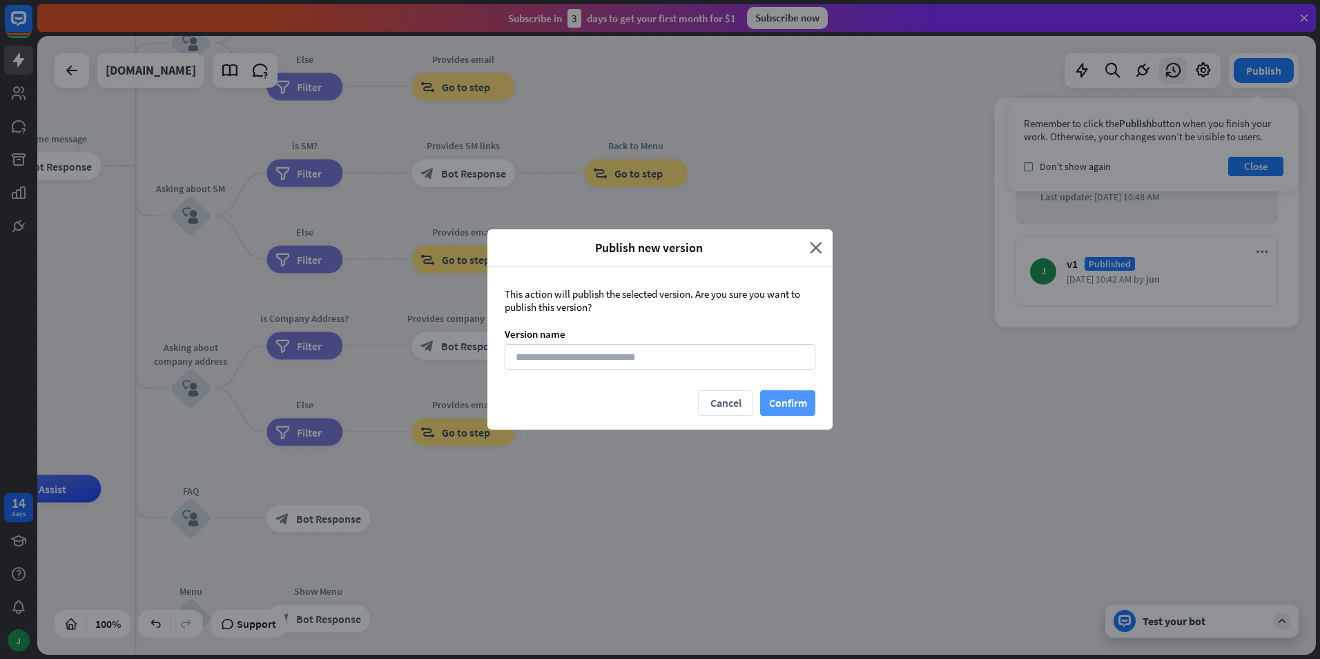
click at [803, 401] on button "Confirm" at bounding box center [787, 403] width 55 height 26
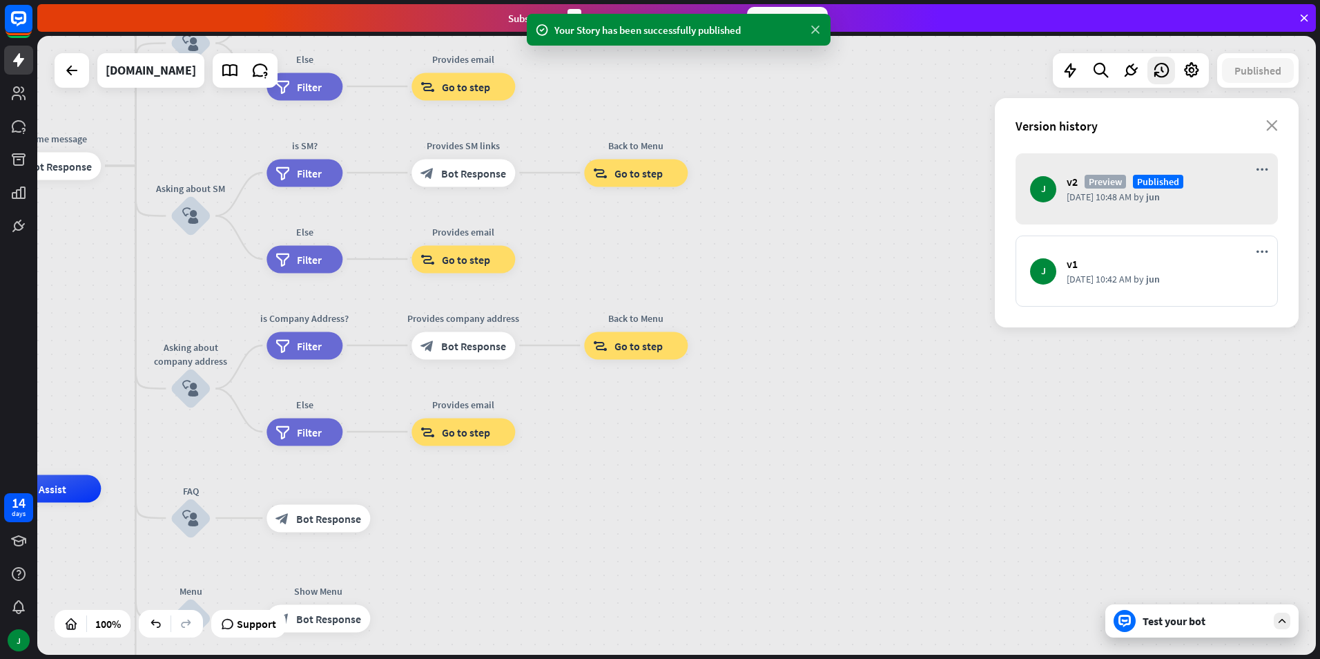
click at [816, 32] on icon at bounding box center [816, 30] width 14 height 15
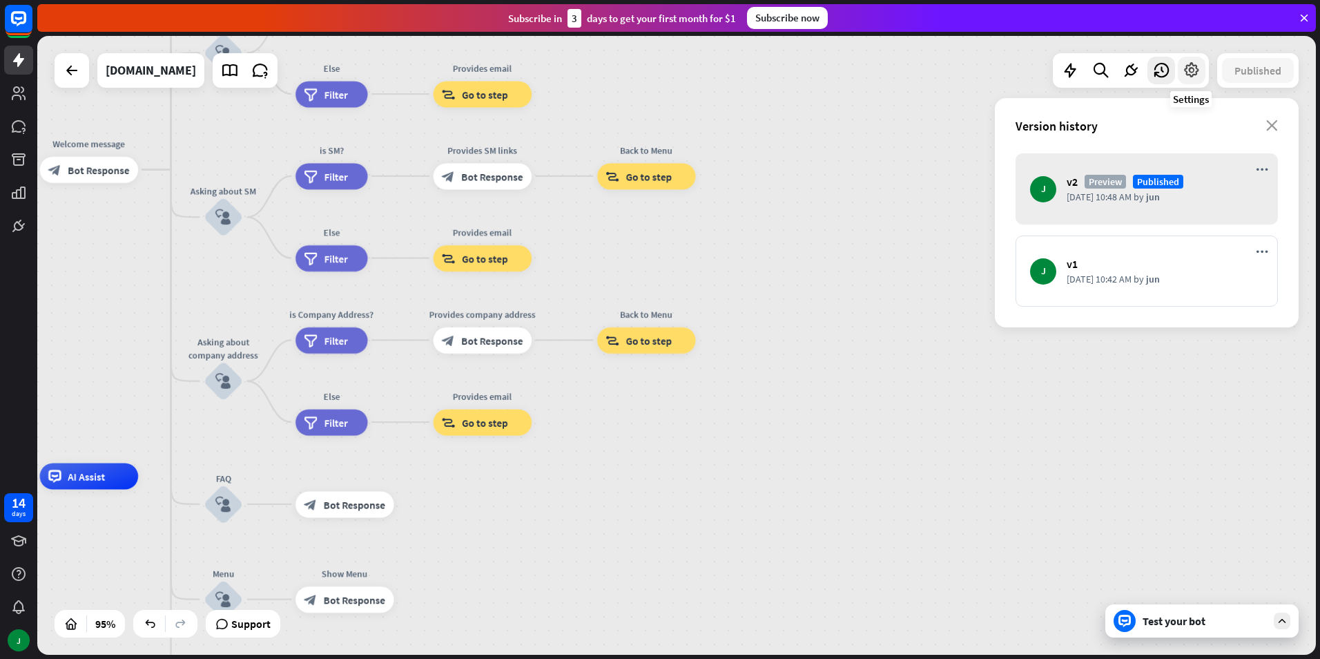
click at [1204, 73] on div at bounding box center [1192, 71] width 28 height 28
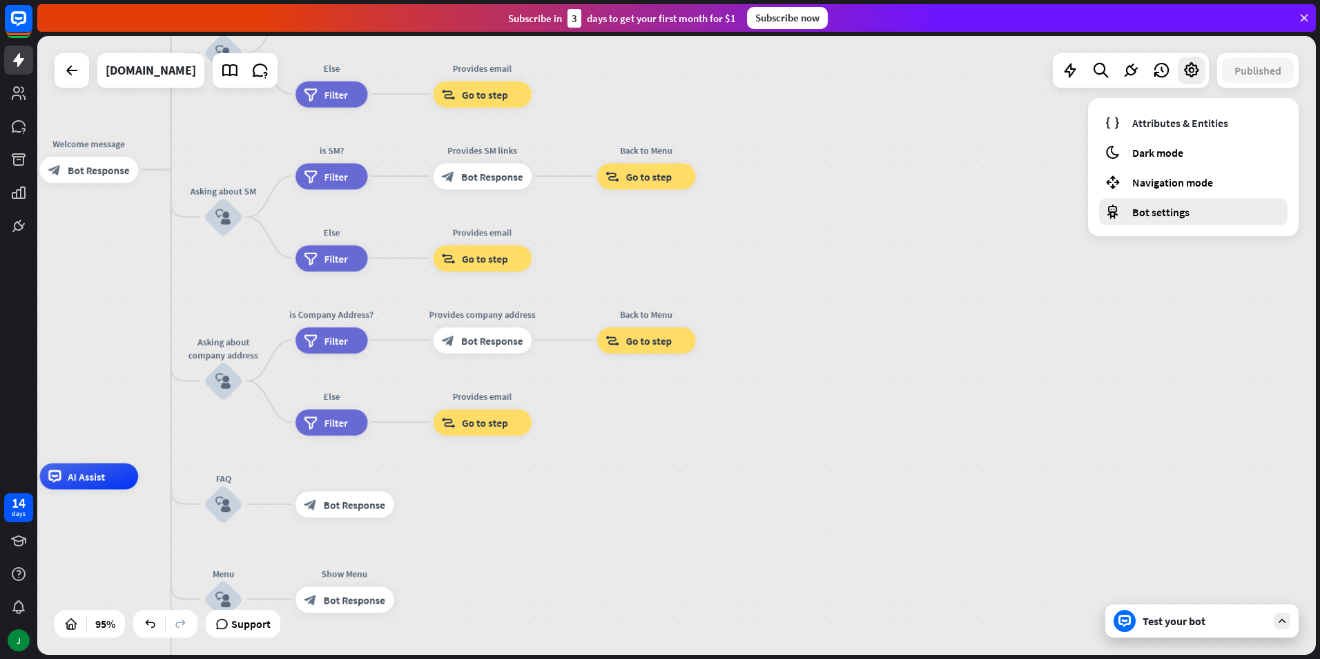
click at [1171, 206] on span "Bot settings" at bounding box center [1161, 212] width 57 height 14
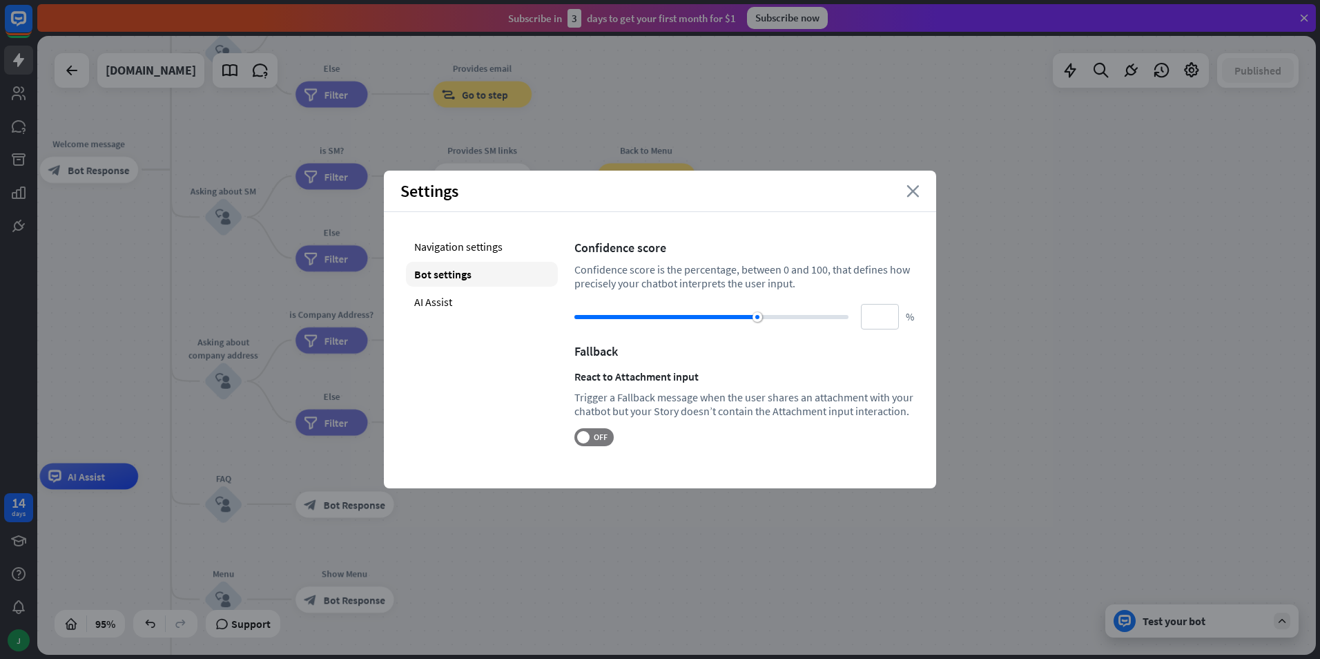
click at [912, 191] on icon "close" at bounding box center [913, 191] width 13 height 12
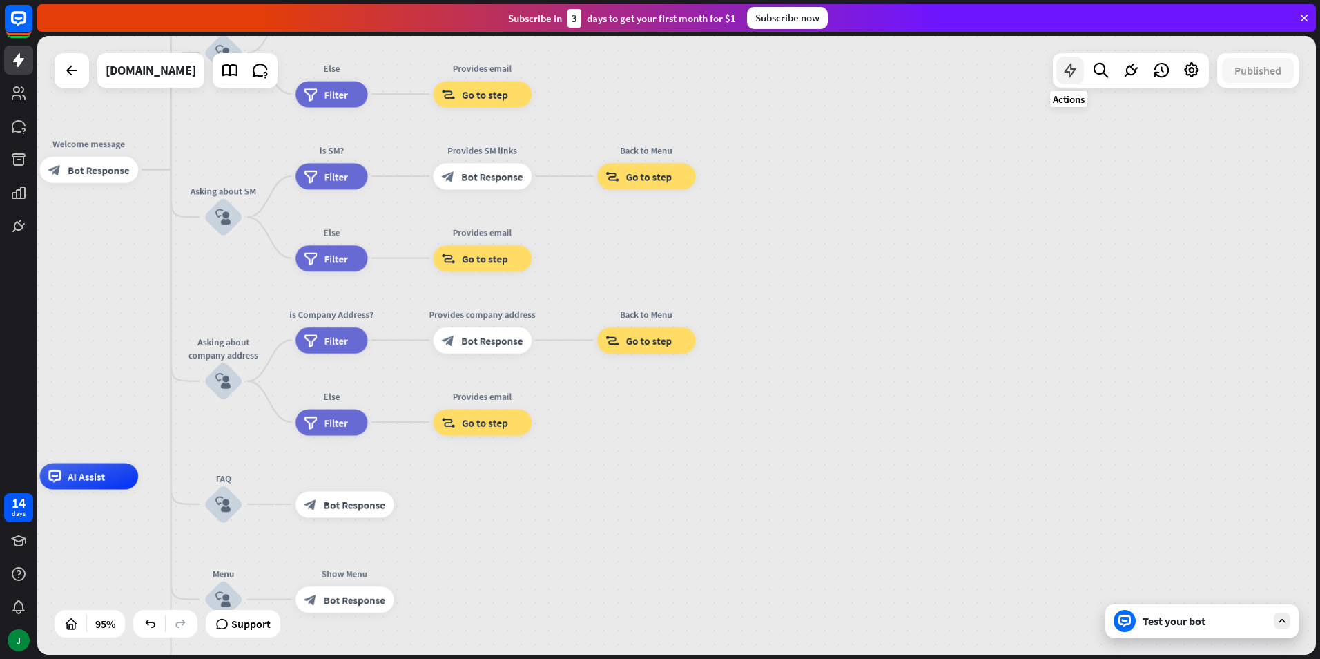
click at [1075, 73] on icon at bounding box center [1070, 70] width 18 height 18
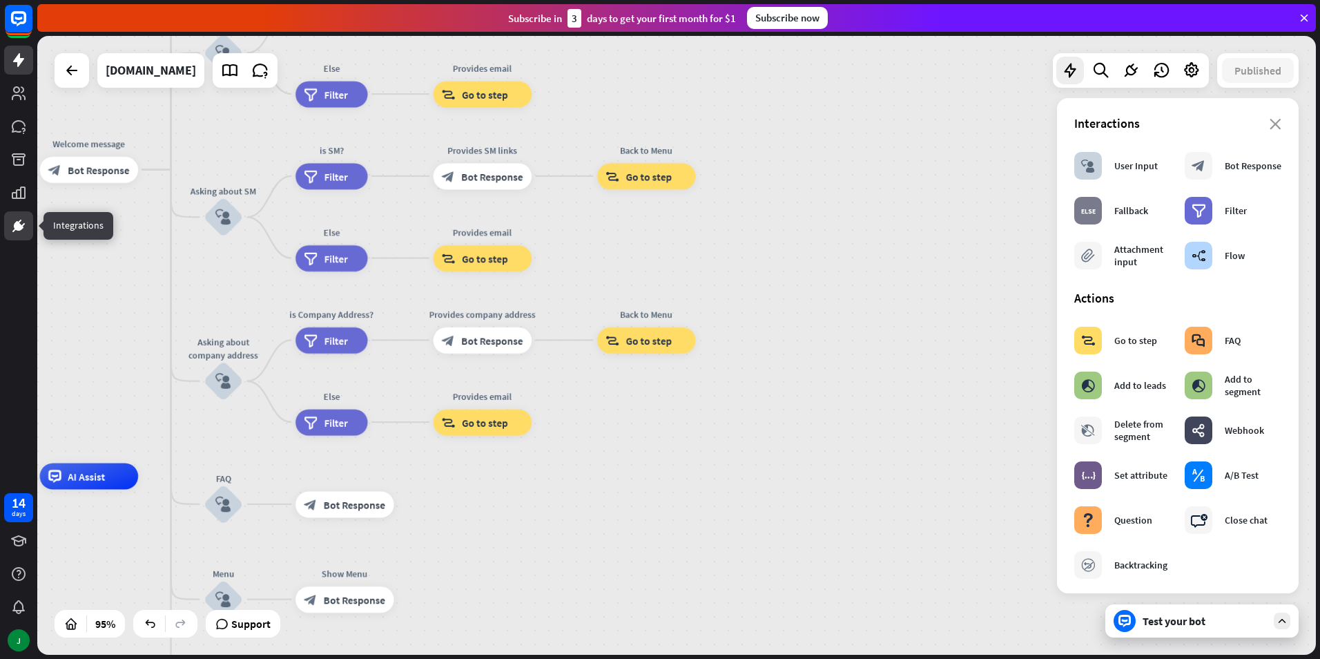
click at [9, 233] on link at bounding box center [18, 225] width 29 height 29
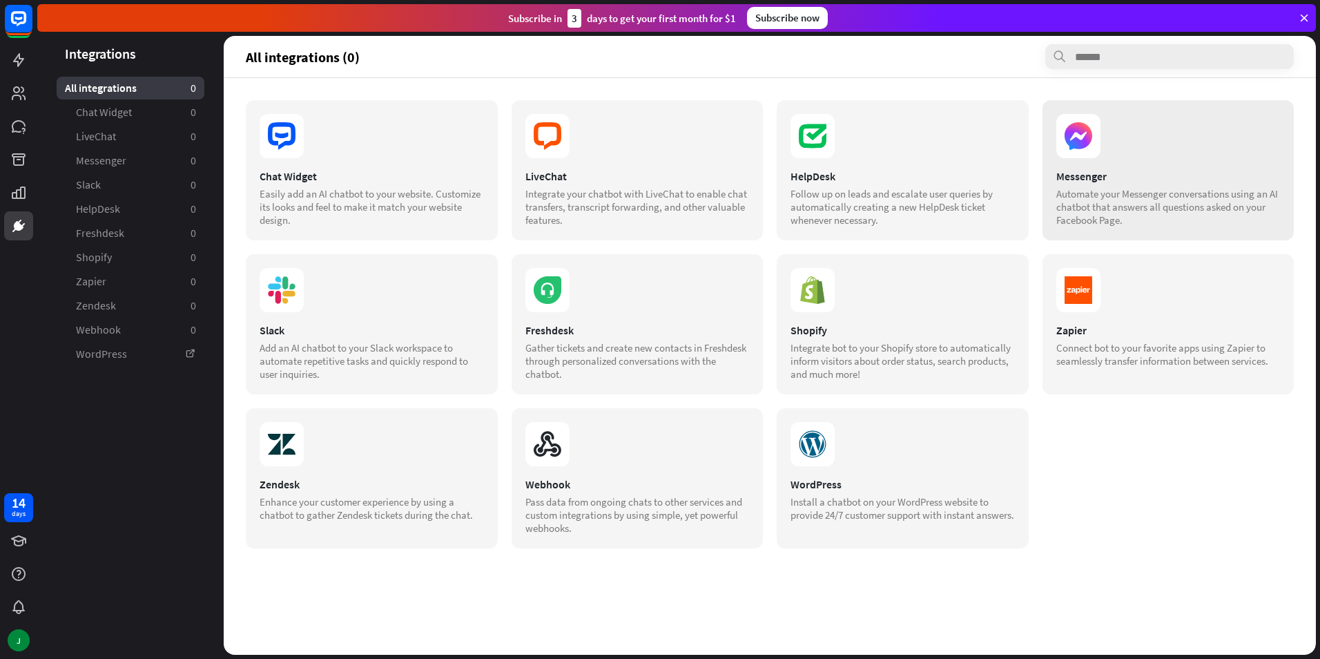
click at [1134, 161] on div "Messenger Automate your Messenger conversations using an AI chatbot that answer…" at bounding box center [1169, 170] width 252 height 140
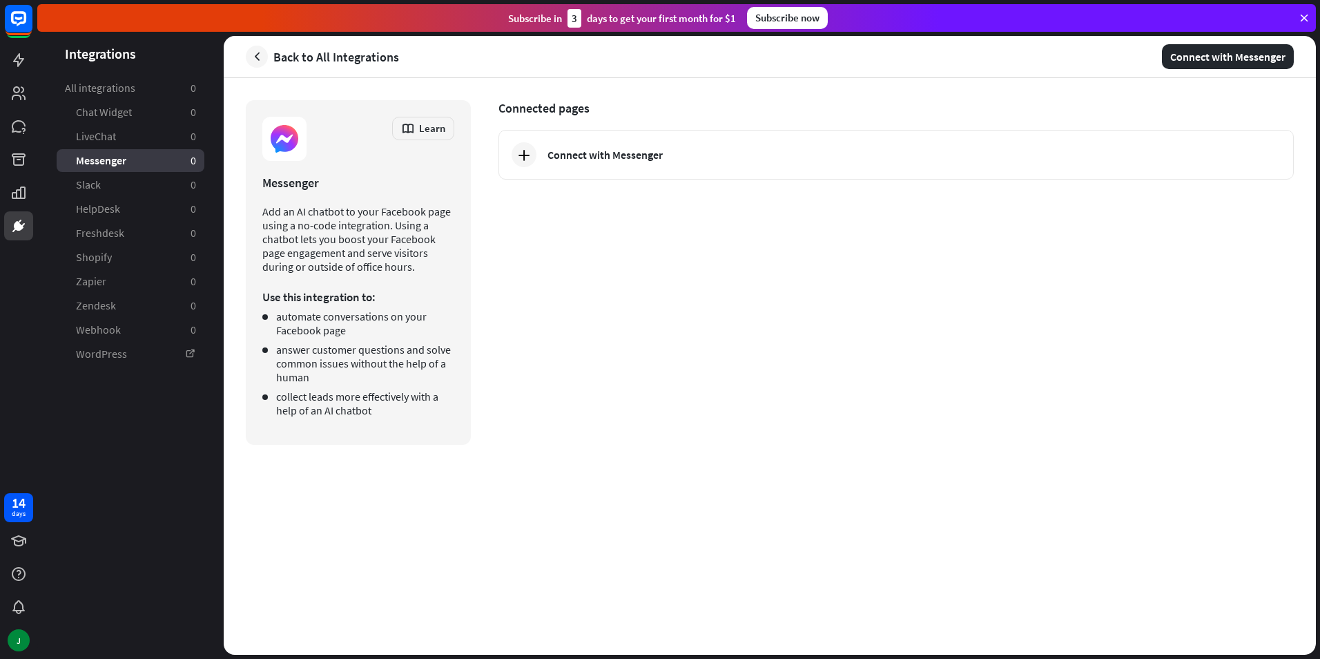
drag, startPoint x: 262, startPoint y: 210, endPoint x: 423, endPoint y: 267, distance: 170.8
click at [423, 267] on p "Add an AI chatbot to your Facebook page using a no-code integration. Using a ch…" at bounding box center [358, 238] width 192 height 69
copy p "Add an AI chatbot to your Facebook page using a no-code integration. Using a ch…"
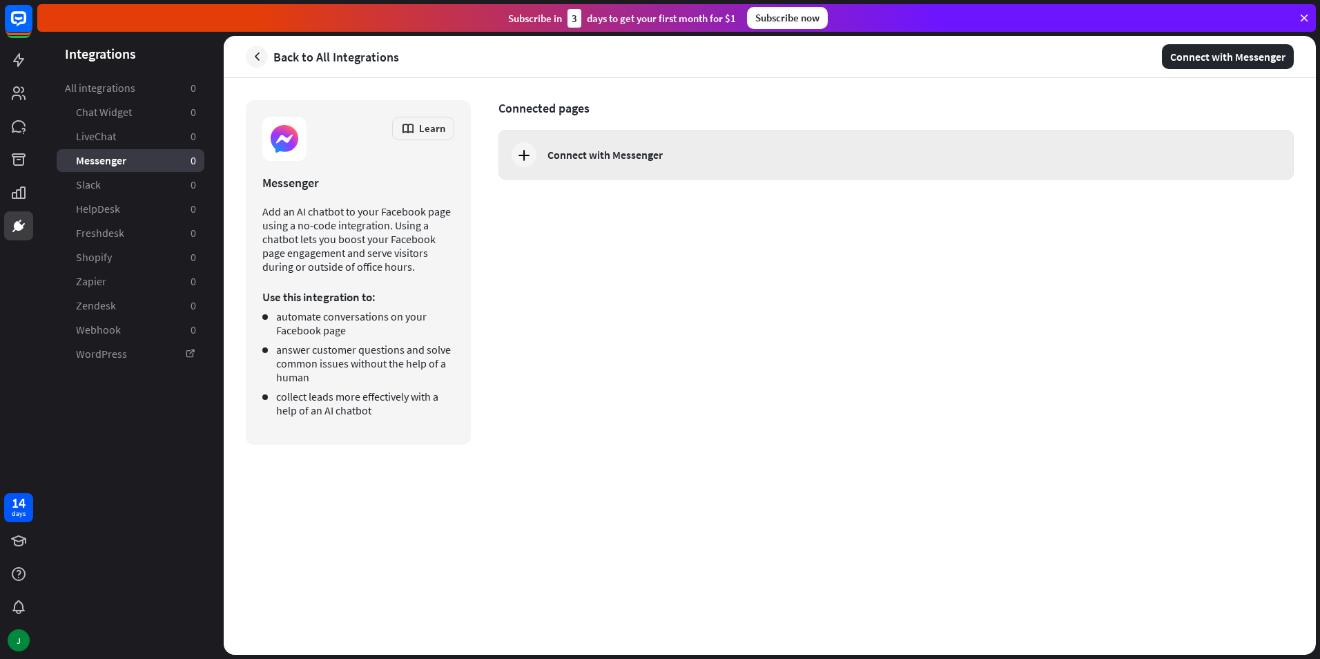
click at [734, 149] on div "Connect with Messenger" at bounding box center [910, 155] width 724 height 14
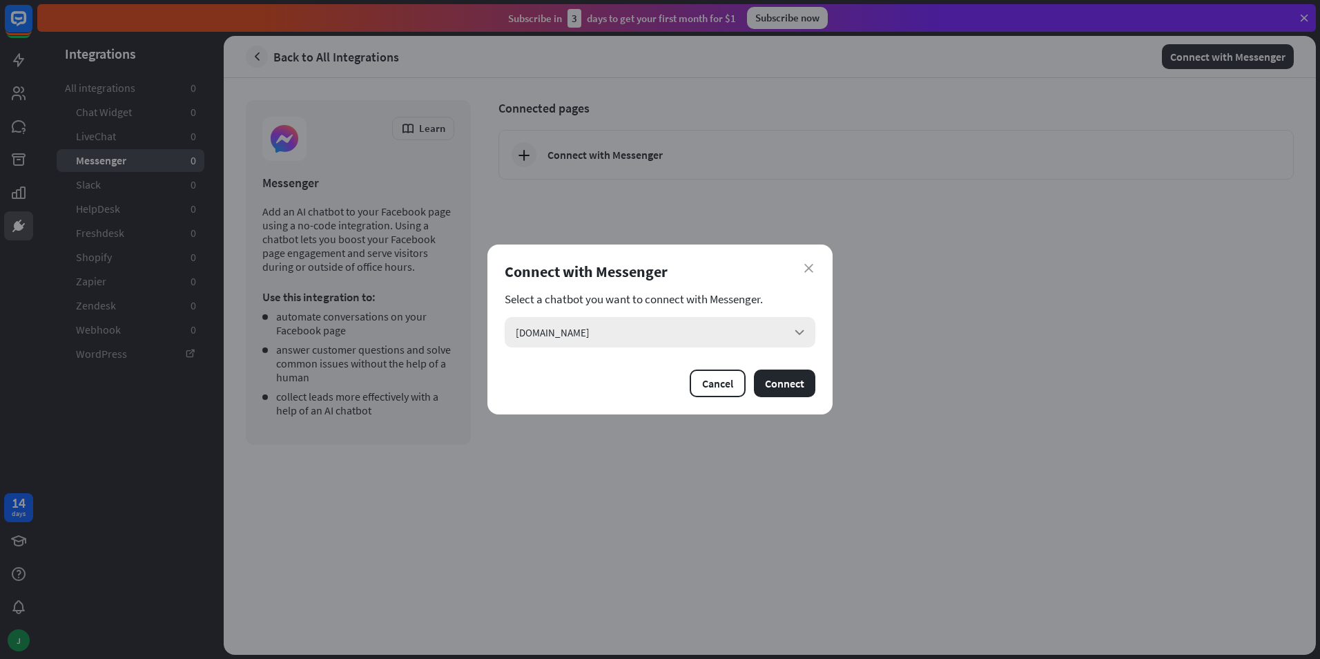
click at [763, 332] on div "[DOMAIN_NAME] arrow_down" at bounding box center [660, 332] width 311 height 30
click at [763, 332] on input "search" at bounding box center [650, 332] width 269 height 30
click at [676, 380] on div "[DOMAIN_NAME] checked" at bounding box center [660, 370] width 300 height 28
click at [773, 391] on button "Connect" at bounding box center [784, 383] width 61 height 28
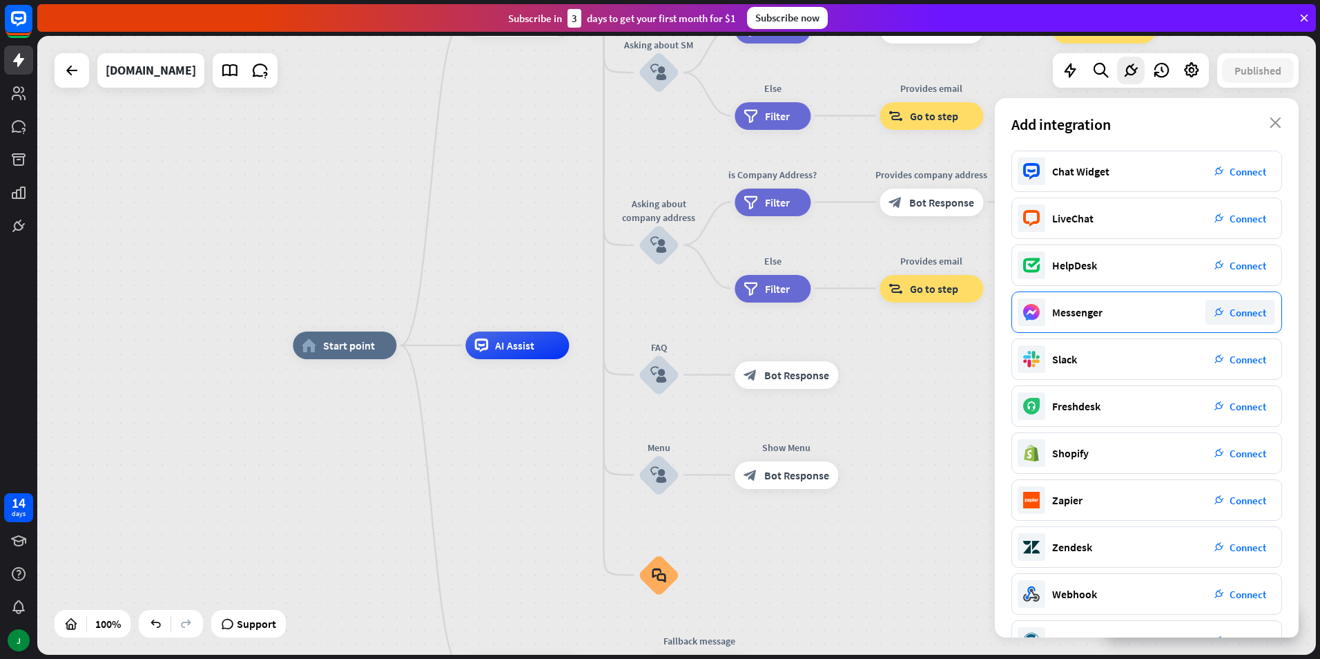
click at [1090, 304] on div "Messenger plug_integration Connect" at bounding box center [1147, 311] width 271 height 41
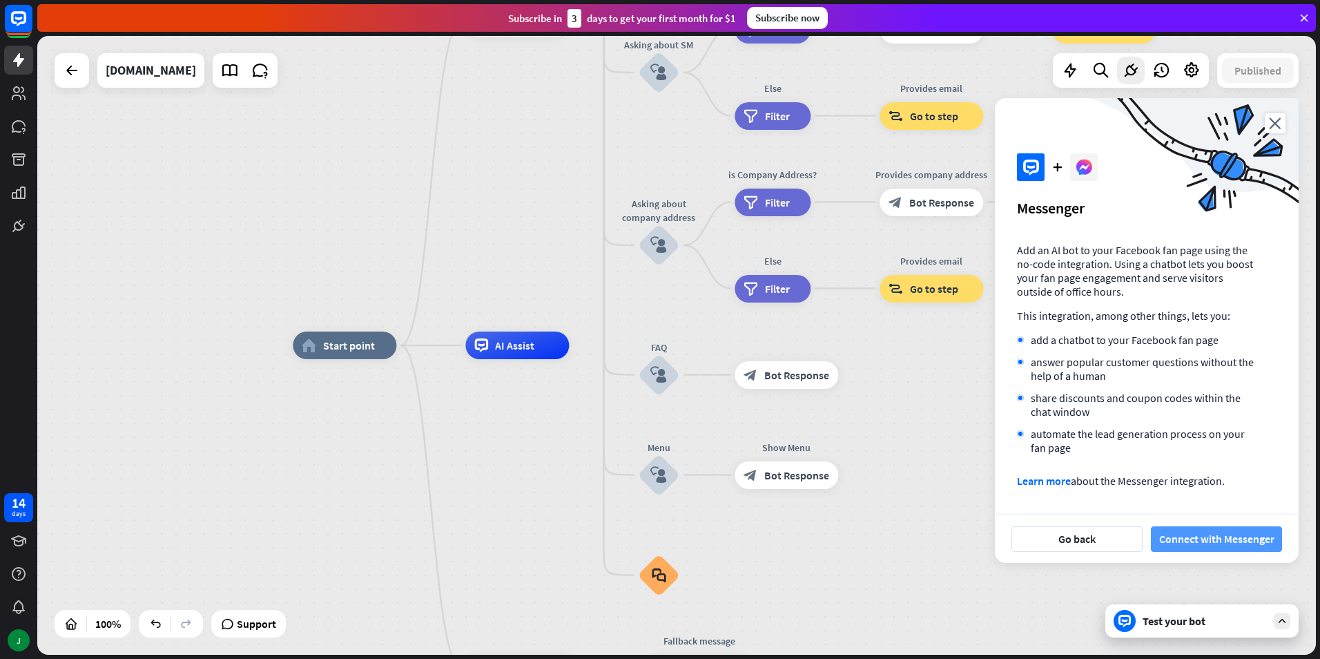
click at [1231, 538] on button "Connect with Messenger" at bounding box center [1216, 539] width 131 height 26
click at [1181, 541] on button "Connect with Messenger" at bounding box center [1216, 539] width 131 height 26
click at [1213, 538] on button "Connect with Messenger" at bounding box center [1216, 539] width 131 height 26
click at [22, 132] on icon at bounding box center [18, 126] width 17 height 17
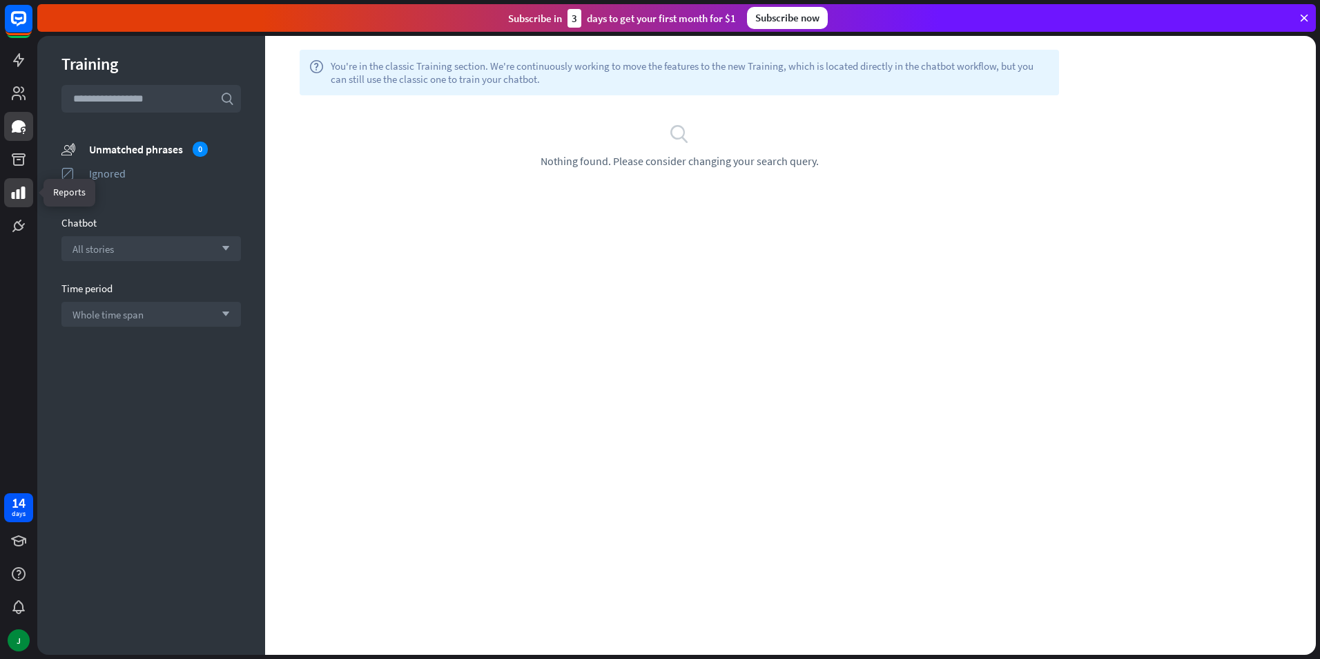
click at [14, 193] on icon at bounding box center [19, 192] width 14 height 12
